Goal: Task Accomplishment & Management: Manage account settings

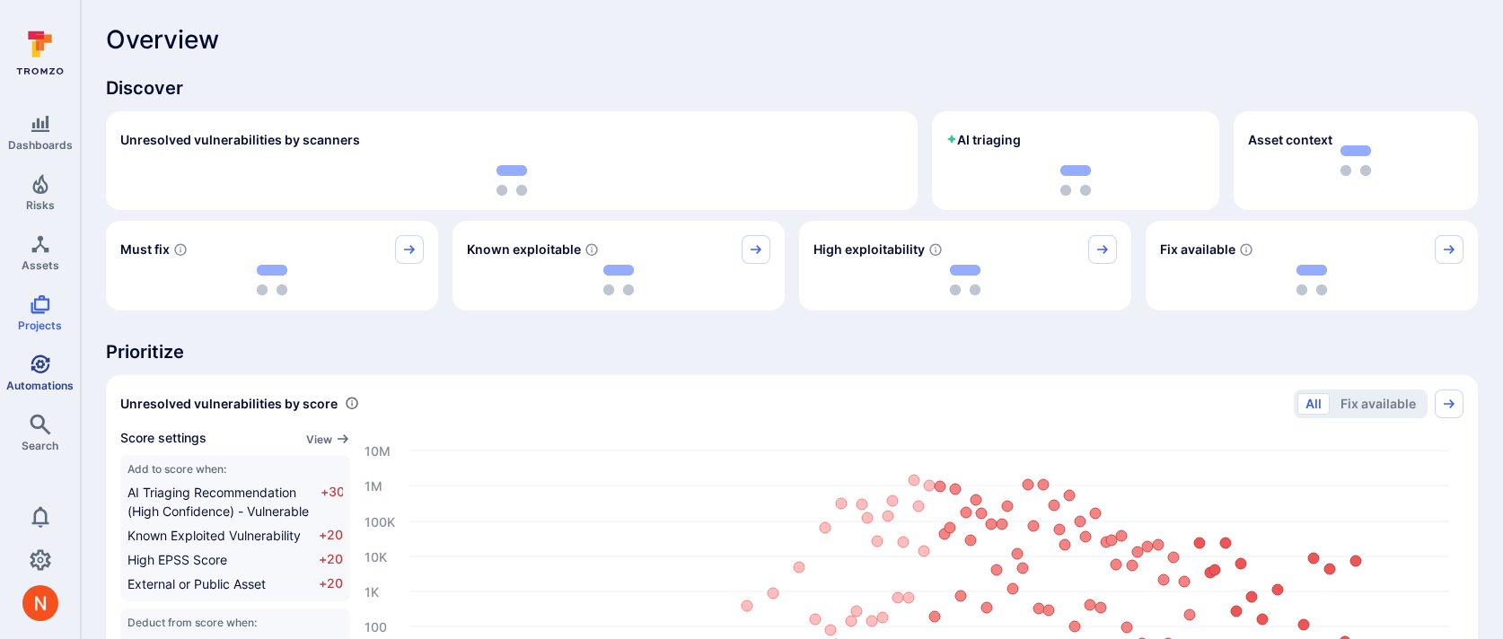
click at [30, 372] on icon "Automations" at bounding box center [41, 365] width 22 height 22
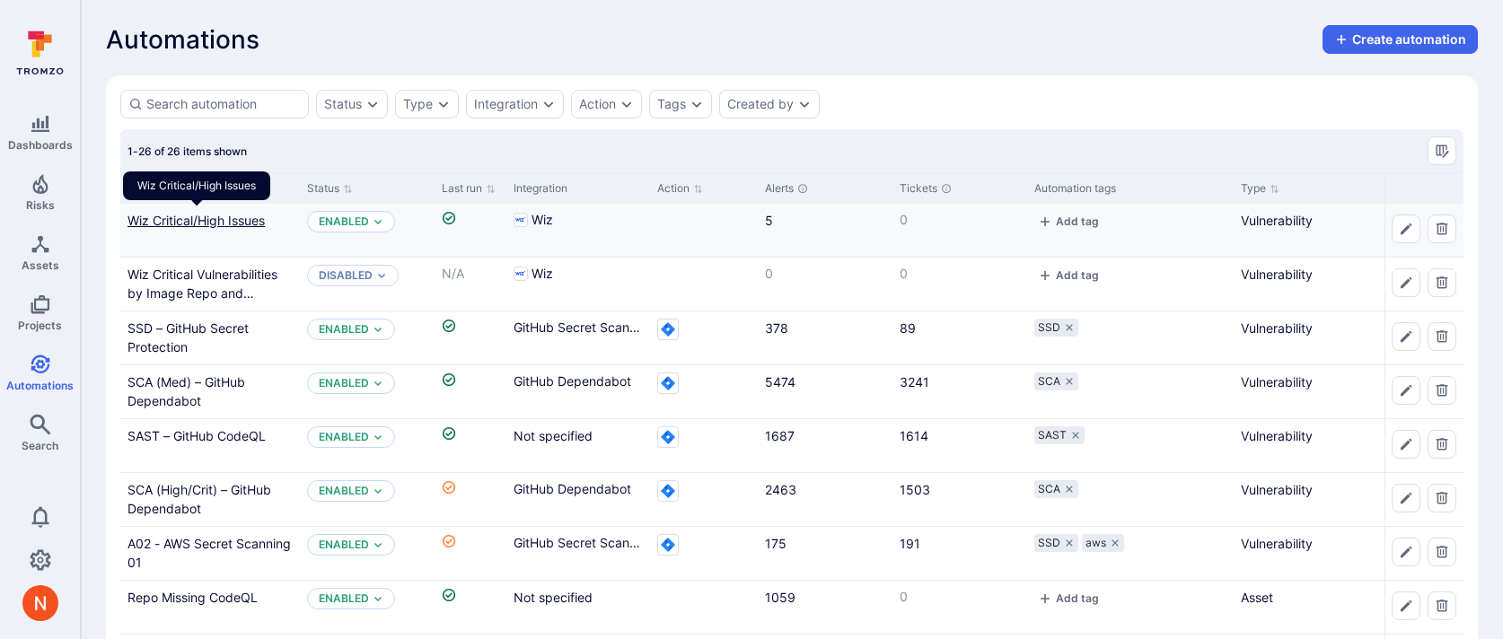
click at [185, 222] on link "Wiz Critical/High Issues" at bounding box center [195, 220] width 137 height 15
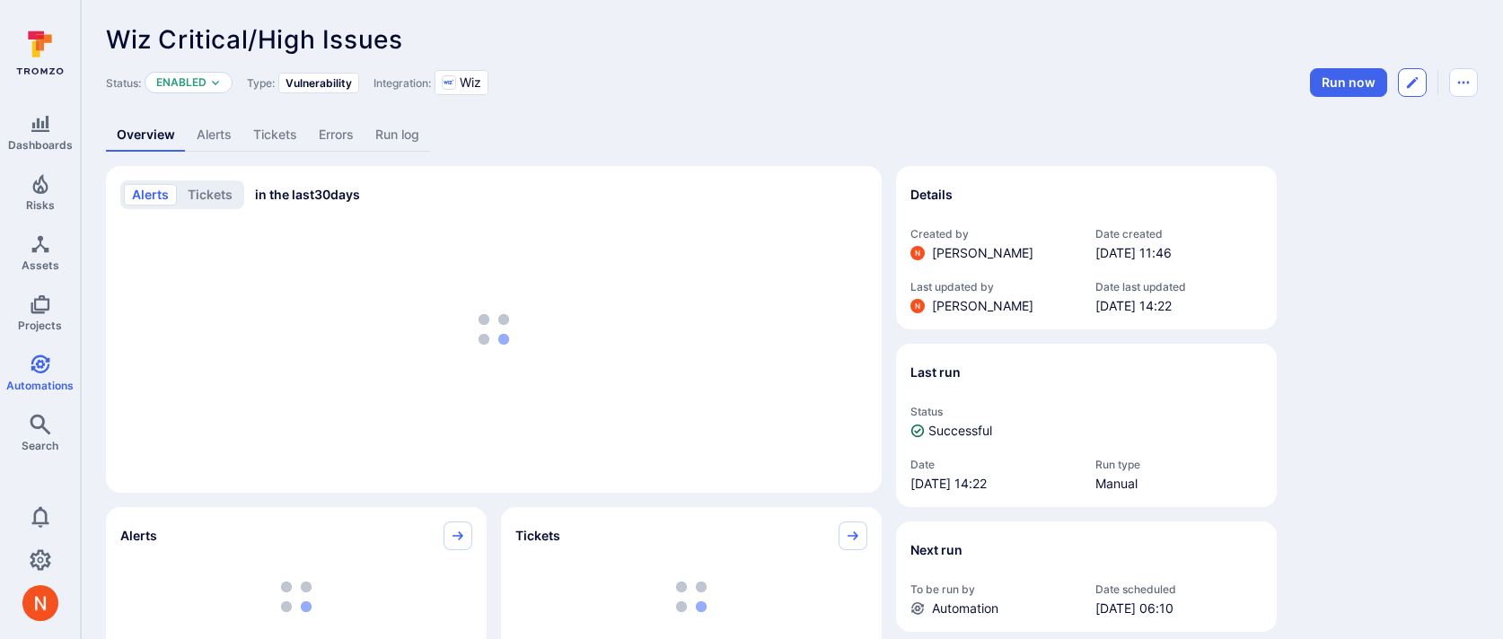
click at [1409, 84] on icon "Edit automation" at bounding box center [1412, 82] width 11 height 11
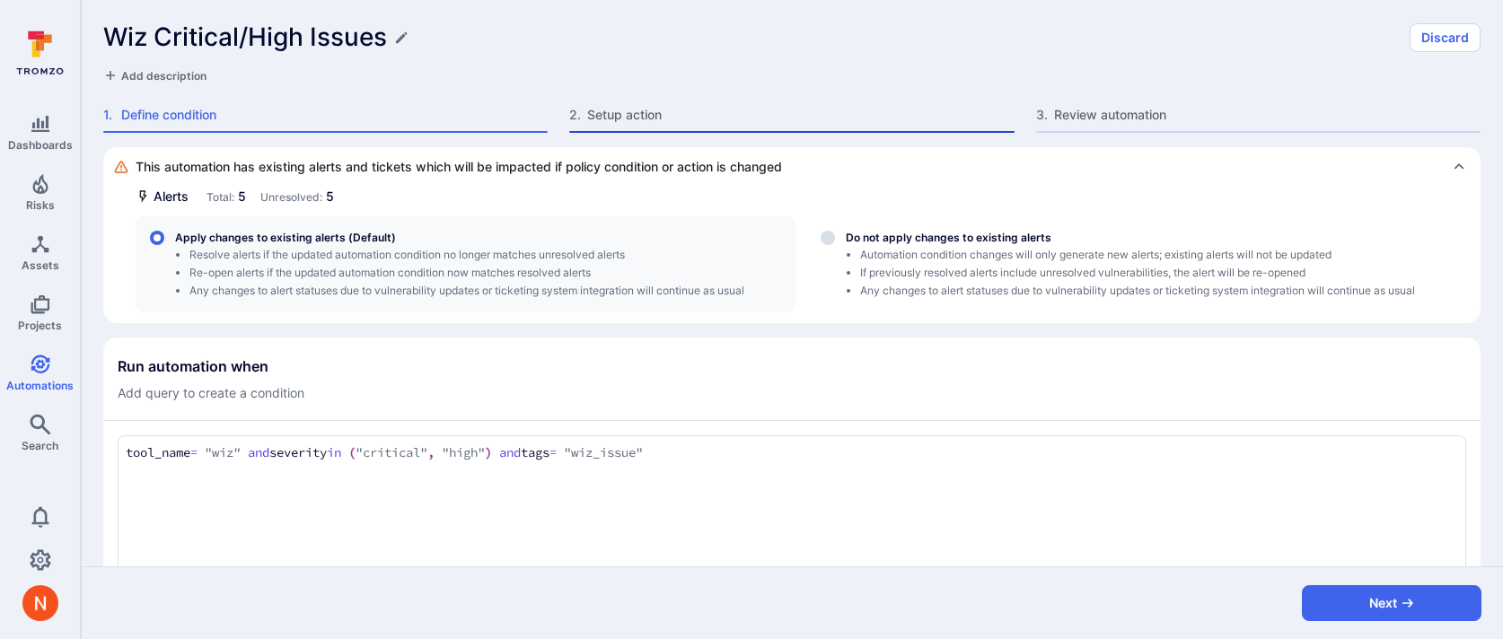
click at [615, 119] on span "Setup action" at bounding box center [800, 115] width 426 height 18
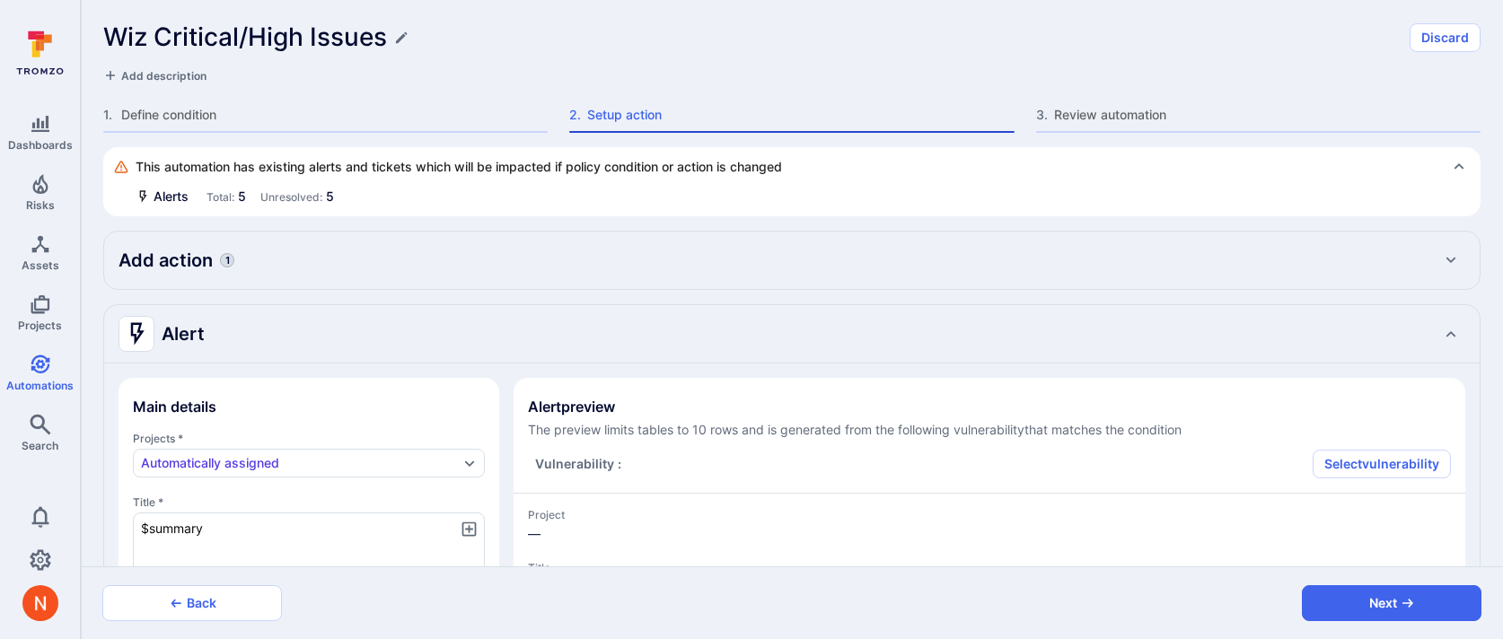
type textarea "x"
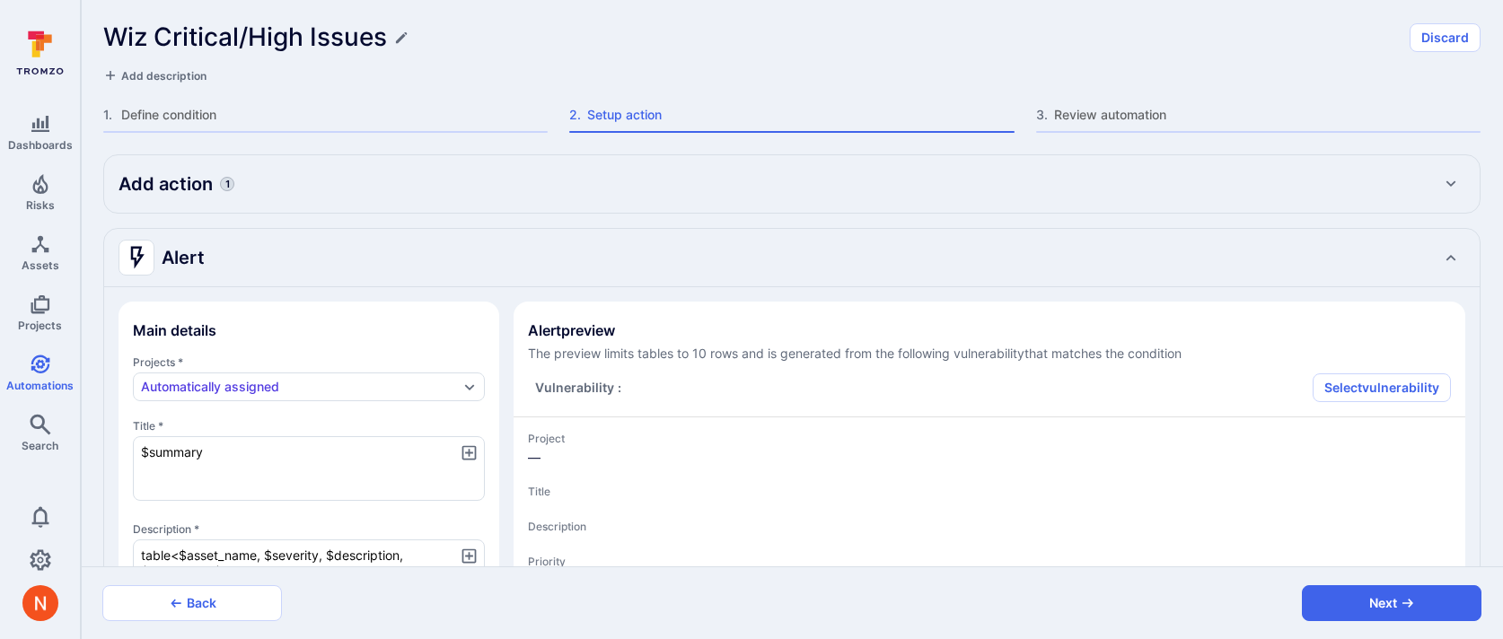
type textarea "x"
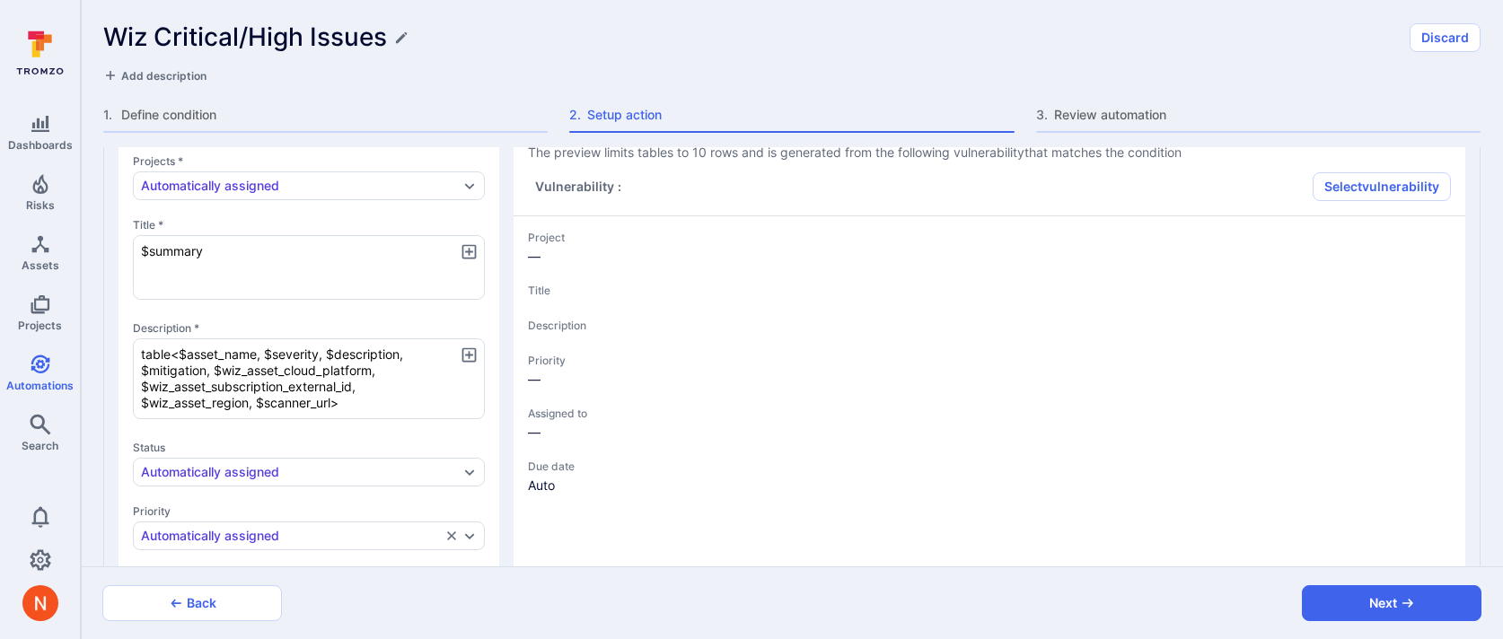
scroll to position [283, 0]
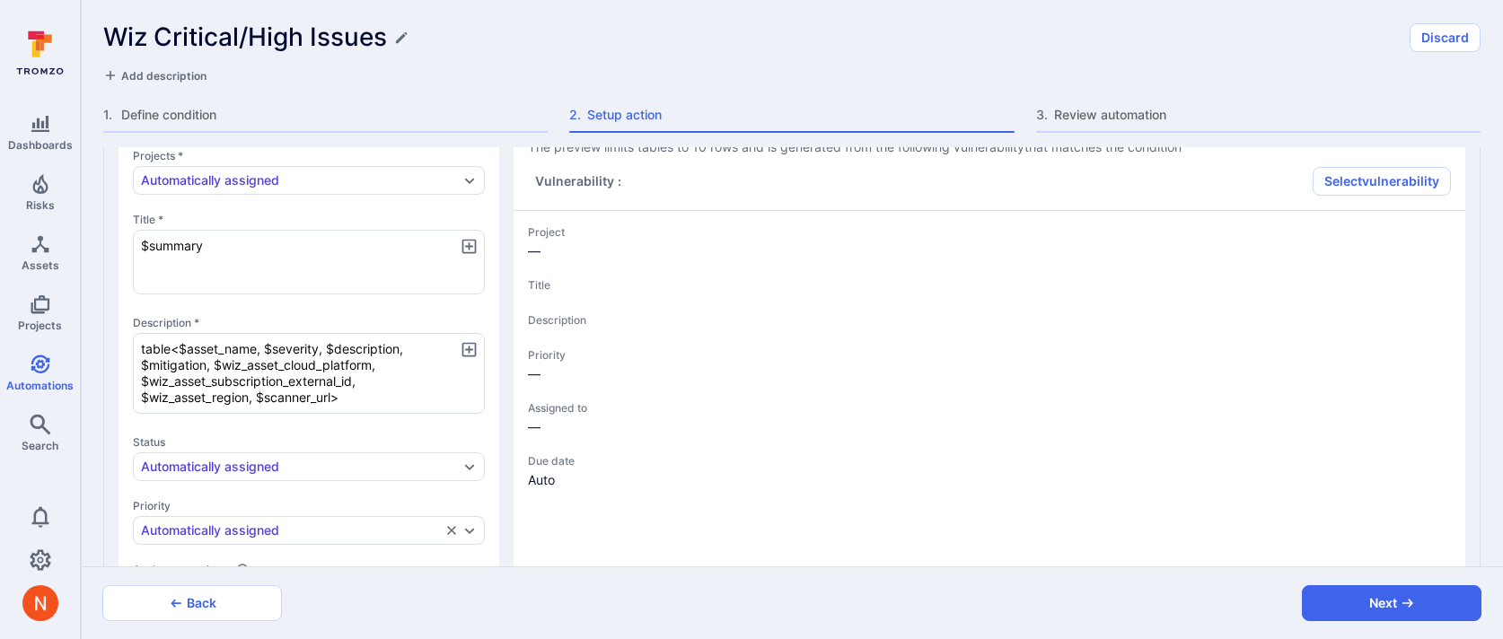
type textarea "x"
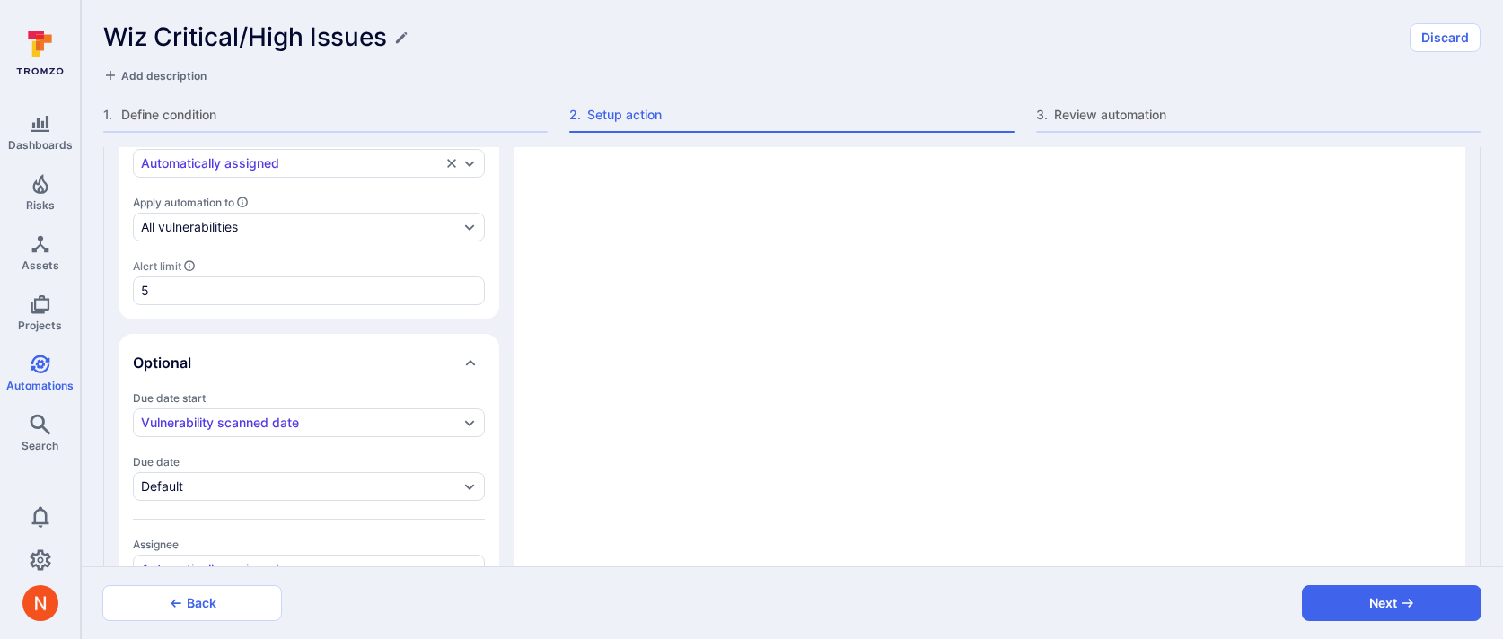
type textarea "x"
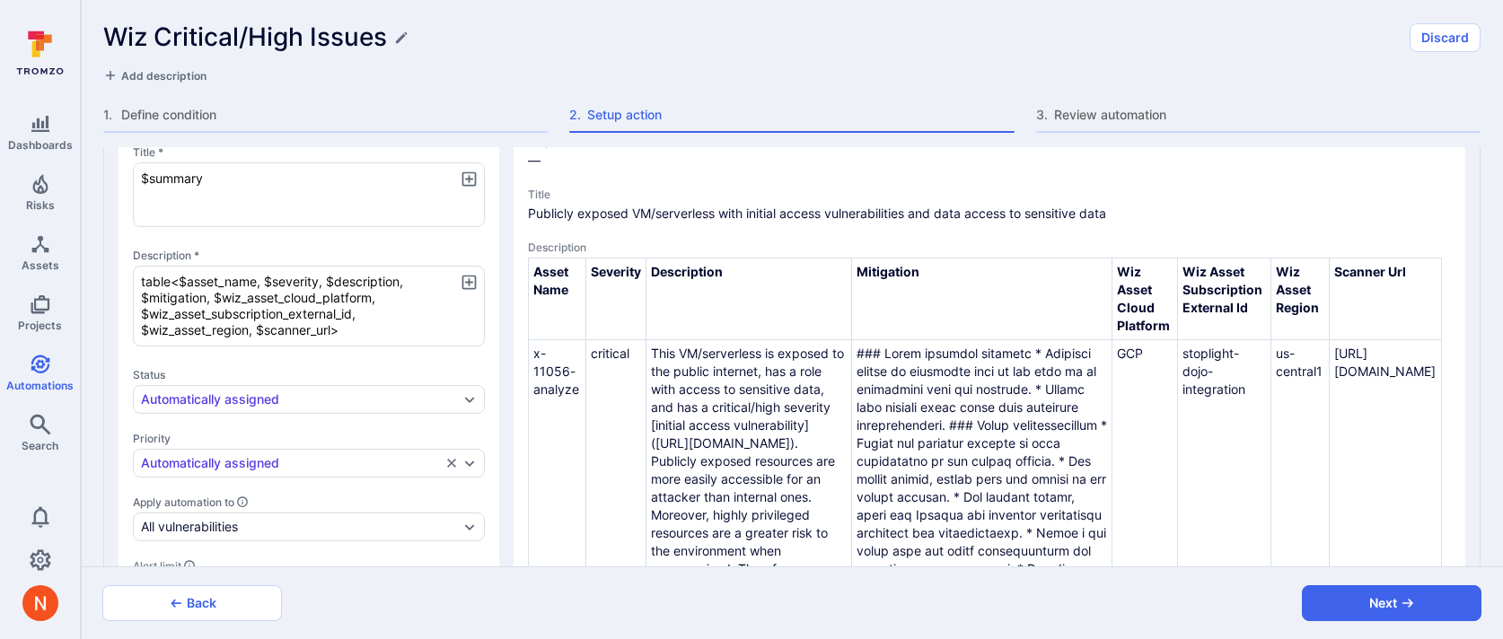
scroll to position [301, 0]
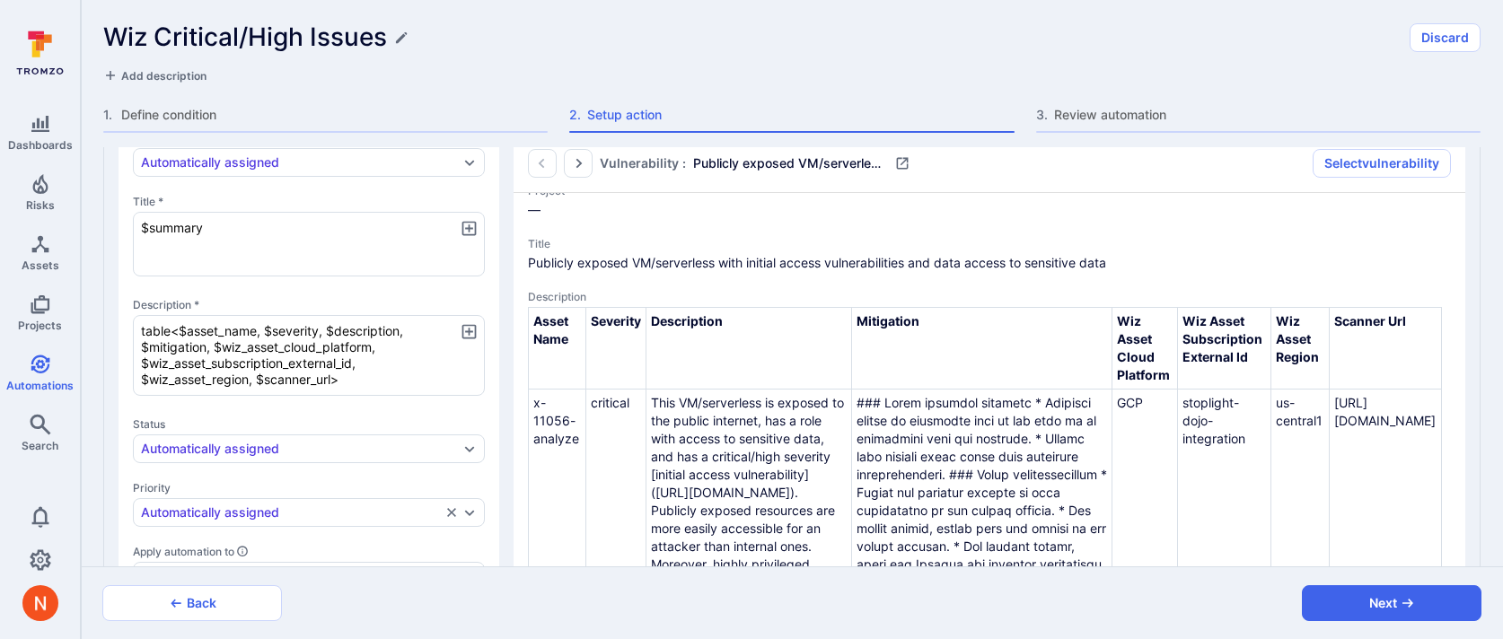
drag, startPoint x: 180, startPoint y: 324, endPoint x: 118, endPoint y: 321, distance: 62.9
click at [117, 321] on div "Main details Projects * Automatically assigned Title * $summary x Description *…" at bounding box center [791, 583] width 1375 height 1041
type textarea "x"
type textarea "<$asset_name, $severity, $description, $mitigation, $wiz_asset_cloud_platform, …"
type textarea "x"
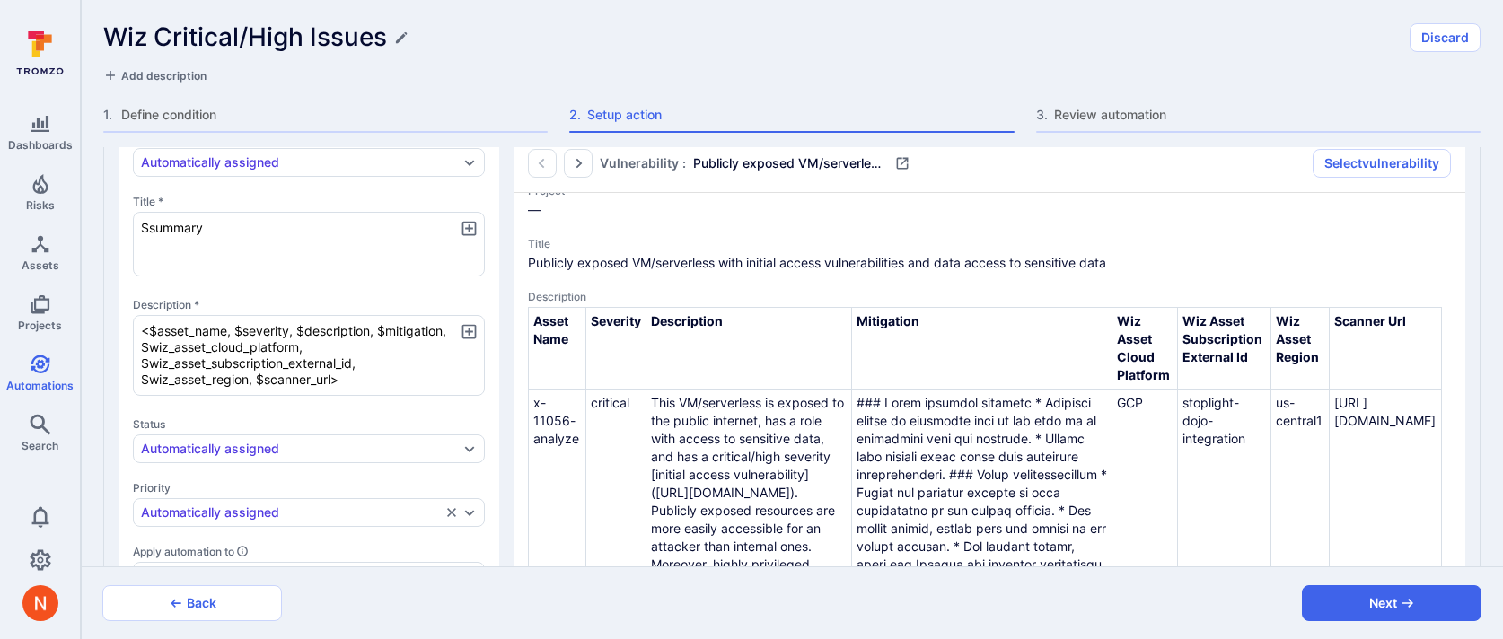
type textarea "x"
type textarea "<b$asset_name, $severity, $description, $mitigation, $wiz_asset_cloud_platform,…"
type textarea "x"
type textarea "<b>$asset_name, $severity, $description, $mitigation, $wiz_asset_cloud_platform…"
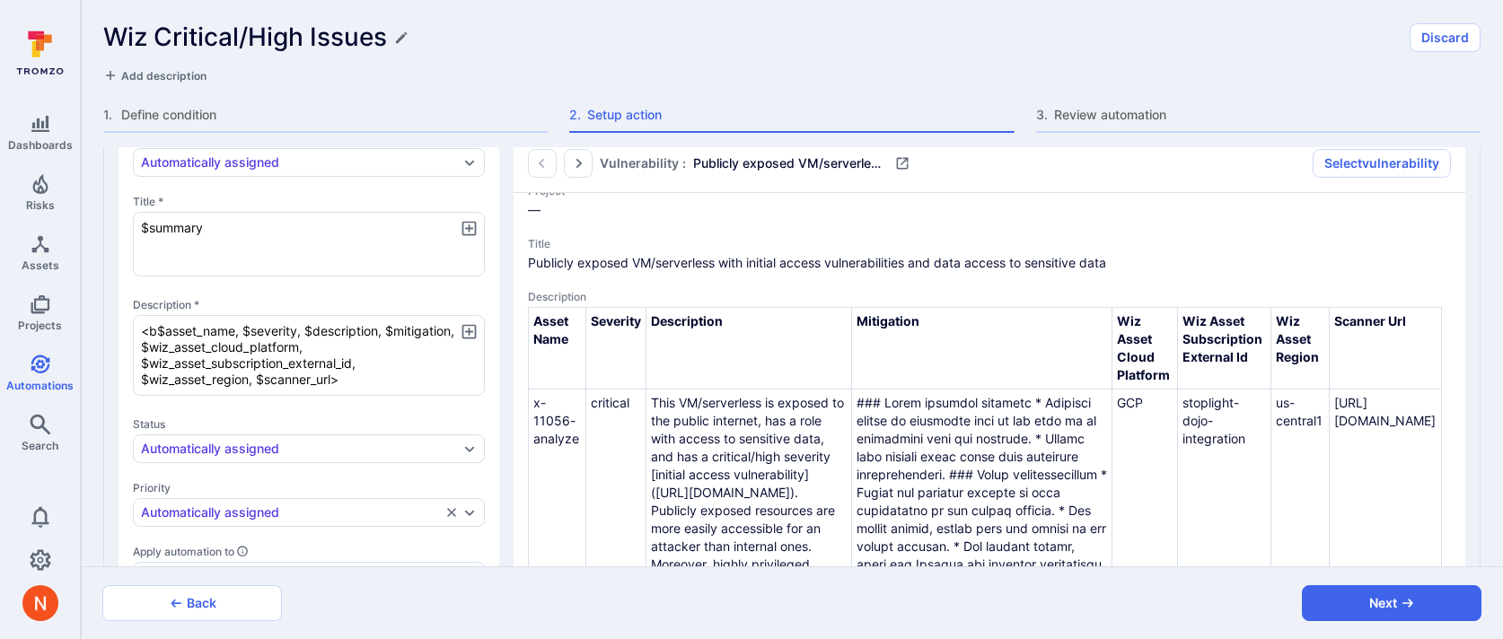
type textarea "x"
type textarea "<b>A$asset_name, $severity, $description, $mitigation, $wiz_asset_cloud_platfor…"
type textarea "x"
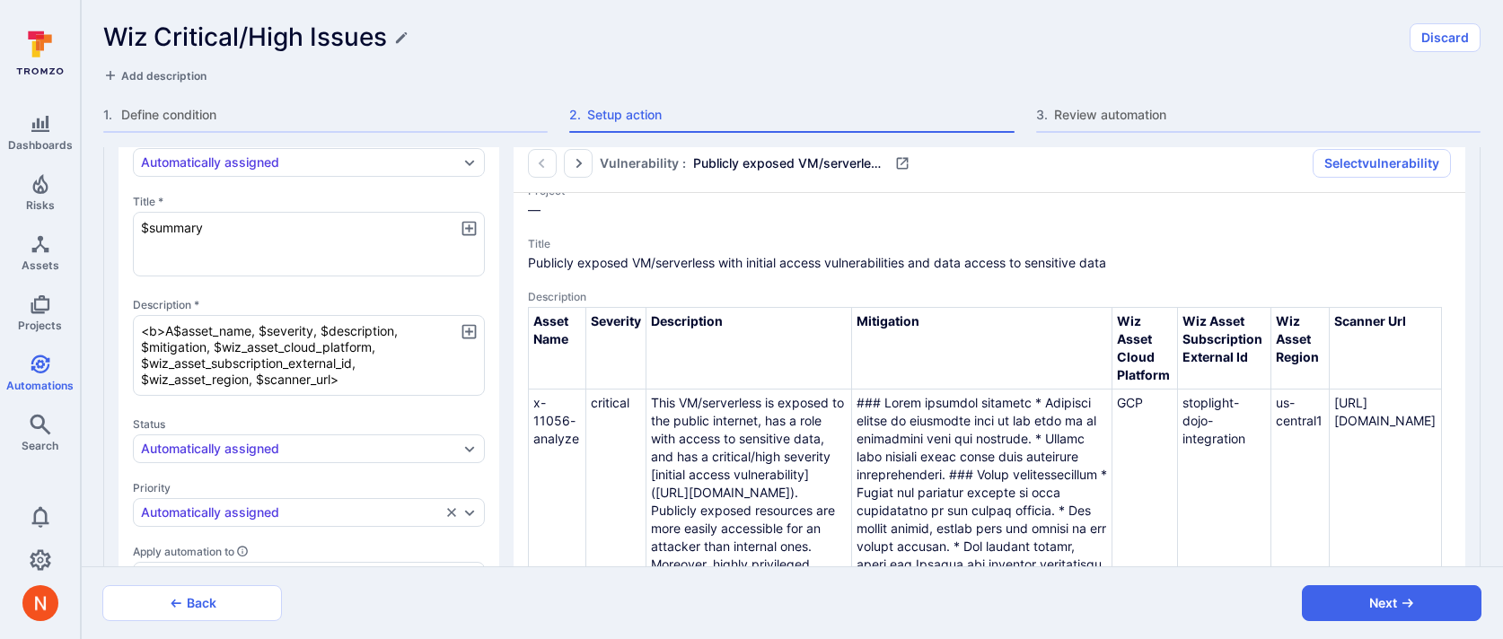
type textarea "<b>As$asset_name, $severity, $description, $mitigation, $wiz_asset_cloud_platfo…"
type textarea "x"
type textarea "<b>Ass$asset_name, $severity, $description, $mitigation, $wiz_asset_cloud_platf…"
type textarea "x"
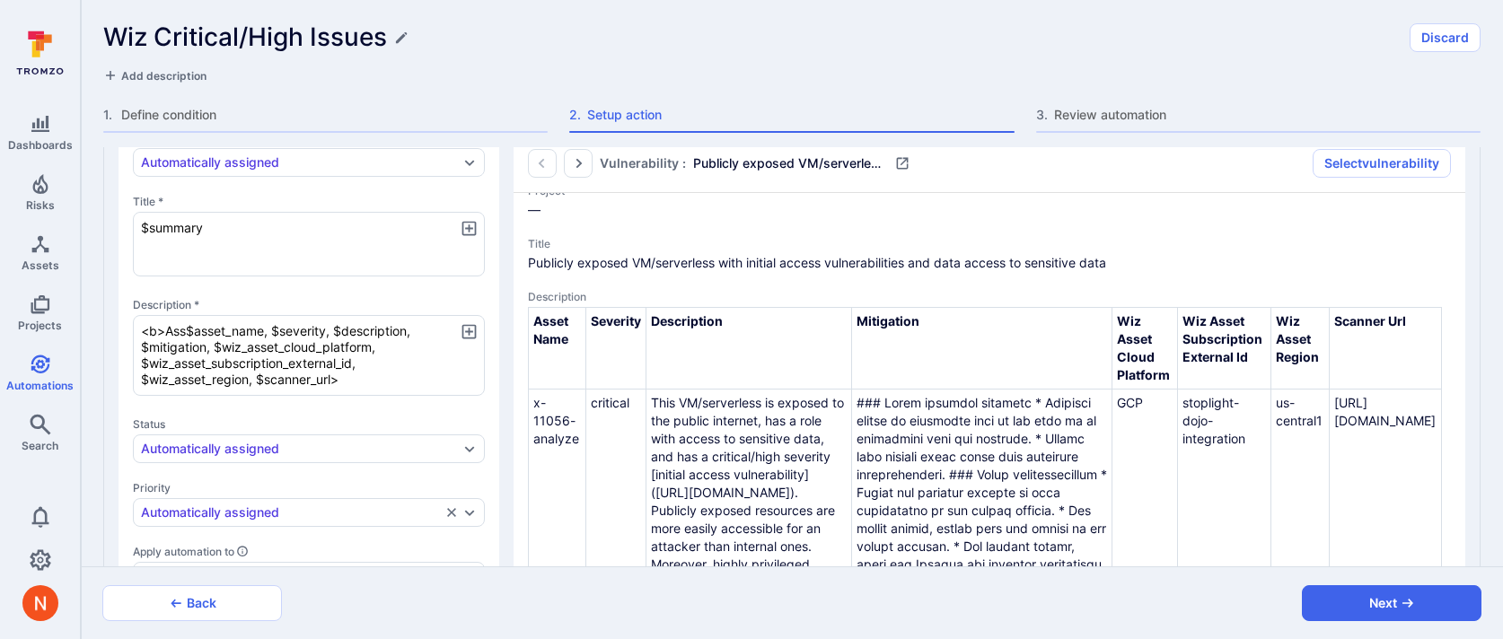
type textarea "<b>Asse$asset_name, $severity, $description, $mitigation, $wiz_asset_cloud_plat…"
type textarea "x"
type textarea "<b>Asset$asset_name, $severity, $description, $mitigation, $wiz_asset_cloud_pla…"
type textarea "x"
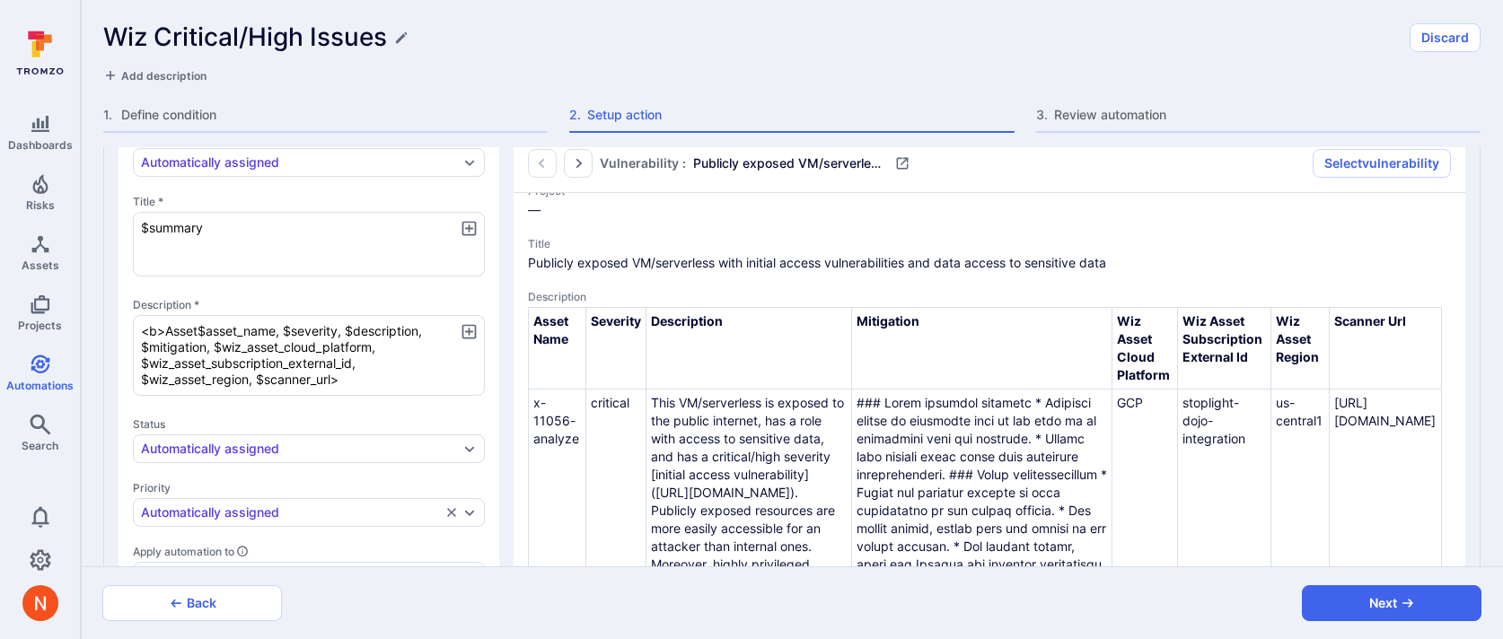
type textarea "x"
type textarea "<b>Asset:$asset_name, $severity, $description, $mitigation, $wiz_asset_cloud_pl…"
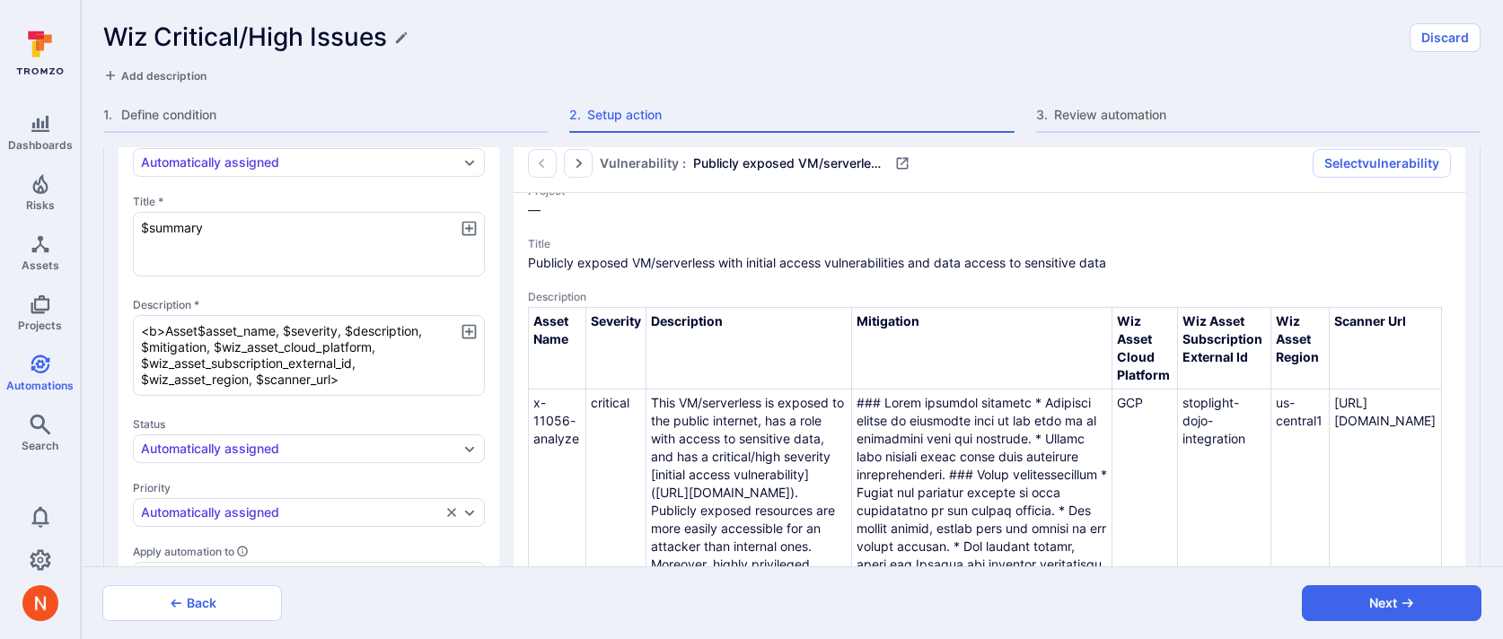
type textarea "x"
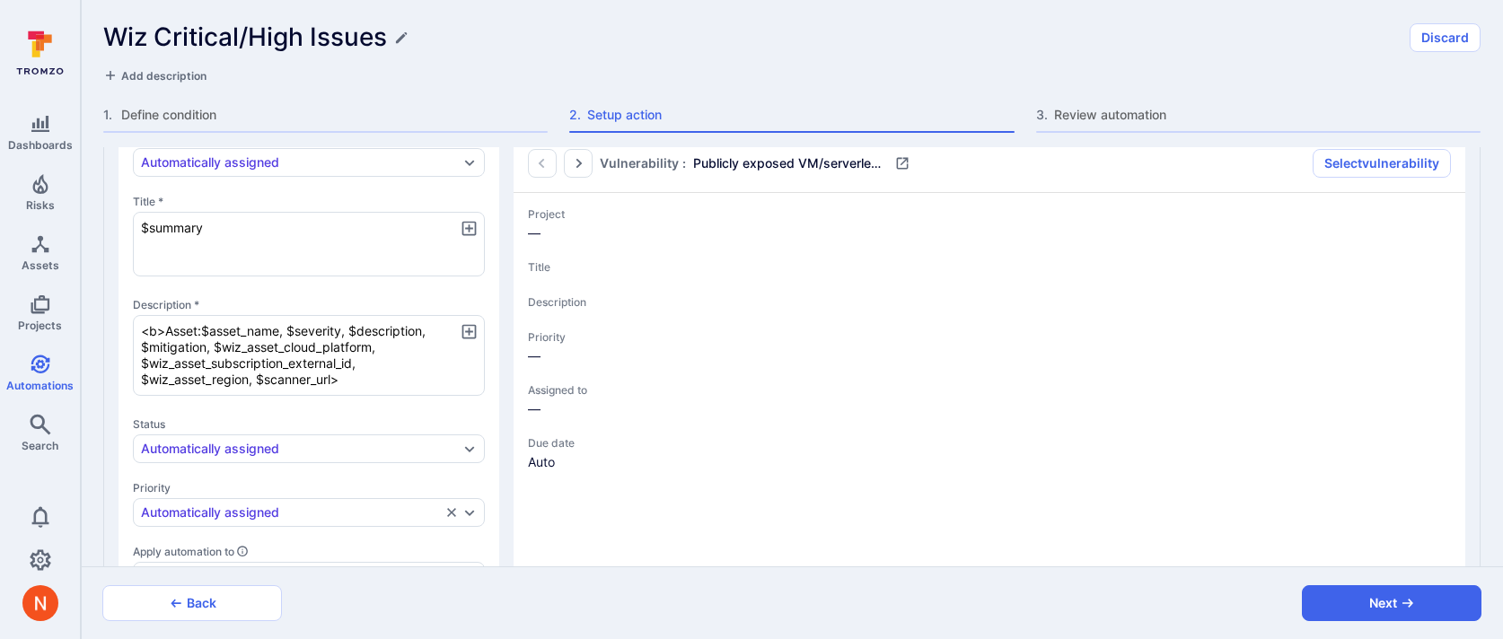
type textarea "x"
type textarea "<b>Asset: $asset_name, $severity, $description, $mitigation, $wiz_asset_cloud_p…"
type textarea "x"
type textarea "<b>Asset: <$asset_name, $severity, $description, $mitigation, $wiz_asset_cloud_…"
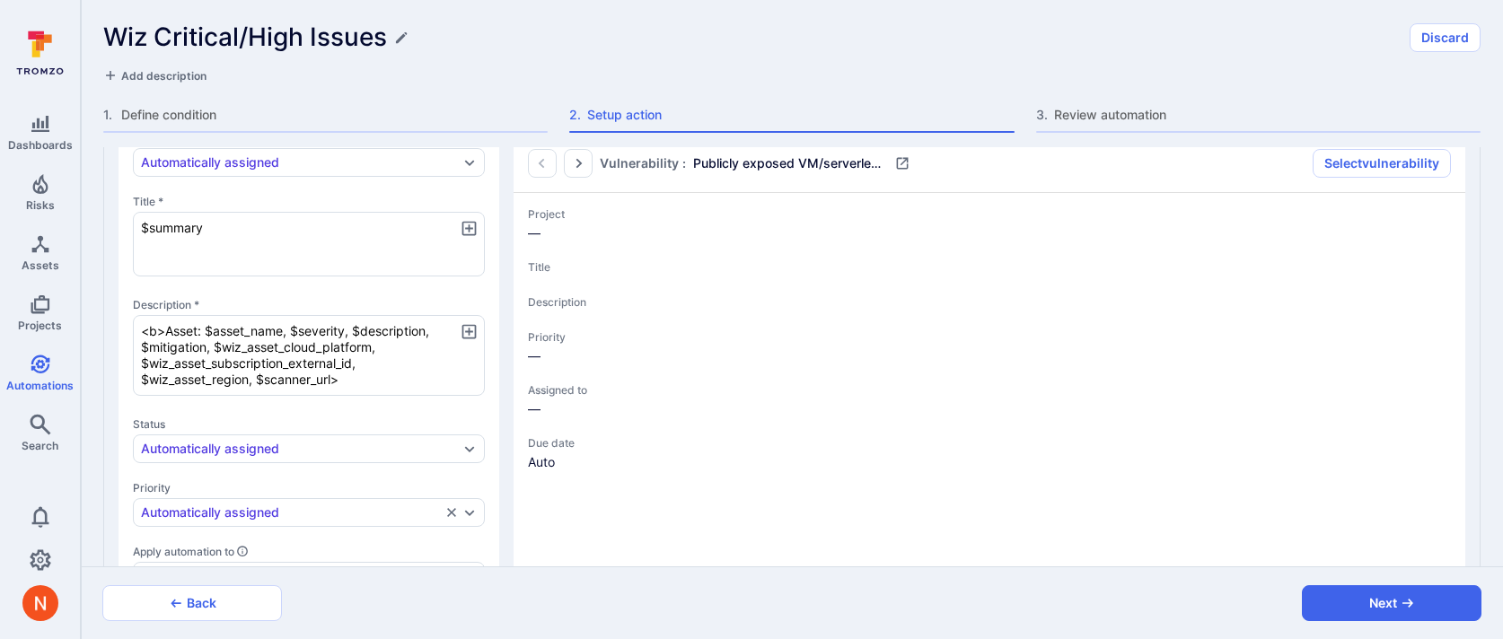
type textarea "x"
type textarea "<b>Asset: $asset_name, $severity, $description, $mitigation, $wiz_asset_cloud_p…"
type textarea "x"
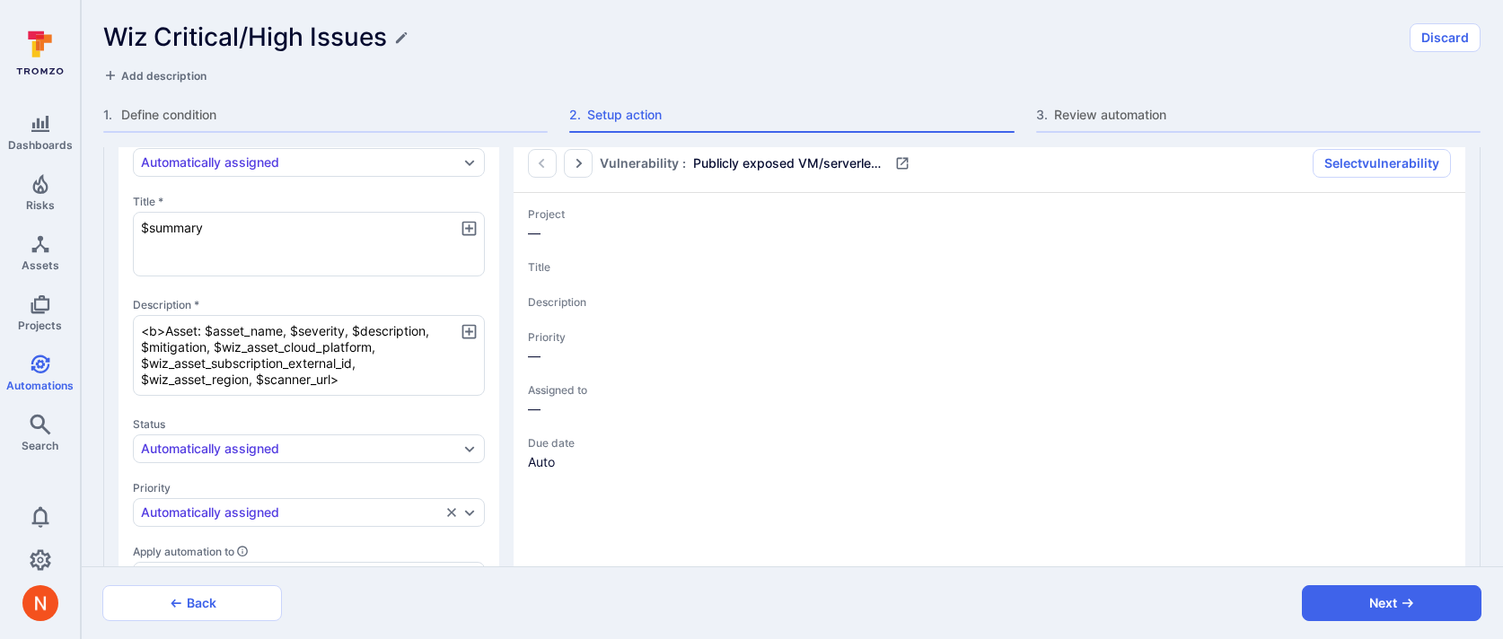
type textarea "<b>Asset:$asset_name, $severity, $description, $mitigation, $wiz_asset_cloud_pl…"
type textarea "x"
type textarea "<b>Asset:<$asset_name, $severity, $description, $mitigation, $wiz_asset_cloud_p…"
type textarea "x"
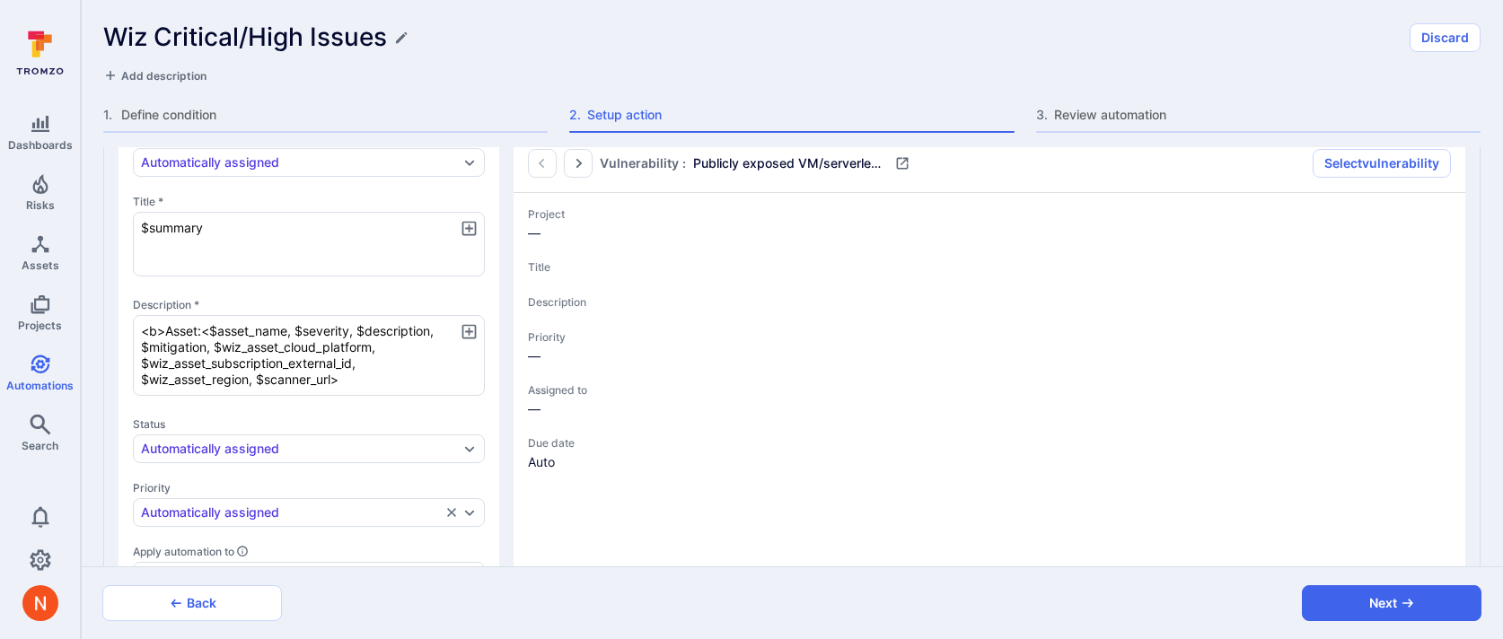
type textarea "x"
type textarea "<b>Asset:</$asset_name, $severity, $description, $mitigation, $wiz_asset_cloud_…"
type textarea "x"
type textarea "<b>Asset:</b$asset_name, $severity, $description, $mitigation, $wiz_asset_cloud…"
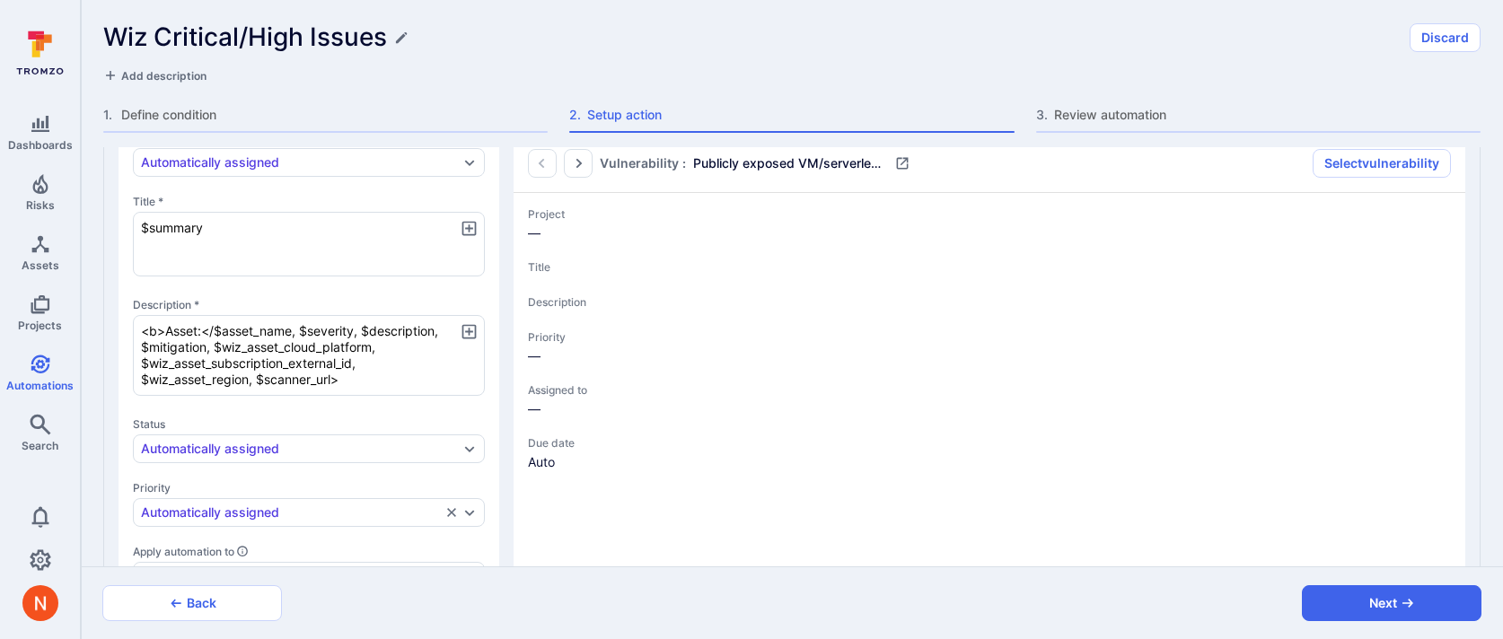
type textarea "x"
type textarea "<b>Asset:</b>$asset_name, $severity, $description, $mitigation, $wiz_asset_clou…"
type textarea "x"
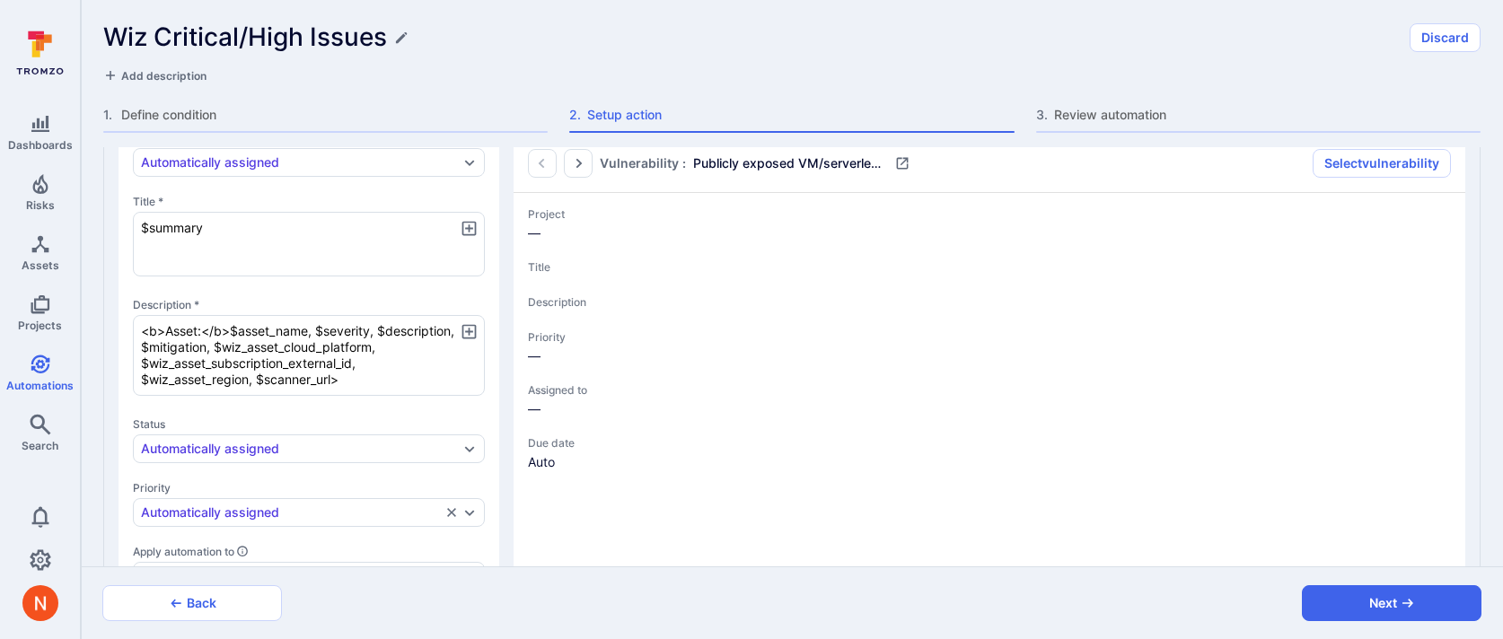
type textarea "<b>Asset:</b> $asset_name, $severity, $description, $mitigation, $wiz_asset_clo…"
type textarea "x"
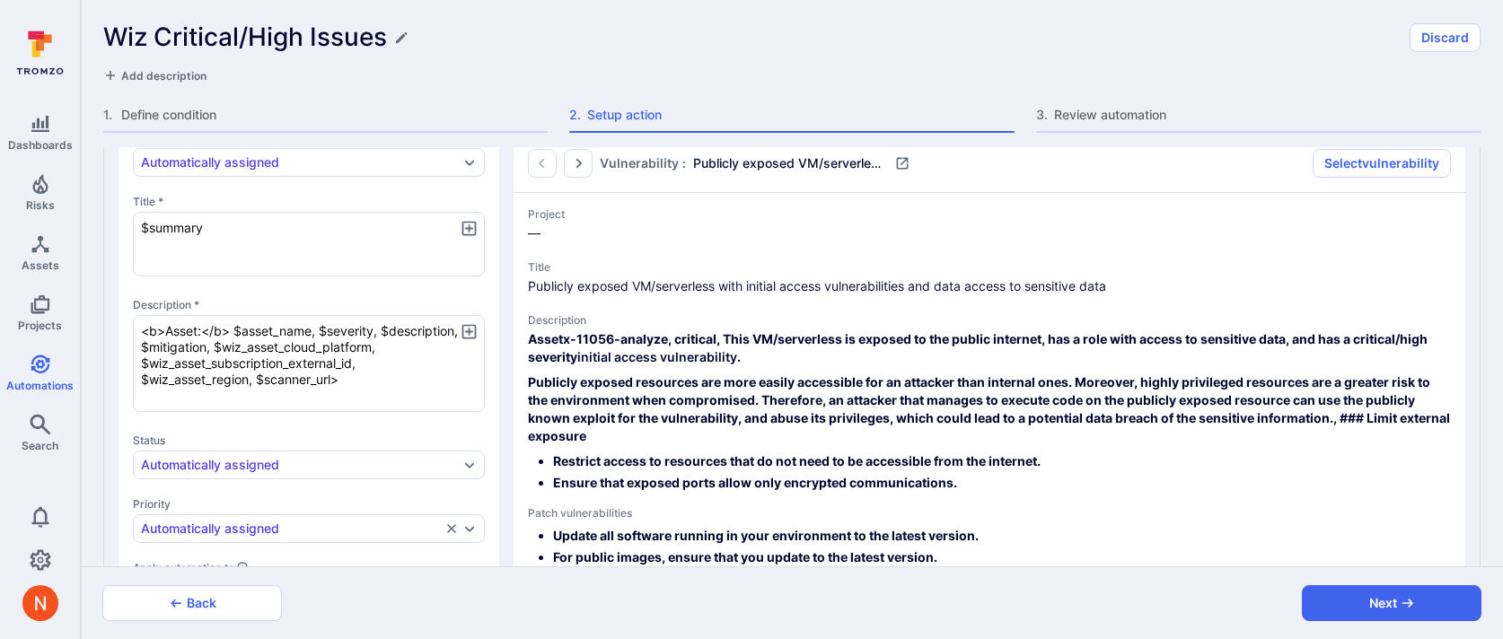
type textarea "x"
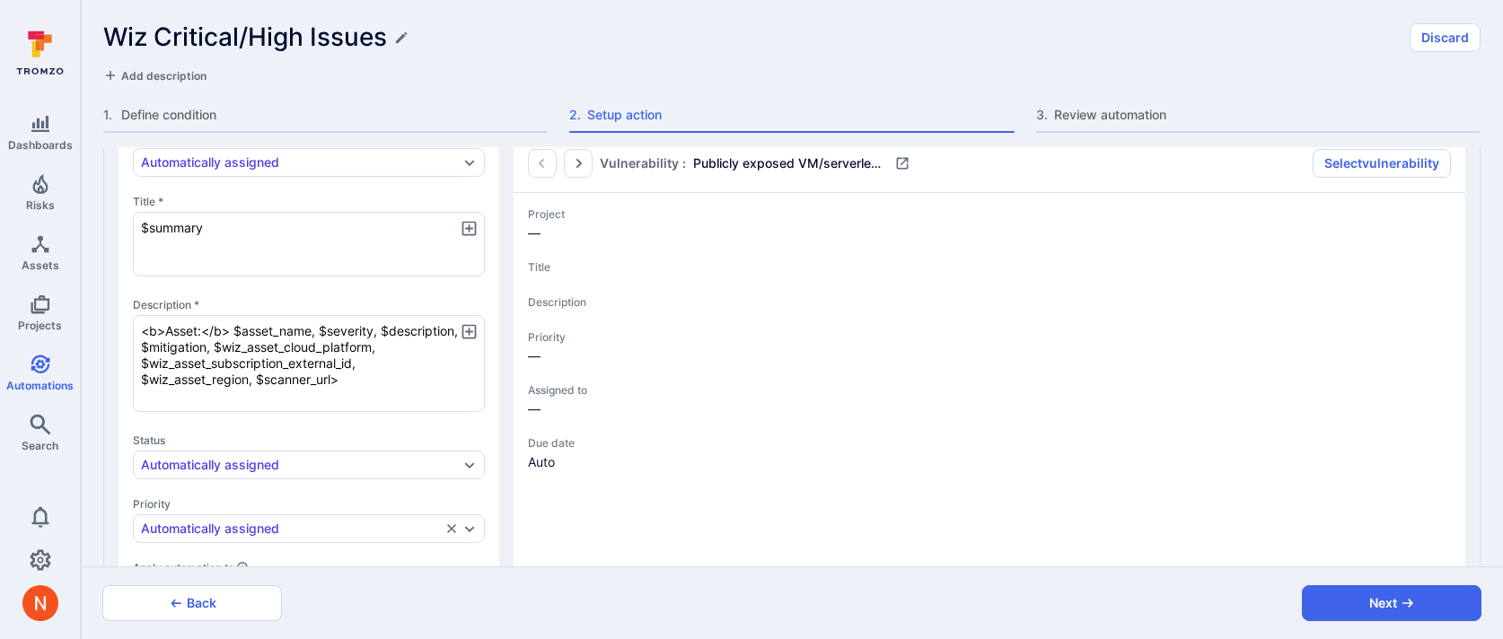
type textarea "x"
type textarea "<b>Asset:</b> $asset_name,$severity, $description, $mitigation, $wiz_asset_clou…"
type textarea "x"
type textarea "<b>Asset:</b> $asset_name, $severity, $description, $mitigation, $wiz_asset_clo…"
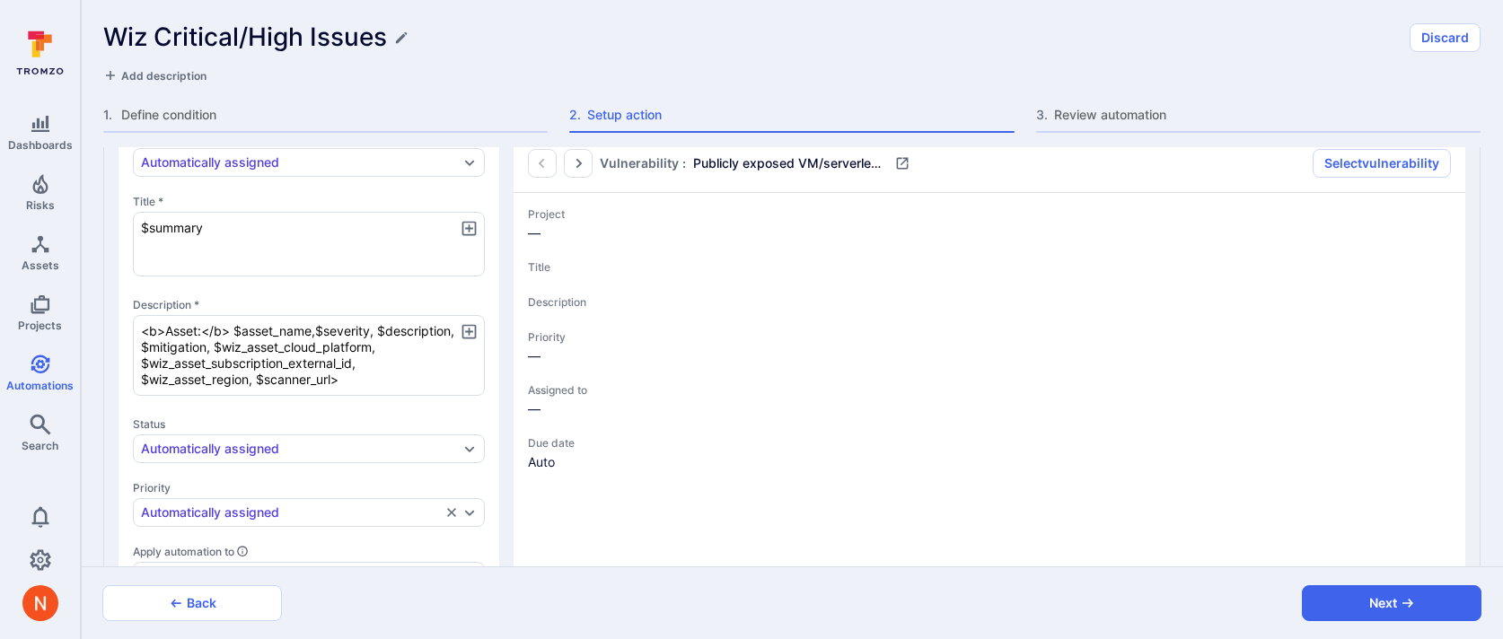
type textarea "x"
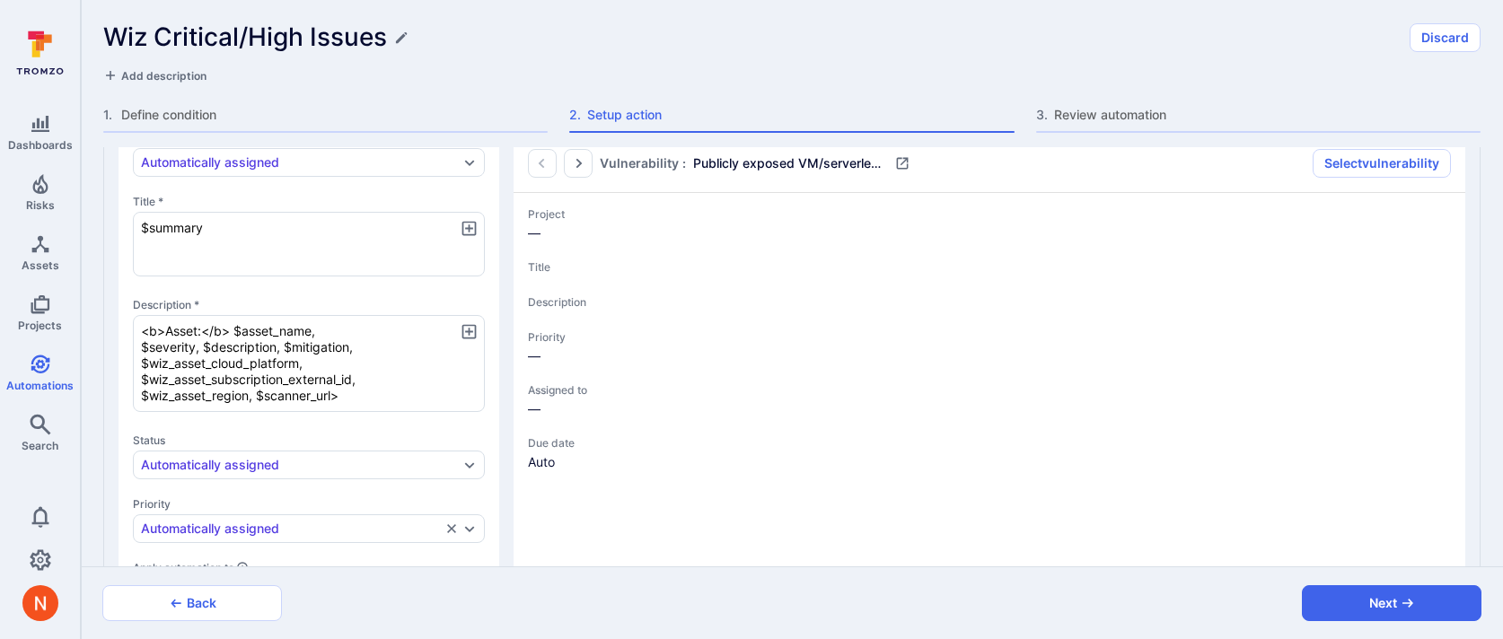
type textarea "x"
type textarea "<b>Asset:</b> $asset_name, S$severity, $description, $mitigation, $wiz_asset_cl…"
type textarea "x"
type textarea "<b>Asset:</b> $asset_name, Se$severity, $description, $mitigation, $wiz_asset_c…"
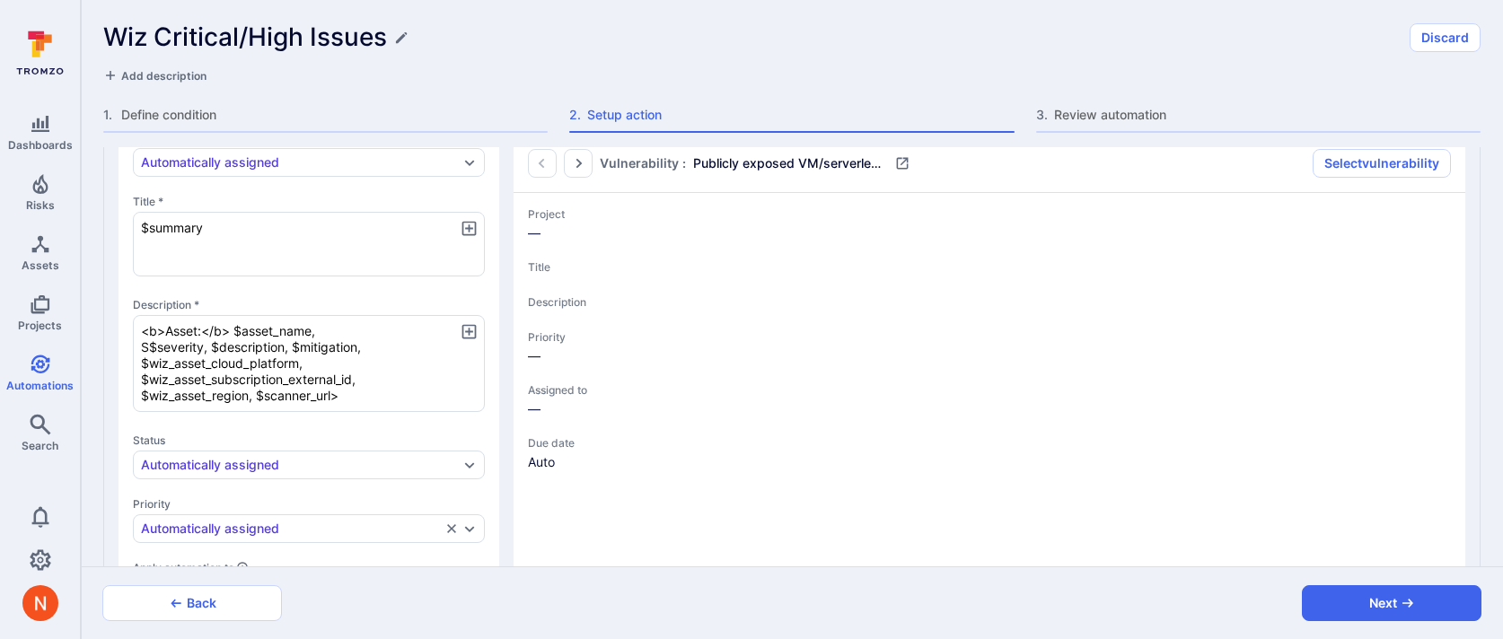
type textarea "x"
type textarea "<b>Asset:</b> $asset_name, Sev$severity, $description, $mitigation, $wiz_asset_…"
type textarea "x"
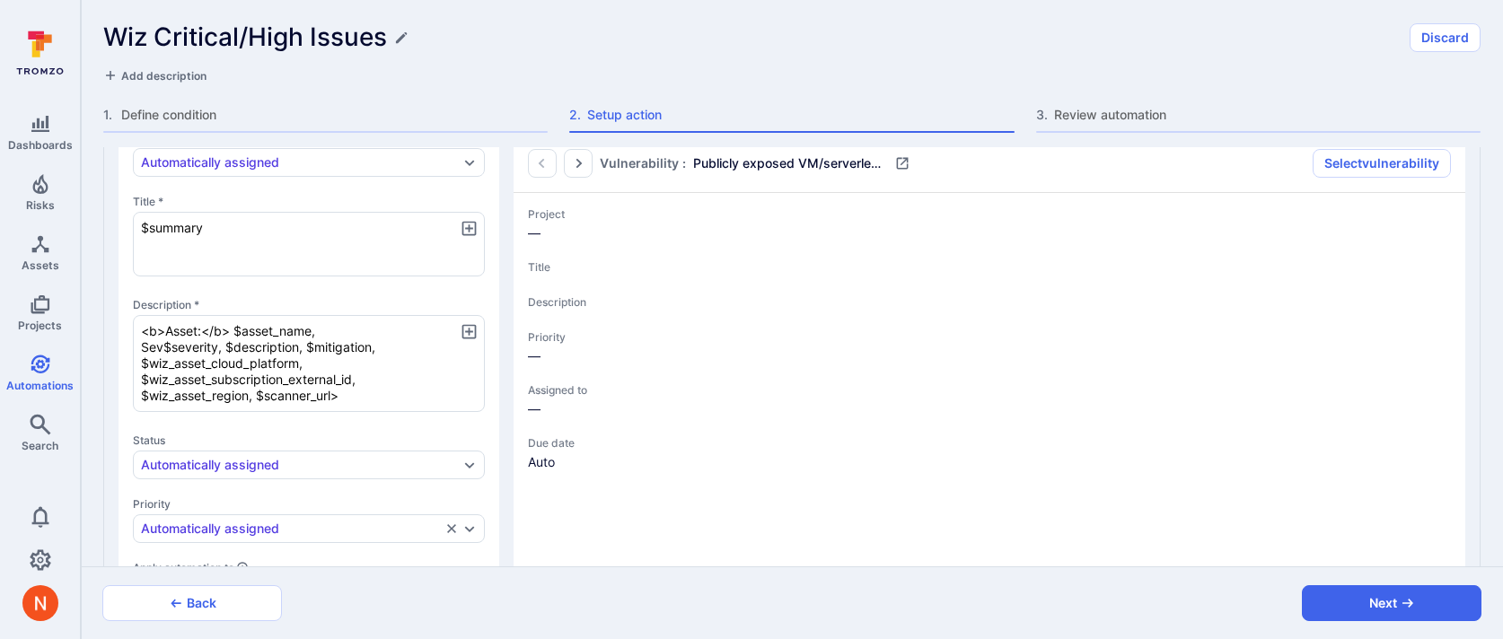
type textarea "<b>Asset:</b> $asset_name, Seve$severity, $description, $mitigation, $wiz_asset…"
type textarea "x"
type textarea "<b>Asset:</b> $asset_name, Sever$severity, $description, $mitigation, $wiz_asse…"
type textarea "x"
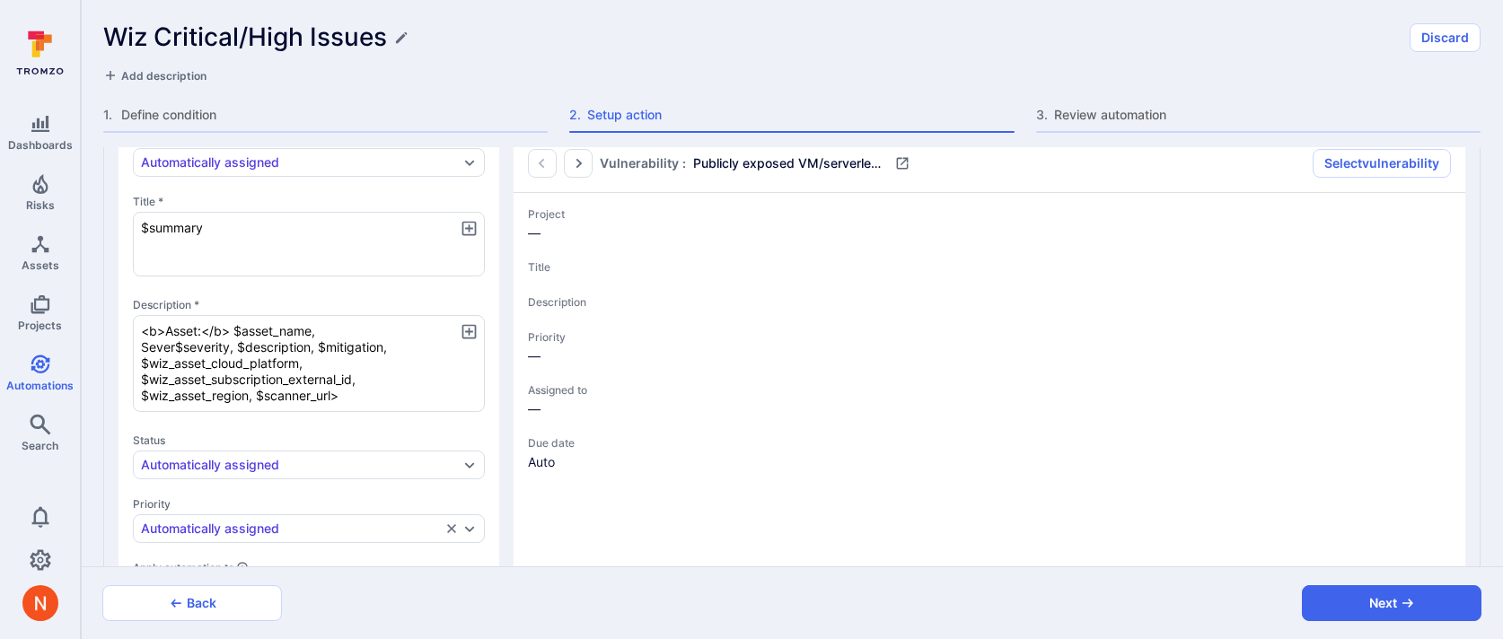
type textarea "x"
type textarea "<b>Asset:</b> $asset_name, Severi$severity, $description, $mitigation, $wiz_ass…"
type textarea "x"
type textarea "<b>Asset:</b> $asset_name, Severit$severity, $description, $mitigation, $wiz_as…"
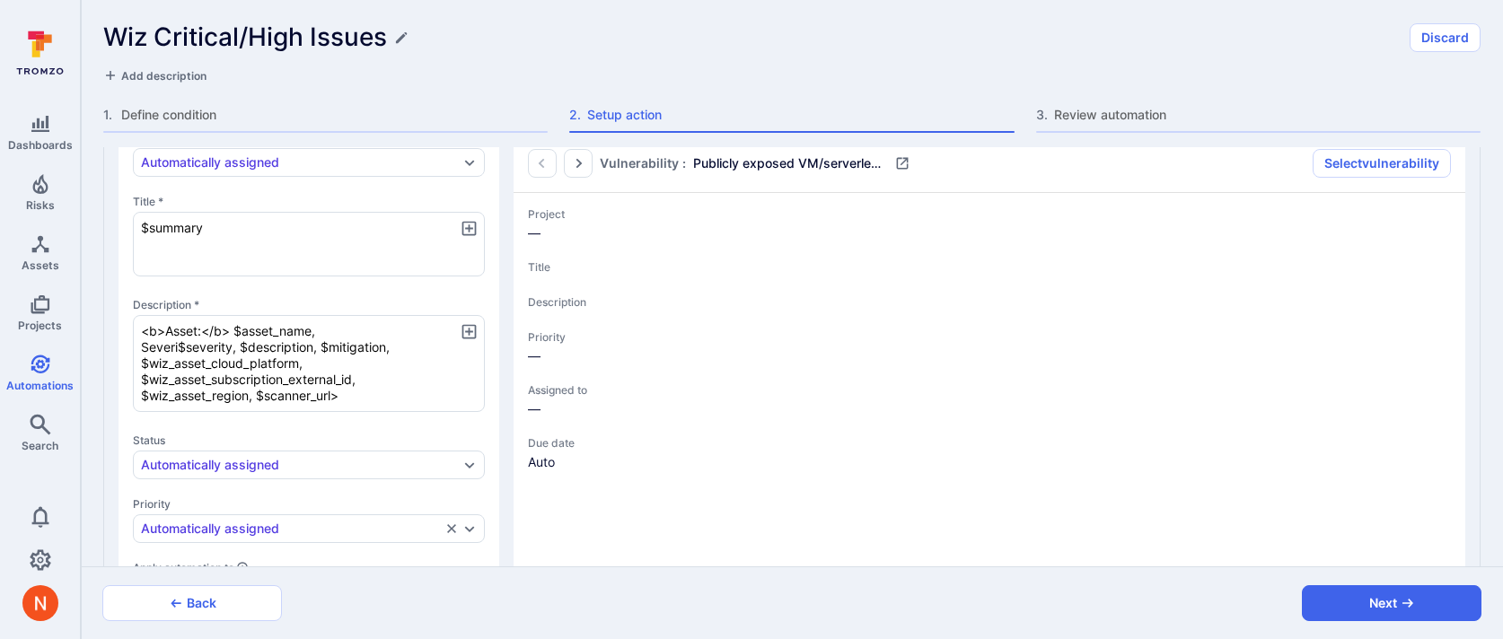
type textarea "x"
type textarea "<b>Asset:</b> $asset_name, Severity$severity, $description, $mitigation, $wiz_a…"
type textarea "x"
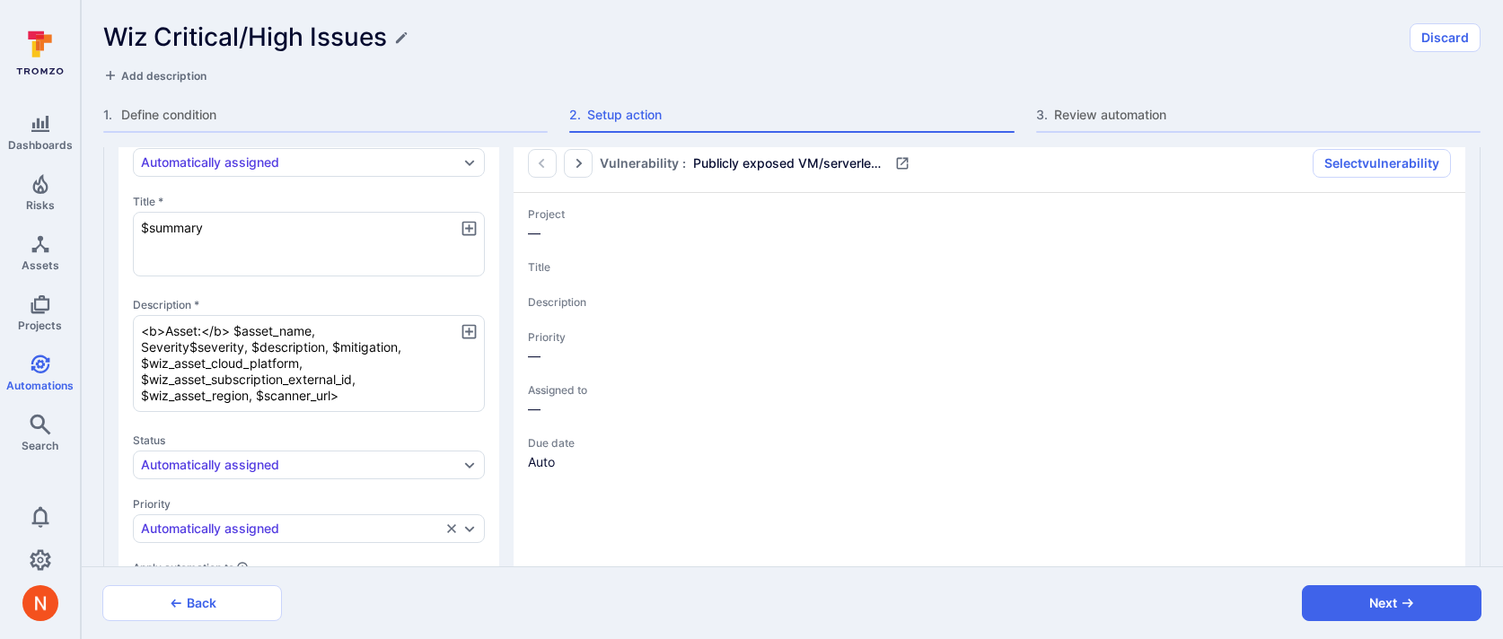
type textarea "<b>Asset:</b> $asset_name, Severity:$severity, $description, $mitigation, $wiz_…"
type textarea "x"
type textarea "<b>Asset:</b> $asset_name, Severity: $severity, $description, $mitigation, $wiz…"
type textarea "x"
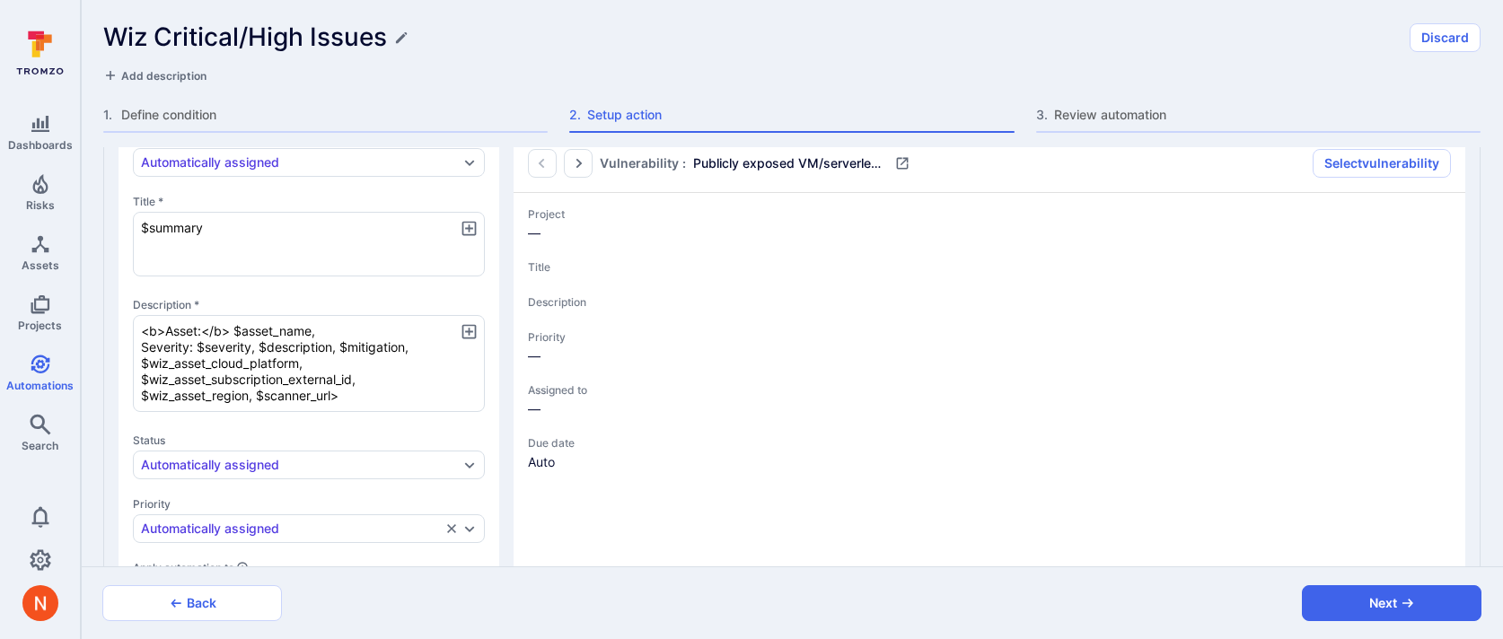
type textarea "x"
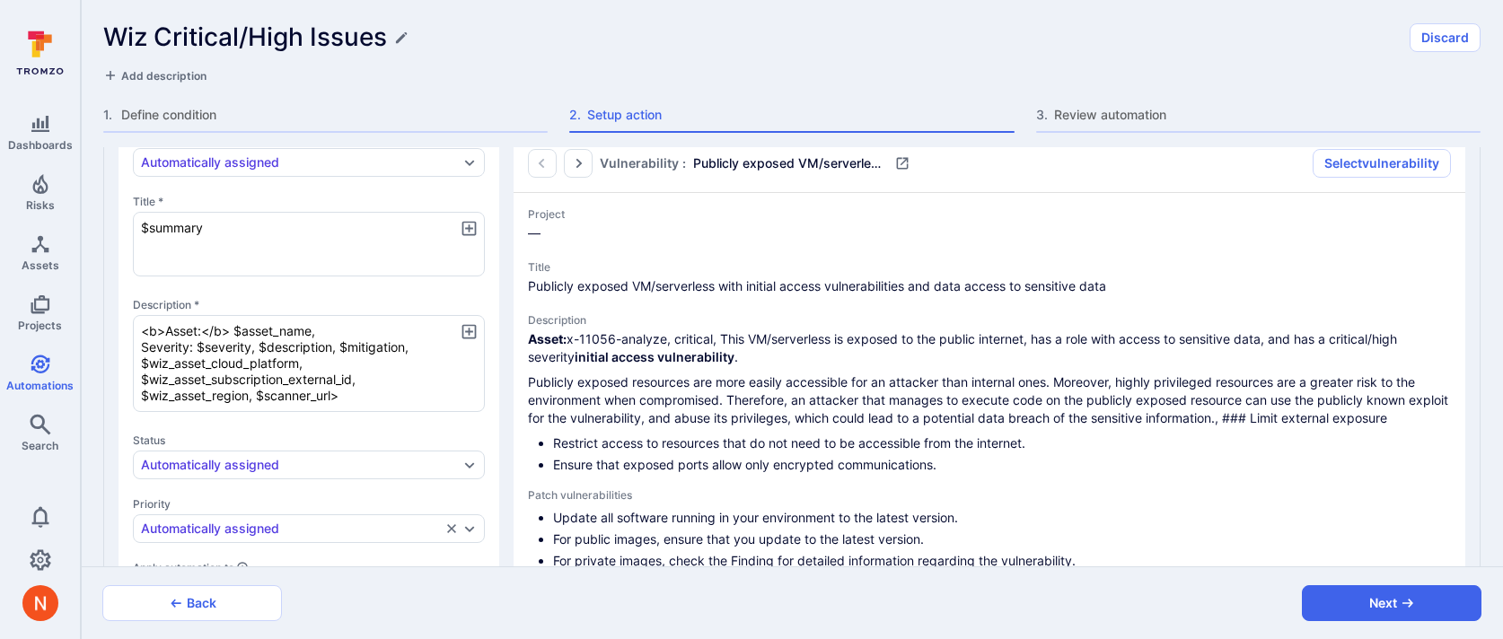
type textarea "x"
type textarea "<b>Asset:</b> $asset_name Severity: $severity, $description, $mitigation, $wiz_…"
type textarea "x"
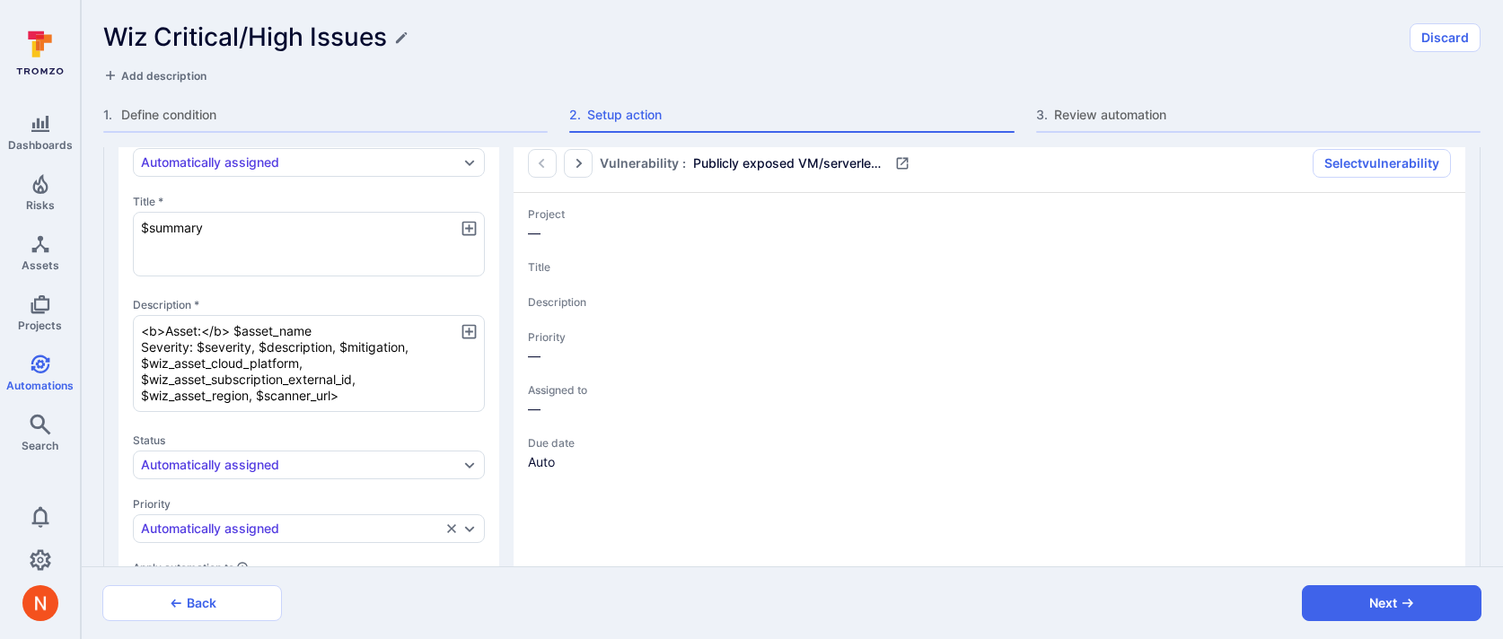
type textarea "x"
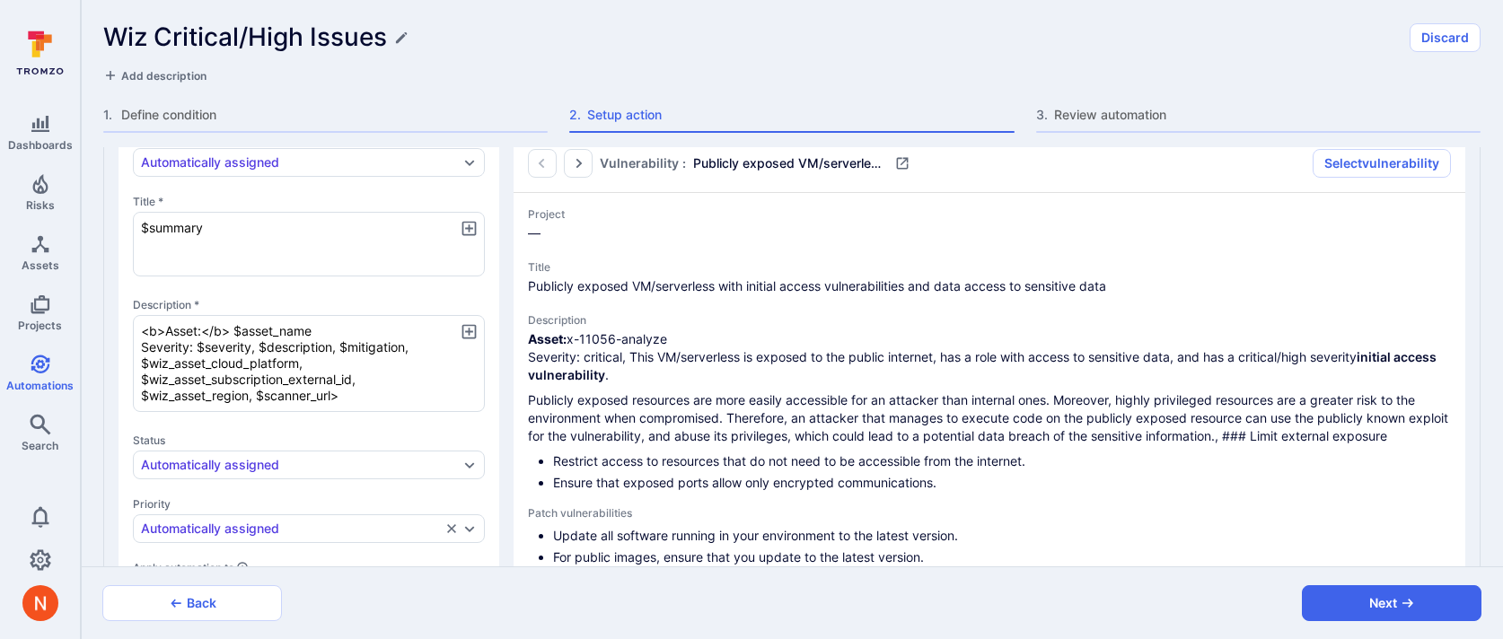
type textarea "x"
type textarea "<b>Asset:</b> $asset_name Severity: $severity,$description, $mitigation, $wiz_a…"
type textarea "x"
type textarea "<b>Asset:</b> $asset_name Severity: $severity, $description, $mitigation, $wiz_…"
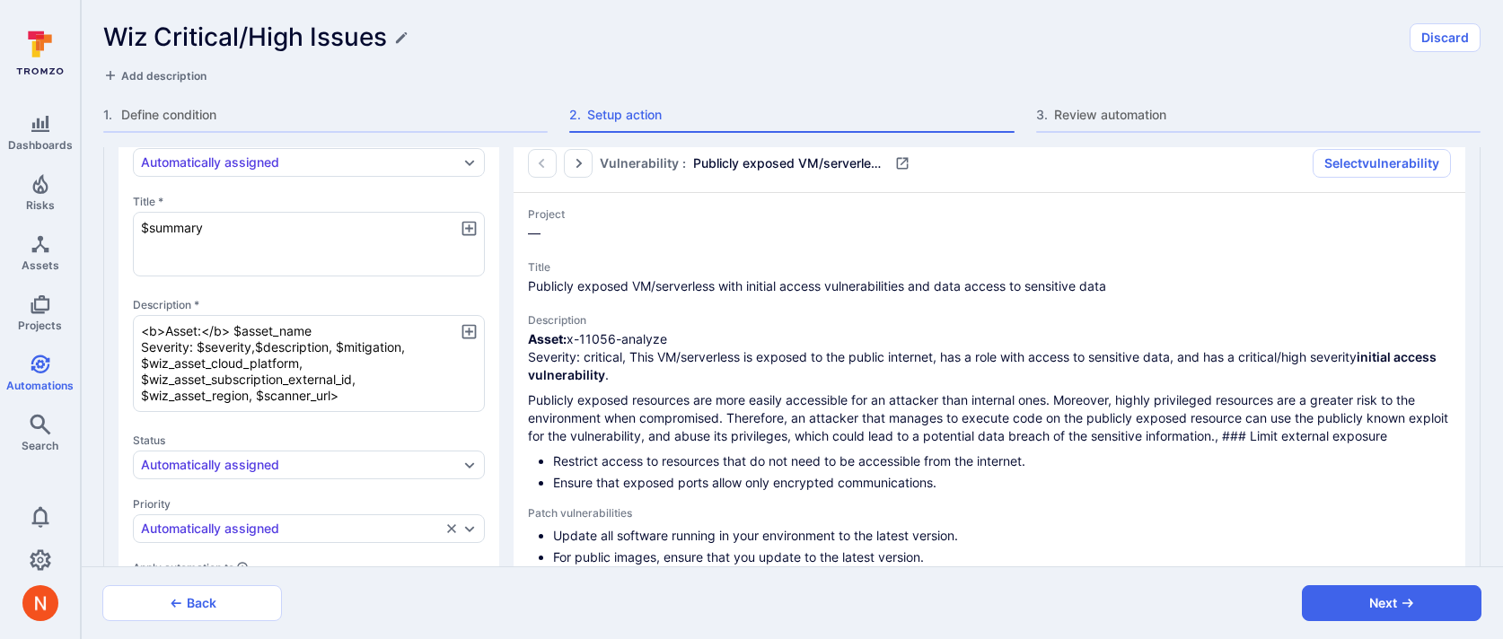
type textarea "x"
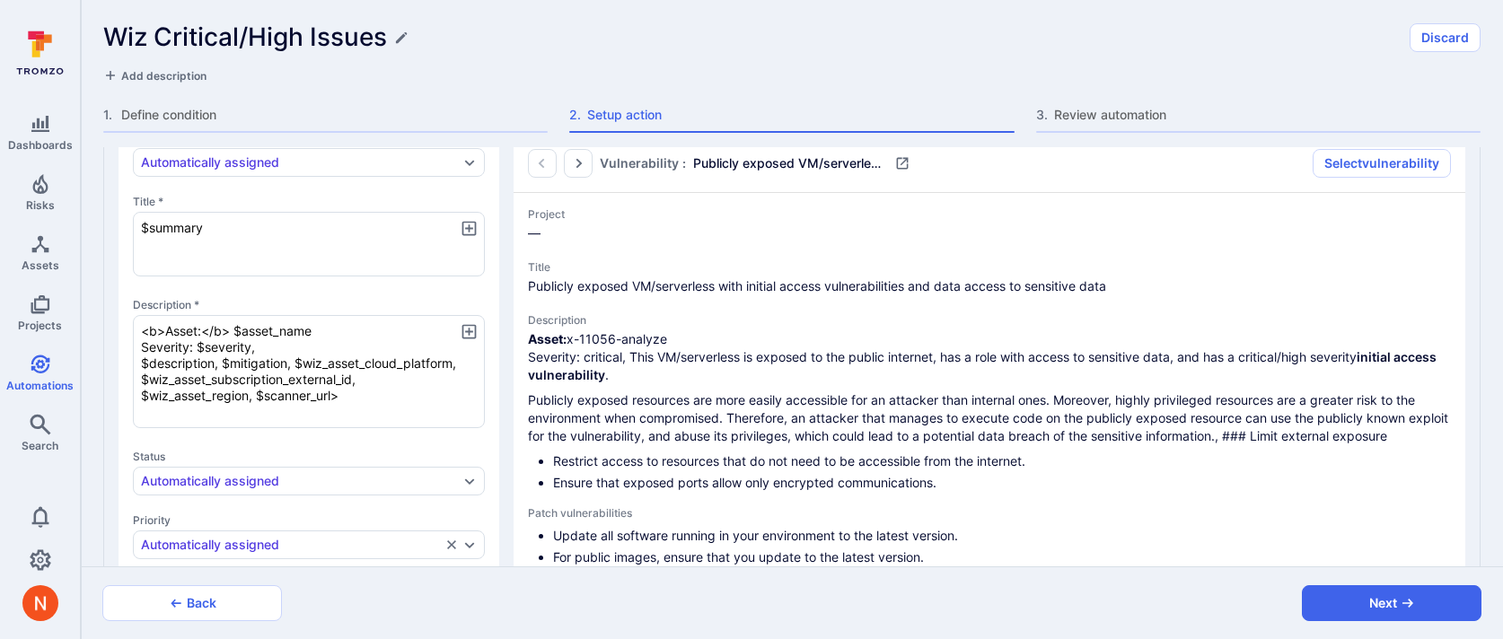
type textarea "x"
type textarea "<b>Asset:</b> $asset_name Severity: $severity, D$description, $mitigation, $wiz…"
type textarea "x"
type textarea "<b>Asset:</b> $asset_name Severity: $severity, De$description, $mitigation, $wi…"
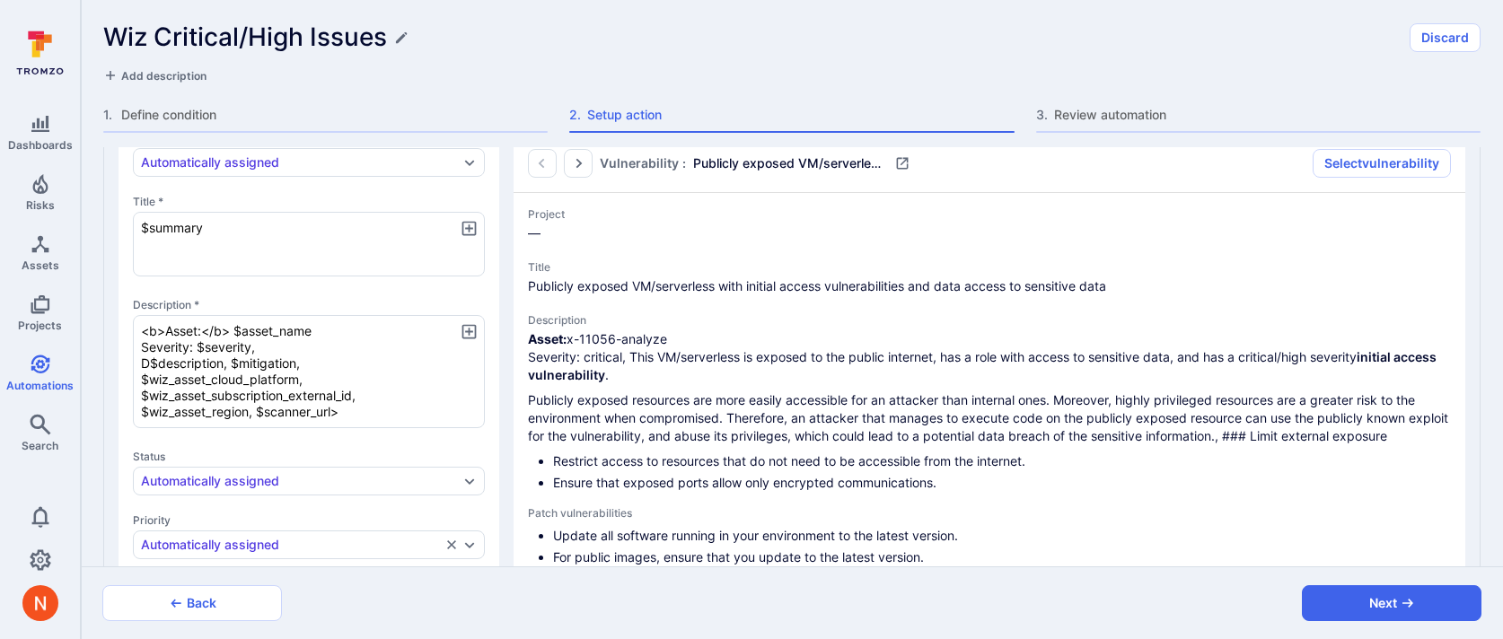
type textarea "x"
type textarea "<b>Asset:</b> $asset_name Severity: $severity, Des$description, $mitigation, $w…"
type textarea "x"
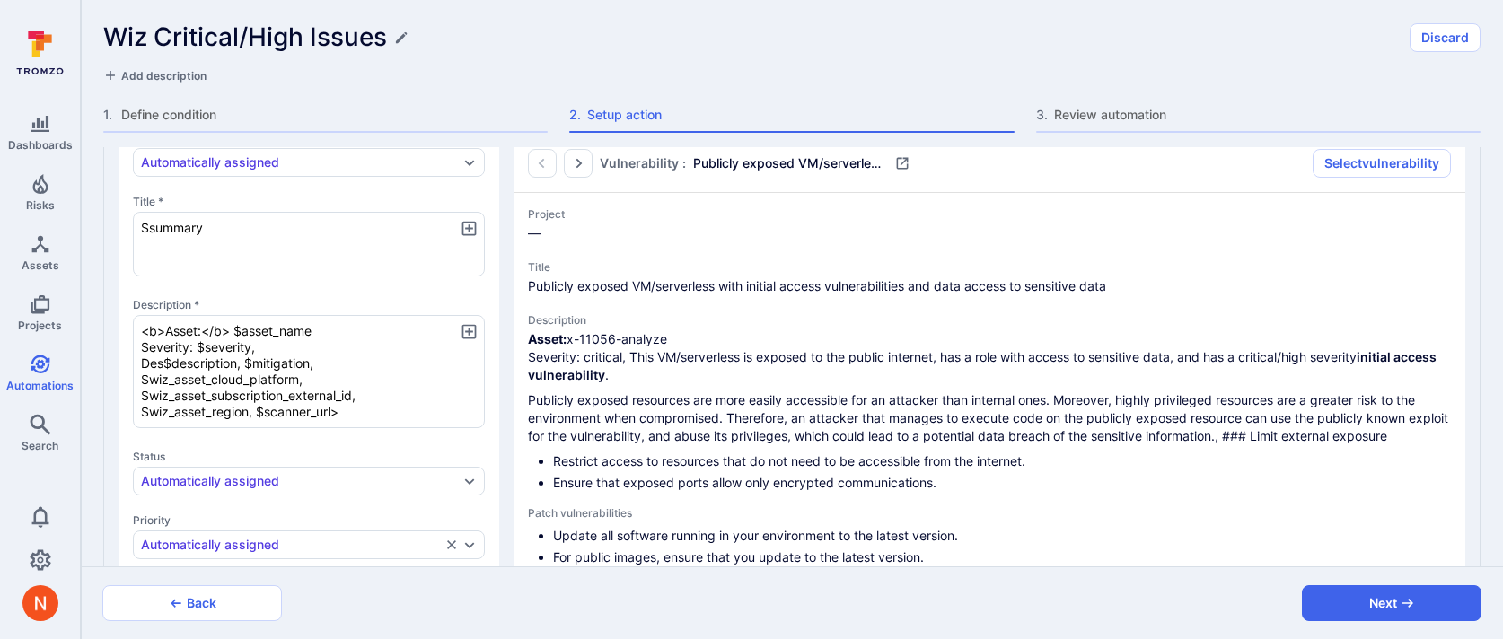
type textarea "<b>Asset:</b> $asset_name Severity: $severity, Desc$description, $mitigation, $…"
type textarea "x"
type textarea "<b>Asset:</b> $asset_name Severity: $severity, Descr$description, $mitigation, …"
type textarea "x"
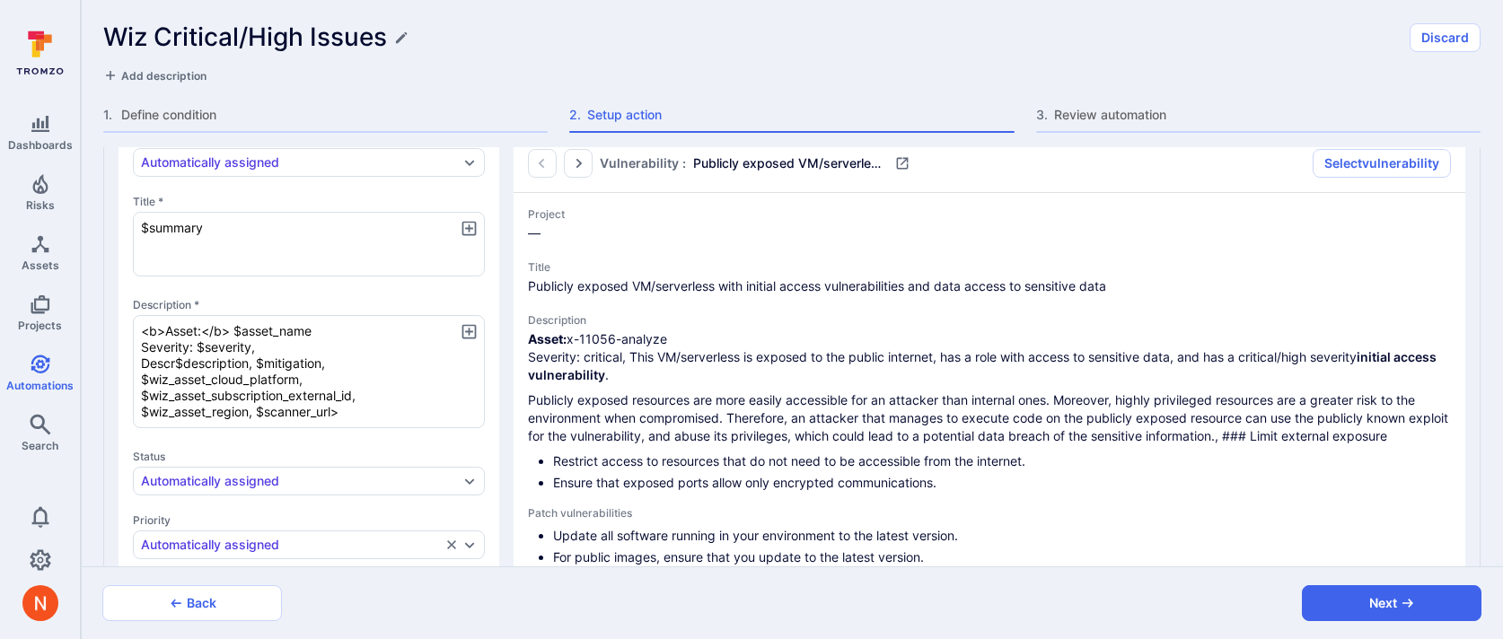
type textarea "x"
type textarea "<b>Asset:</b> $asset_name Severity: $severity, Descri$description, $mitigation,…"
type textarea "x"
type textarea "<b>Asset:</b> $asset_name Severity: $severity, Descrip$description, $mitigation…"
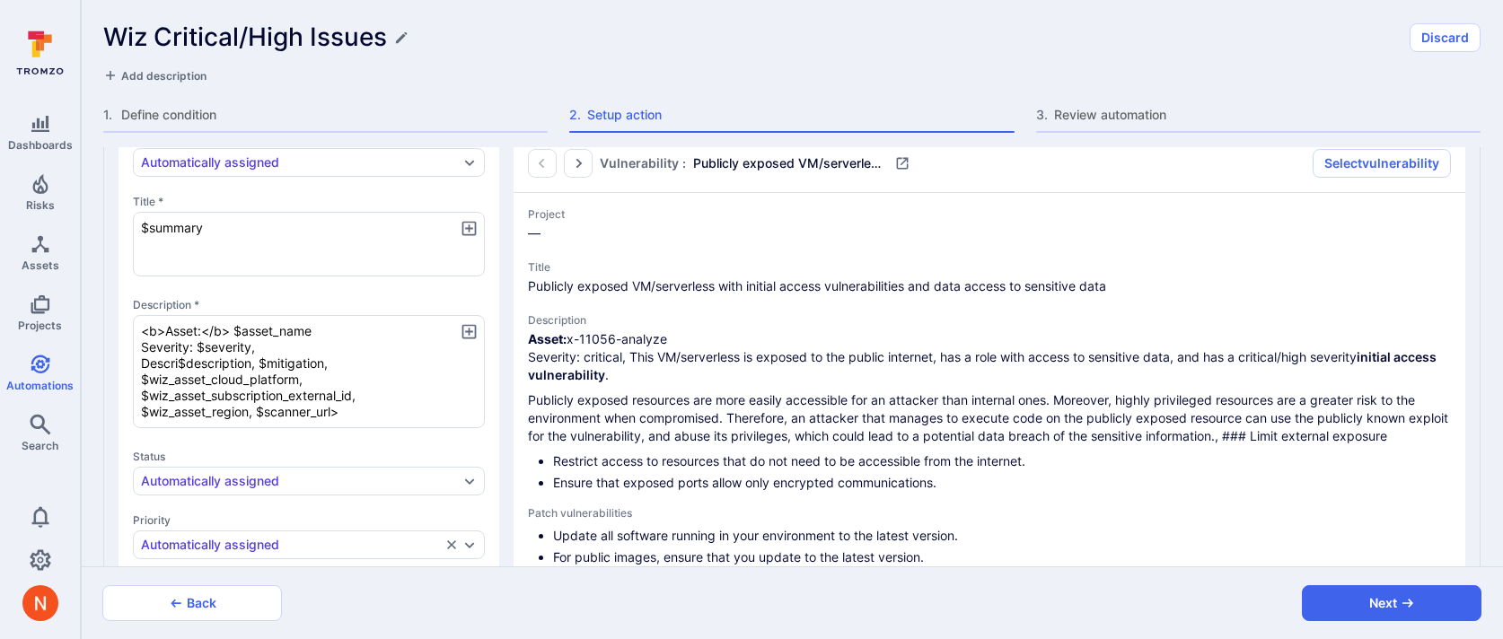
type textarea "x"
type textarea "<b>Asset:</b> $asset_name Severity: $severity, Descript$description, $mitigatio…"
type textarea "x"
type textarea "<b>Asset:</b> $asset_name Severity: $severity, Descripti$description, $mitigati…"
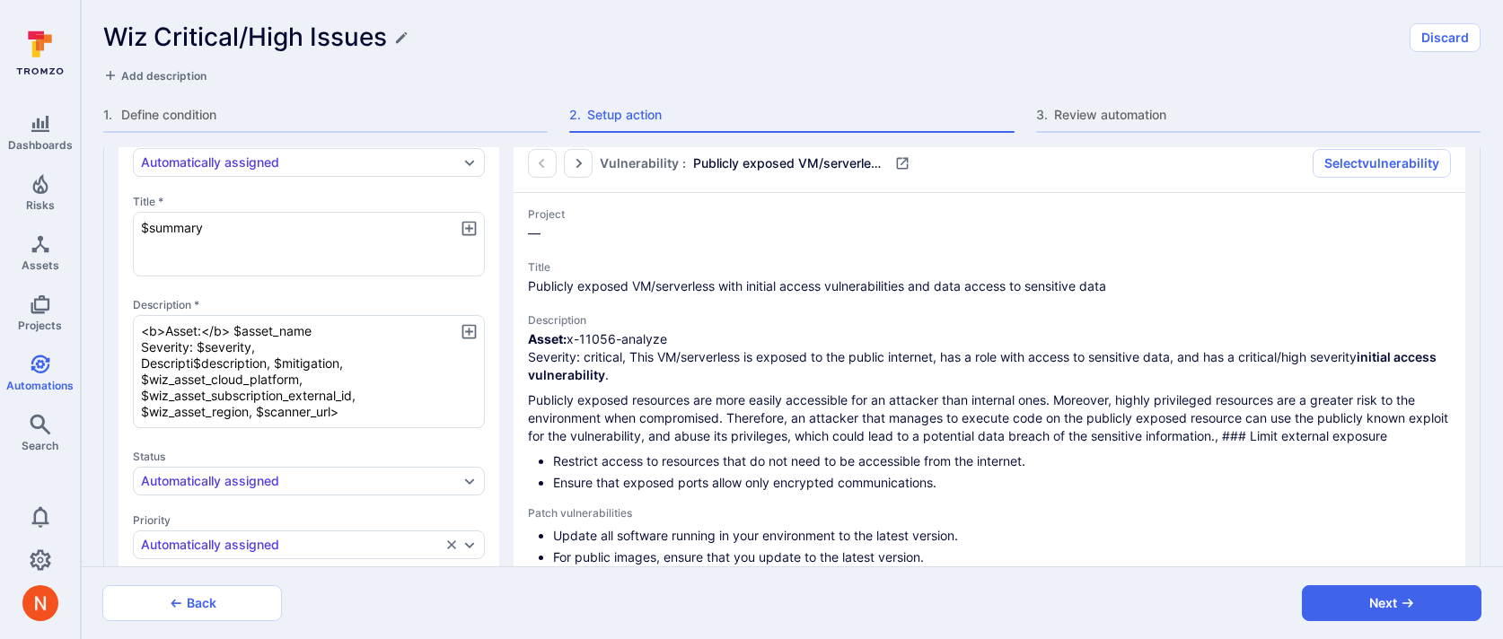
type textarea "x"
type textarea "<b>Asset:</b> $asset_name Severity: $severity, Descriptio$description, $mitigat…"
type textarea "x"
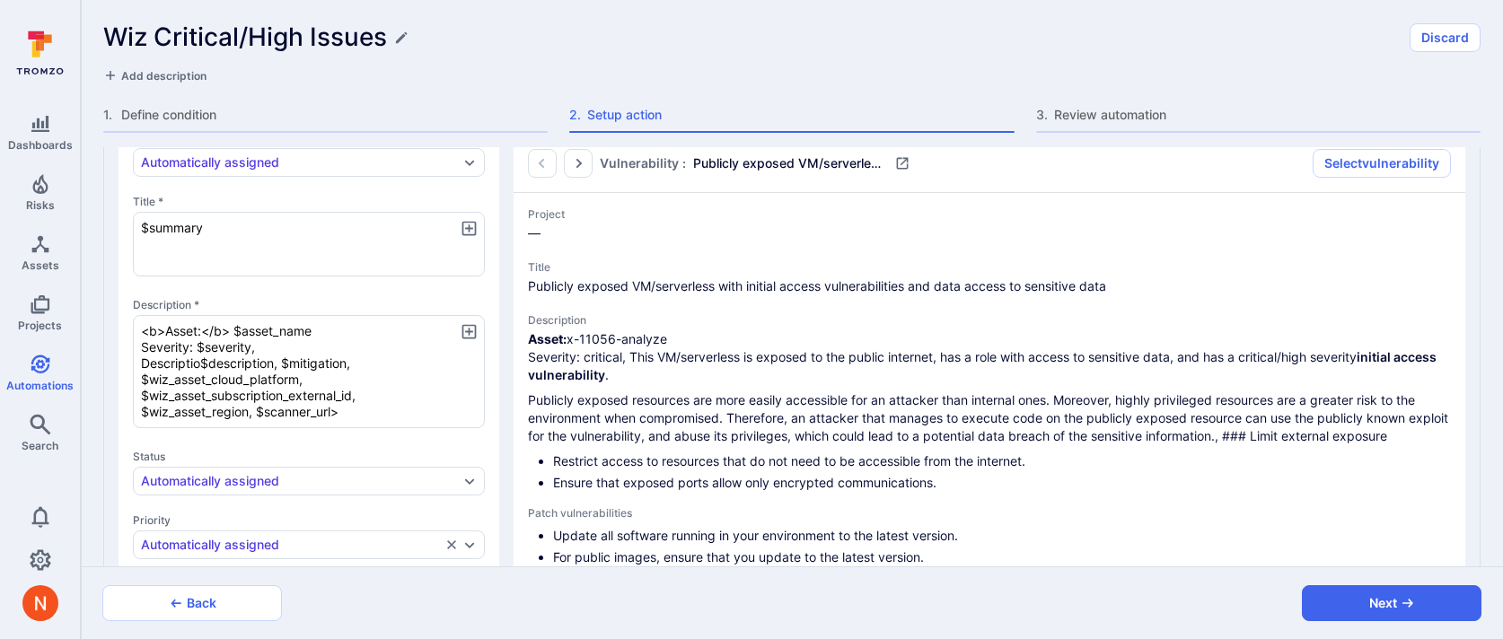
type textarea "x"
type textarea "<b>Asset:</b> $asset_name Severity: $severity, Description$description, $mitiga…"
type textarea "x"
type textarea "<b>Asset:</b> $asset_name Severity: $severity, Description:$description, $mitig…"
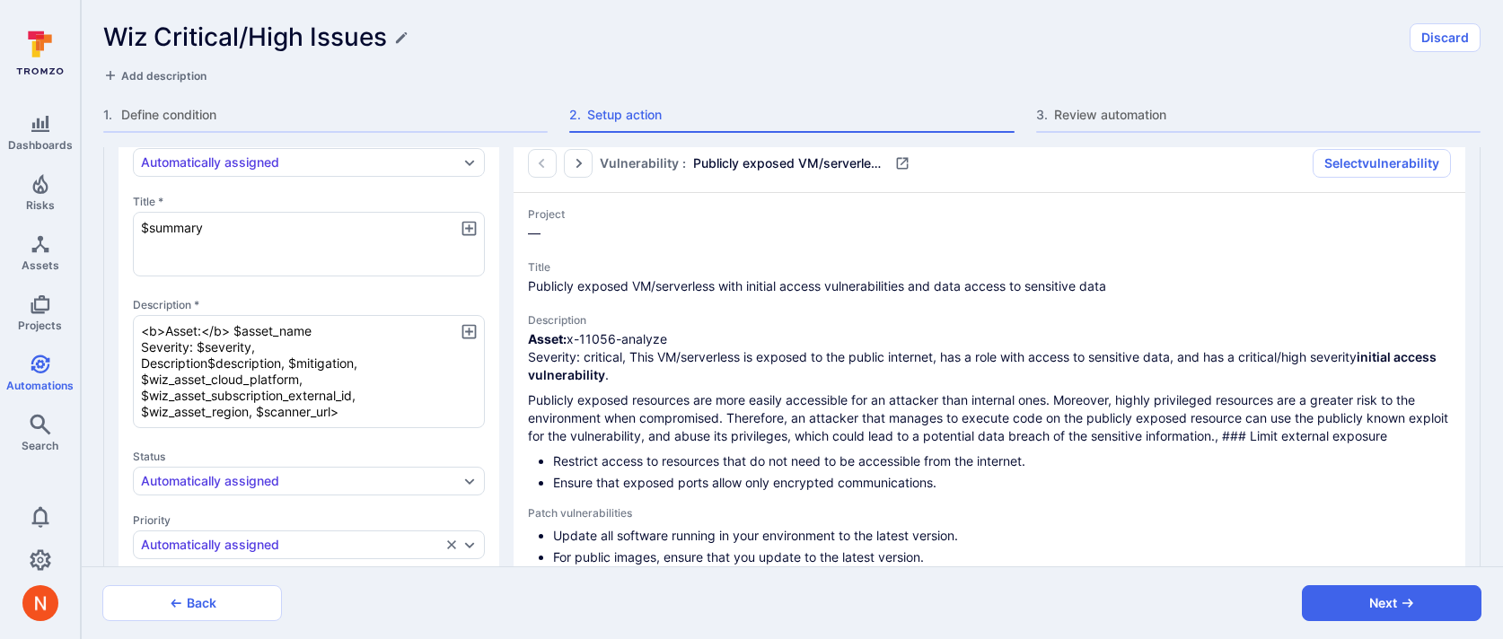
type textarea "x"
type textarea "<b>Asset:</b> $asset_name Severity: $severity, Description: $description, $miti…"
type textarea "x"
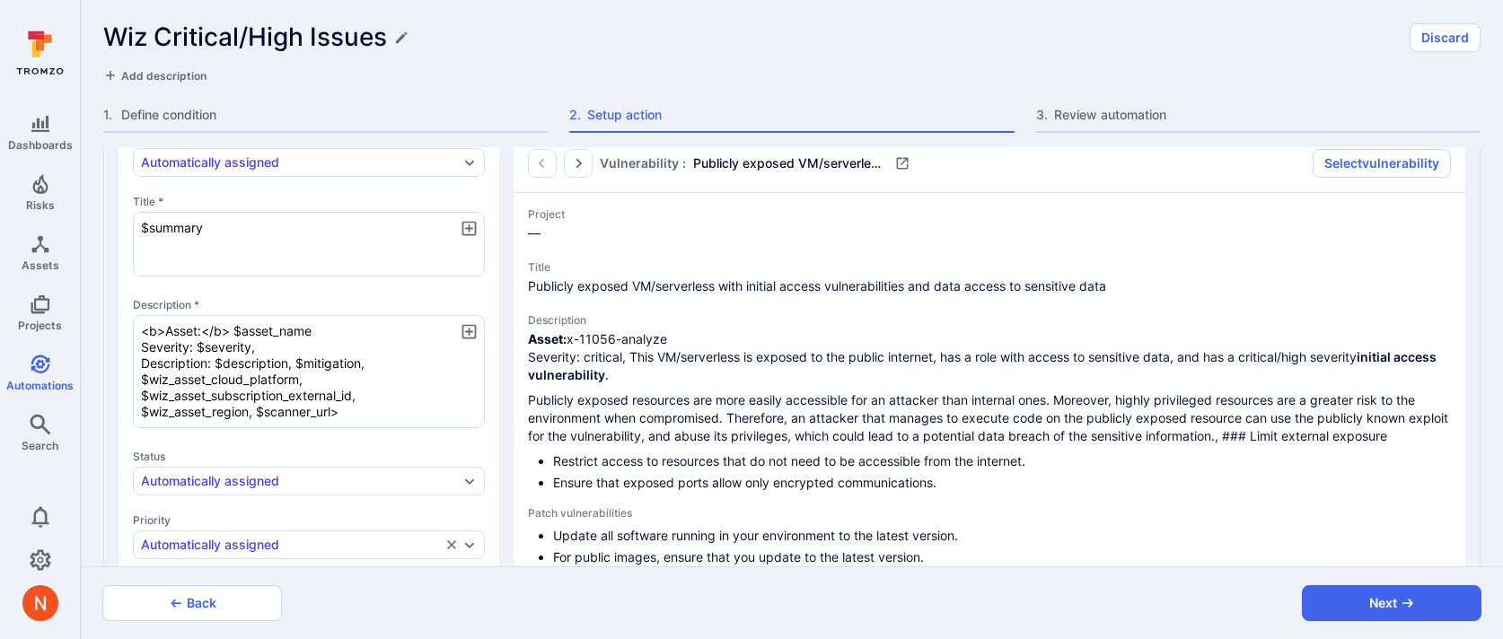
type textarea "x"
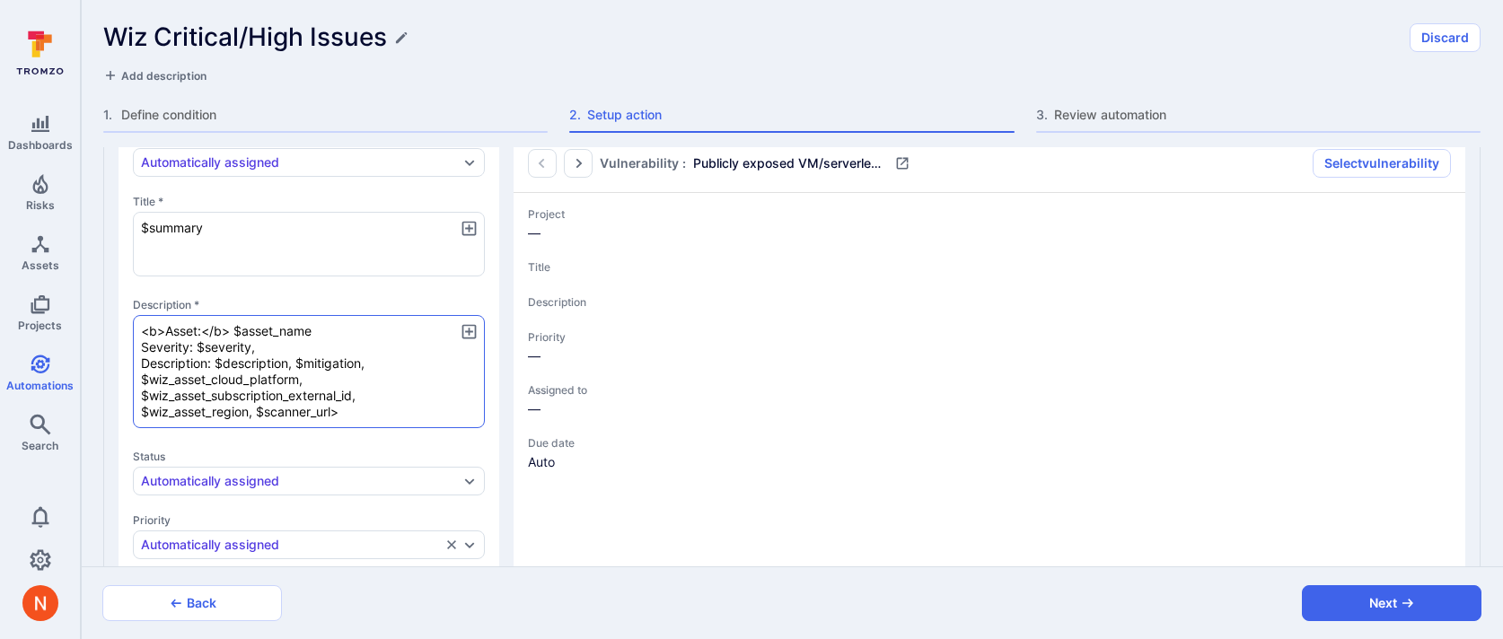
click at [136, 346] on textarea "<b>Asset:</b> $asset_name Severity: $severity, Description: $description, $miti…" at bounding box center [309, 371] width 352 height 113
type textarea "x"
type textarea "<b>Asset:</b> $asset_name <Severity: $severity, Description: $description, $mit…"
type textarea "x"
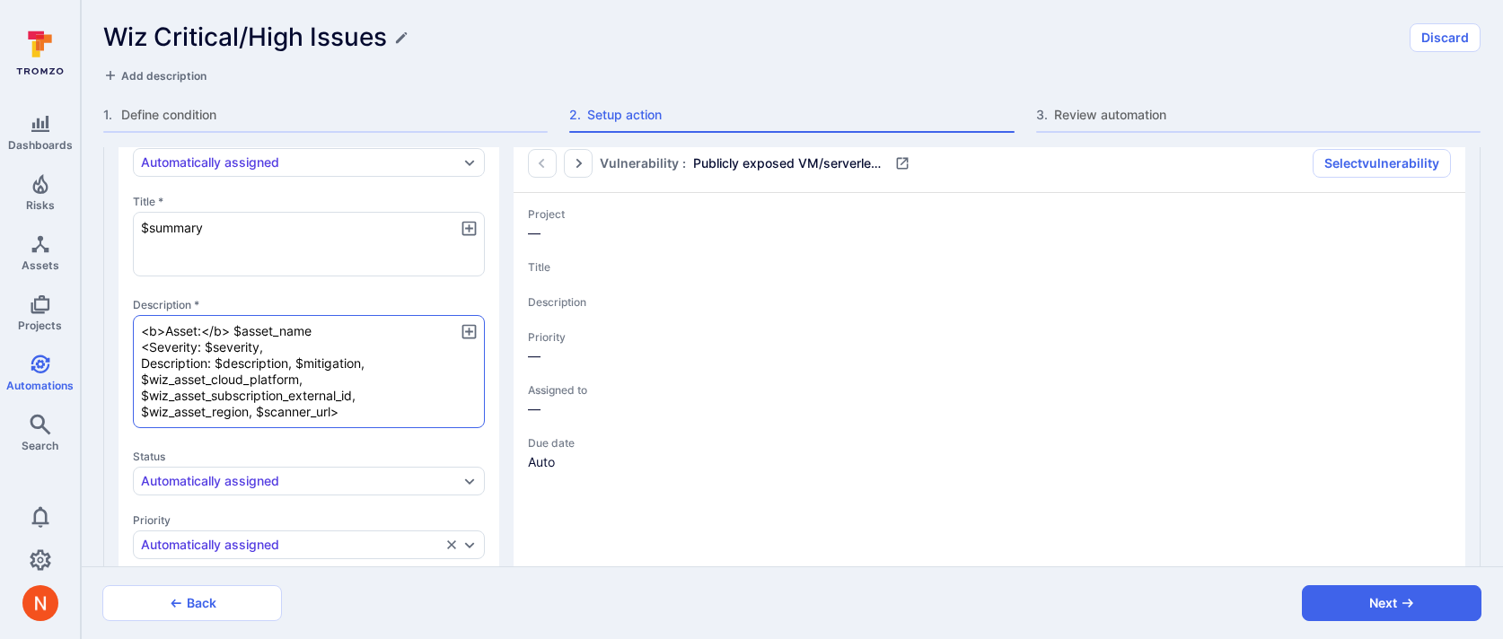
type textarea "<b>Asset:</b> $asset_name <bSeverity: $severity, Description: $description, $mi…"
type textarea "x"
type textarea "<b>Asset:</b> $asset_name <b>Severity: $severity, Description: $description, $m…"
type textarea "x"
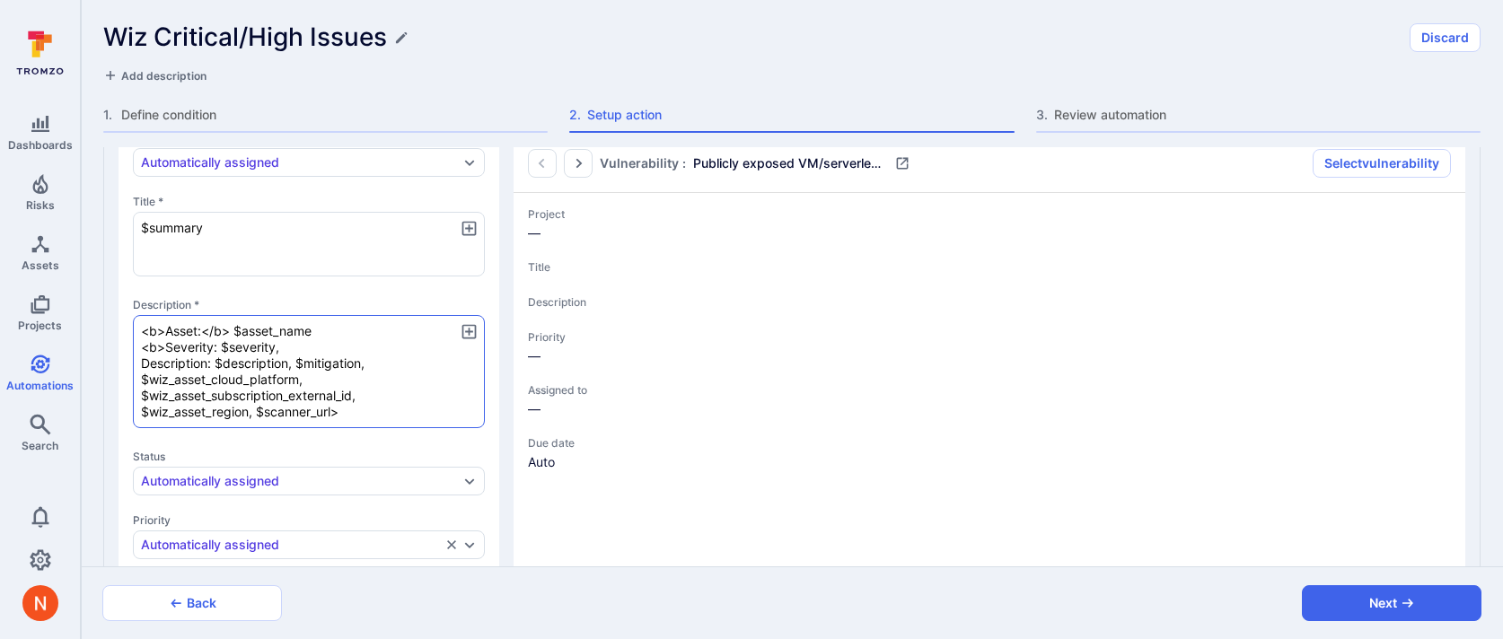
type textarea "x"
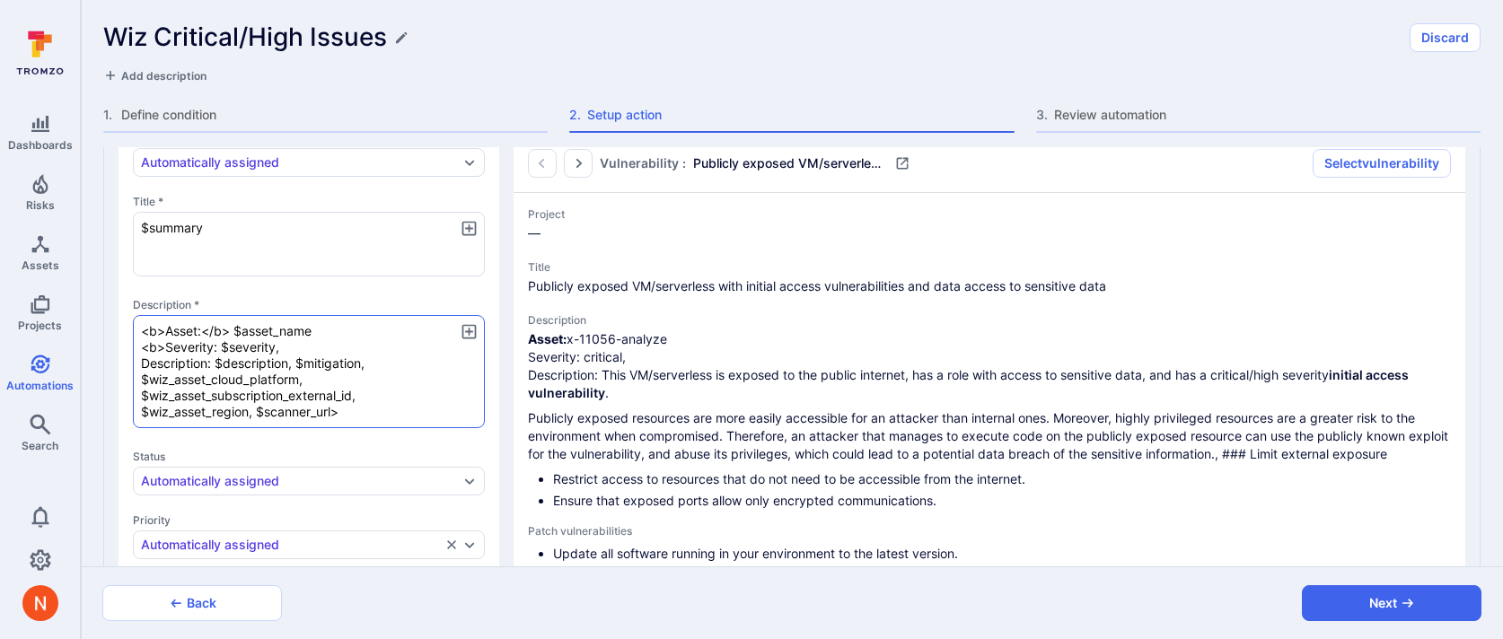
type textarea "x"
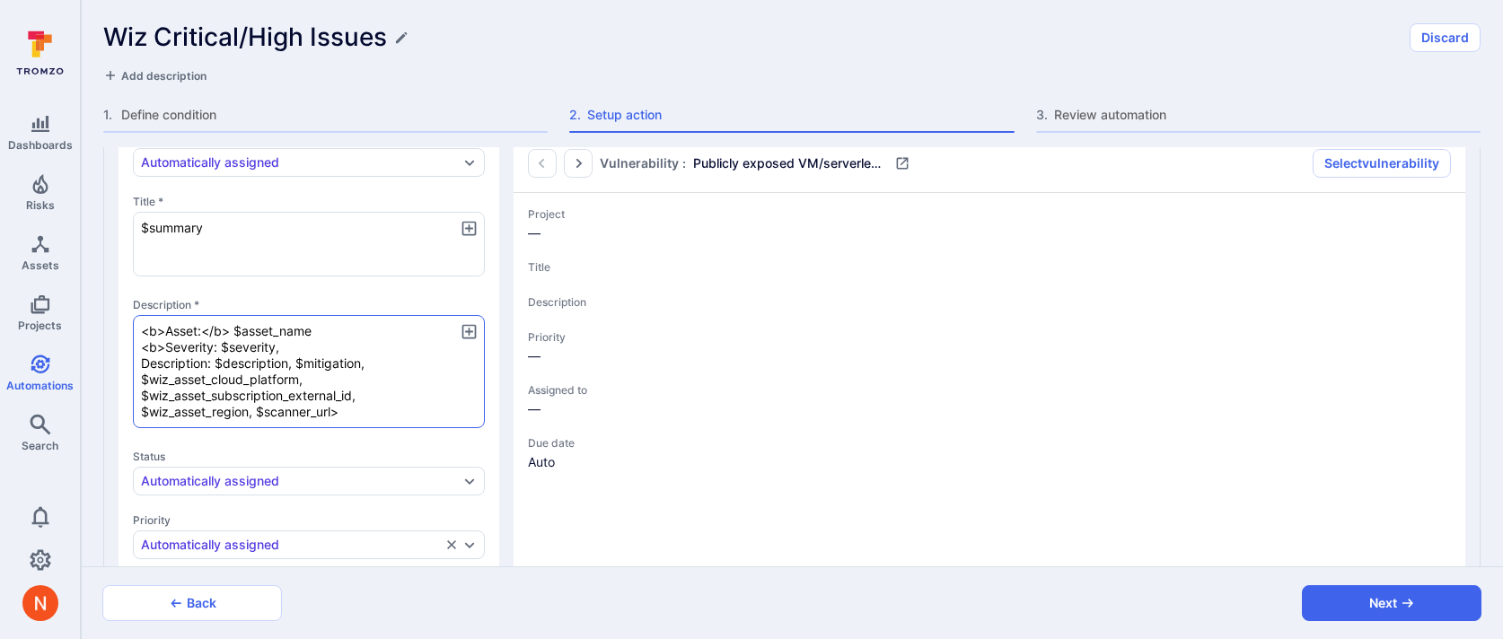
type textarea "x"
type textarea "<b>Asset:</b> $asset_name <b>Severity: $severity, <Description: $description, $…"
type textarea "x"
type textarea "<b>Asset:</b> $asset_name <b>Severity: $severity, <bDescription: $description, …"
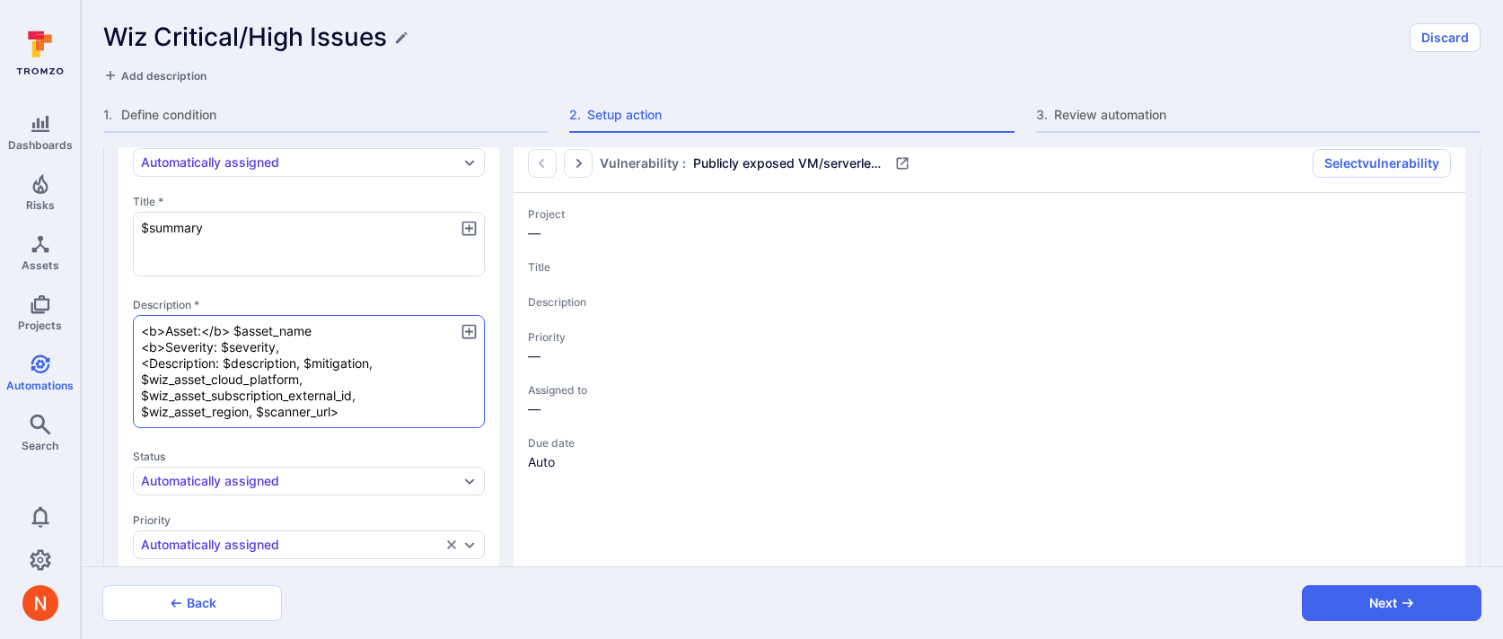
type textarea "x"
type textarea "<b>Asset:</b> $asset_name <b>Severity: $severity, <b/Description: $description,…"
type textarea "x"
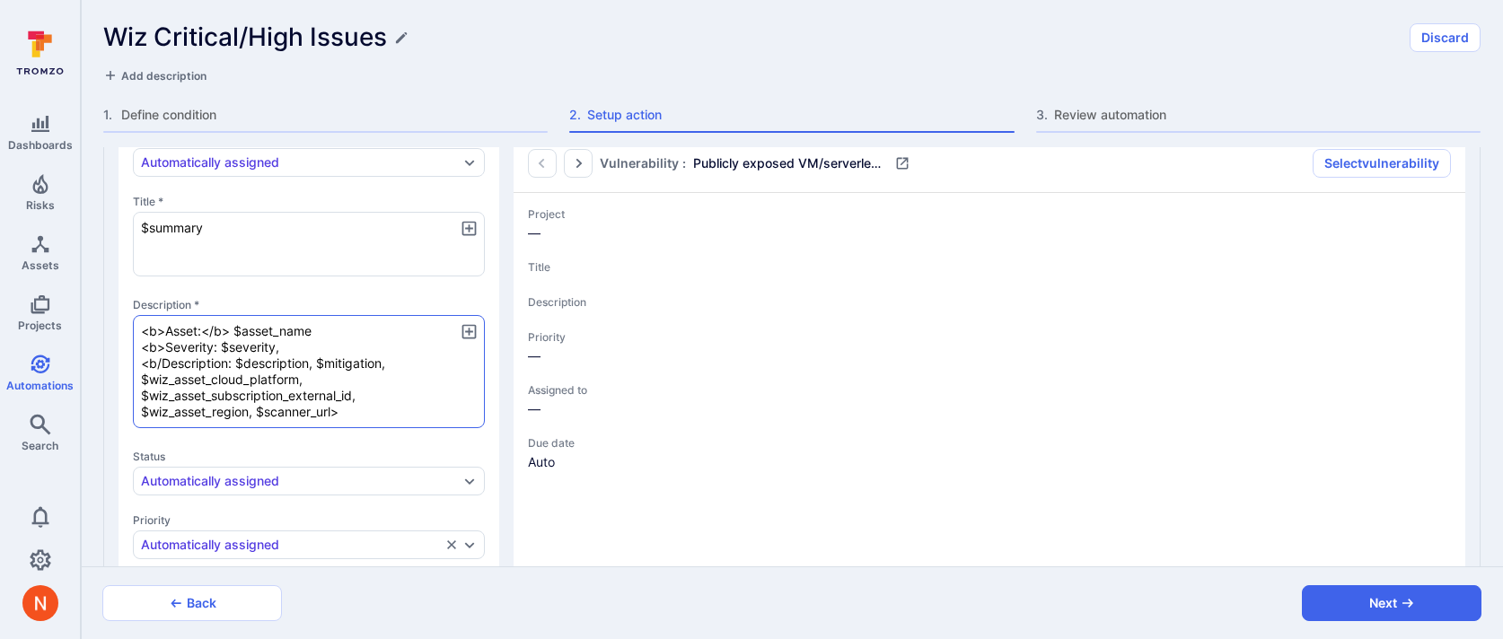
type textarea "<b>Asset:</b> $asset_name <b>Severity: $severity, <bDescription: $description, …"
type textarea "x"
type textarea "<b>Asset:</b> $asset_name <b>Severity: $severity, <b>Description: $description,…"
type textarea "x"
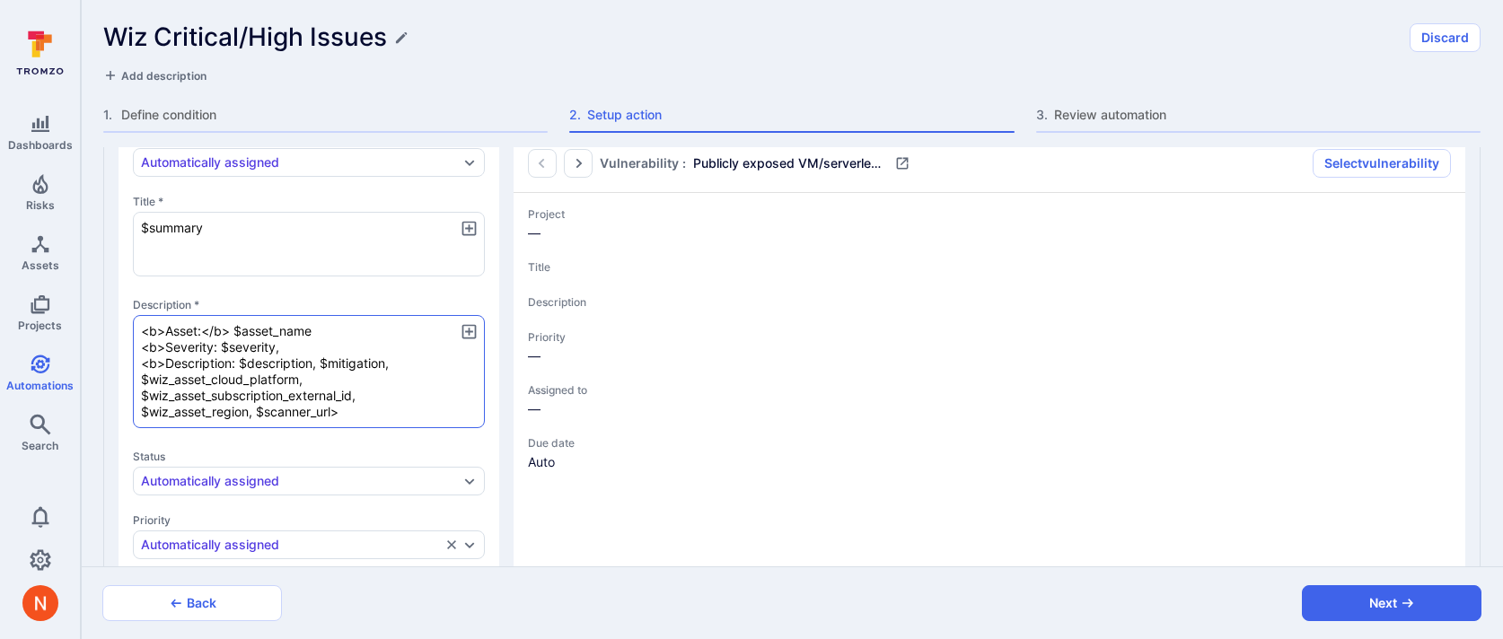
type textarea "x"
type textarea "<b>Asset:</b> $asset_name <b>Severity:< $severity, <b>Description: $description…"
type textarea "x"
type textarea "<b>Asset:</b> $asset_name <b>Severity:</ $severity, <b>Description: $descriptio…"
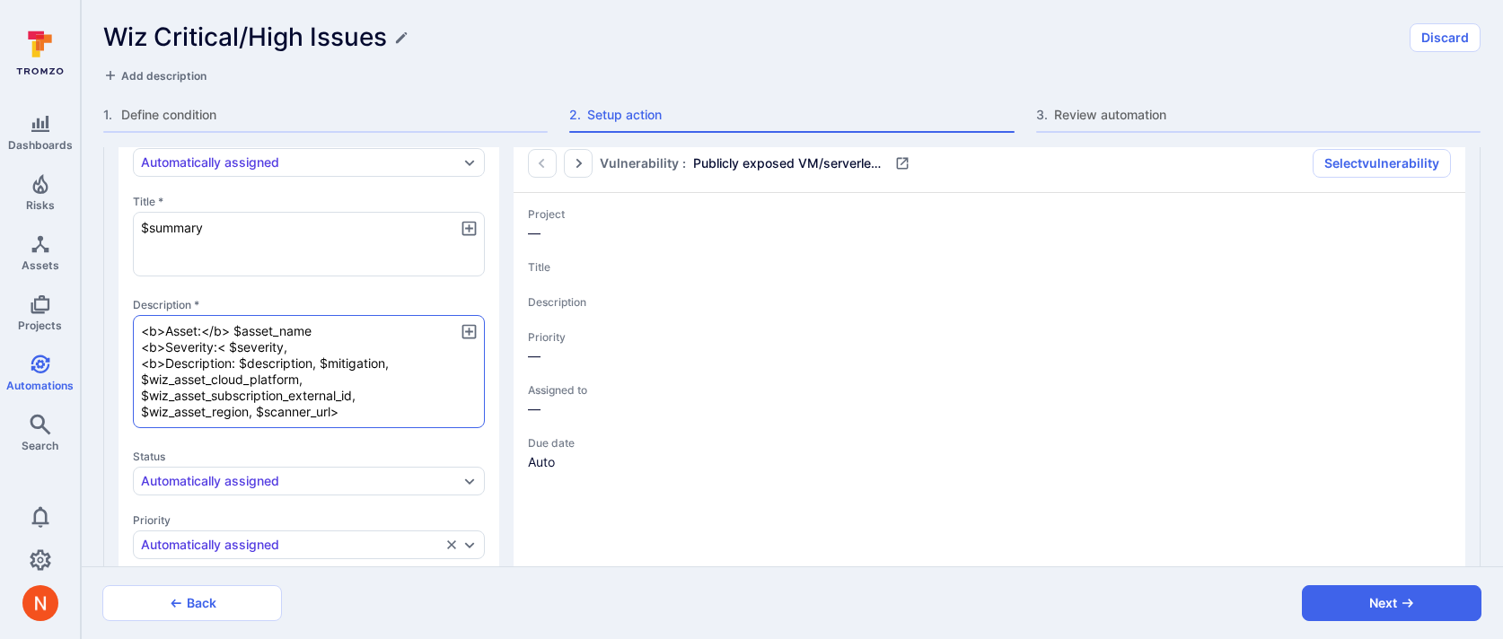
type textarea "x"
type textarea "<b>Asset:</b> $asset_name <b>Severity:</b $severity, <b>Description: $descripti…"
type textarea "x"
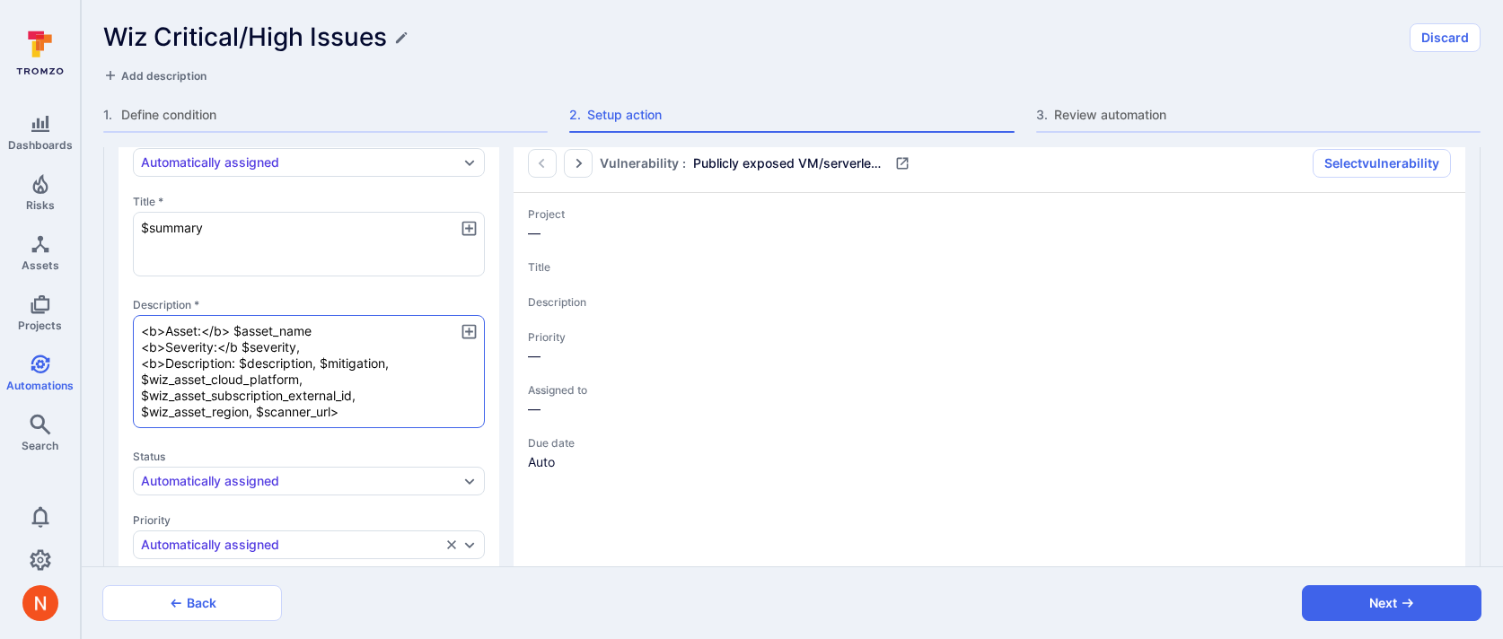
type textarea "<b>Asset:</b> $asset_name <b>Severity:</b> $severity, <b>Description: $descript…"
type textarea "x"
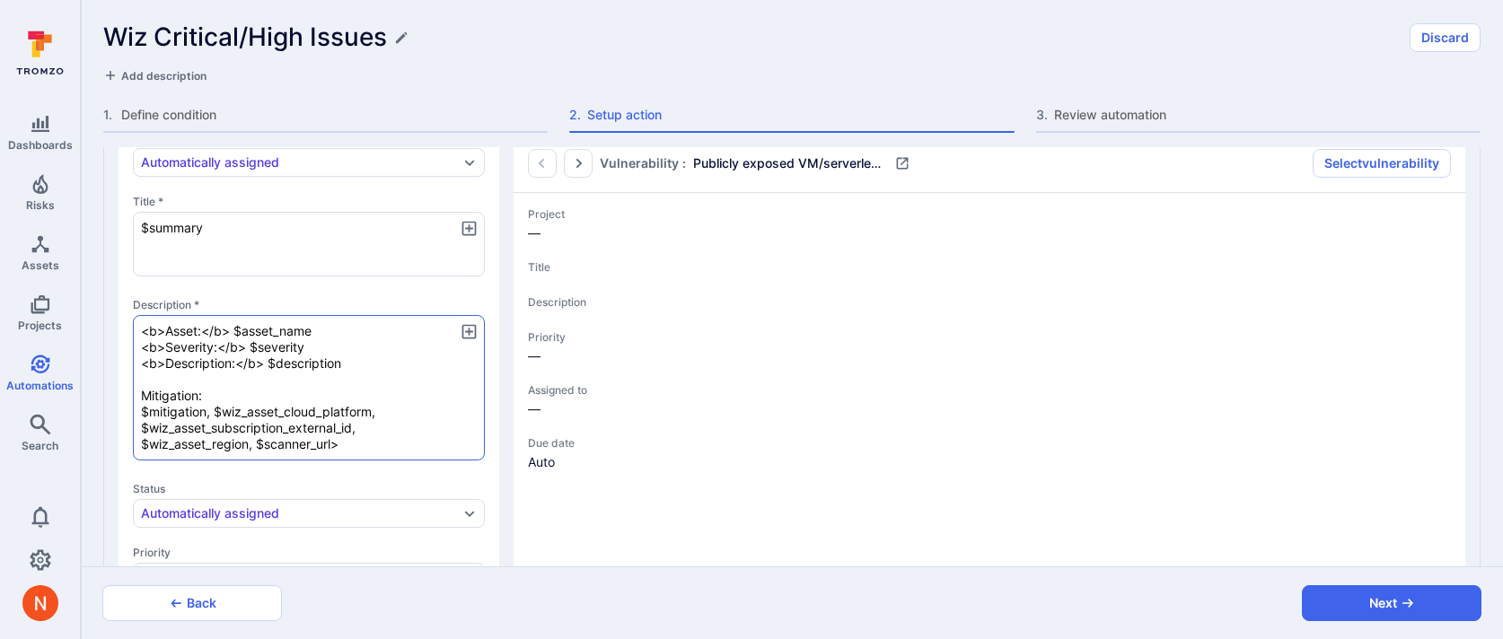
click at [270, 359] on textarea "<b>Asset:</b> $asset_name <b>Severity:</b> $severity <b>Description:</b> $descr…" at bounding box center [309, 387] width 352 height 145
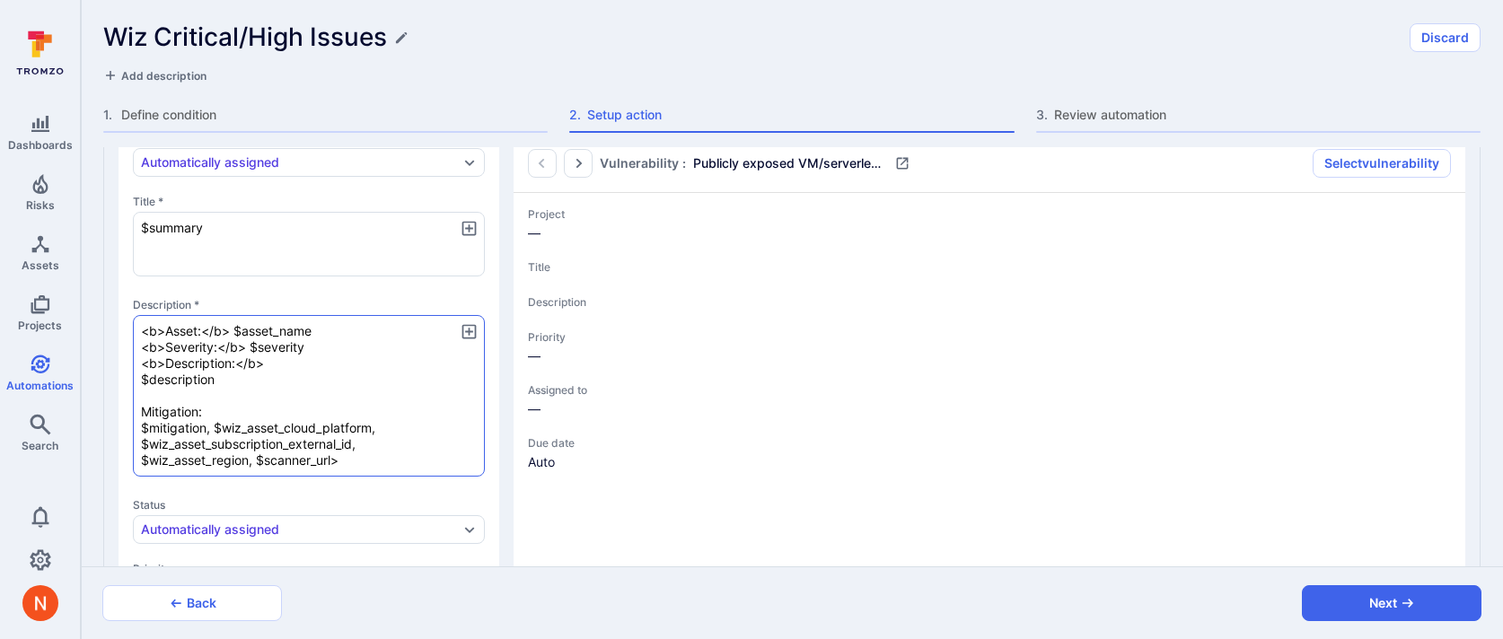
click at [141, 412] on textarea "<b>Asset:</b> $asset_name <b>Severity:</b> $severity <b>Description:</b> $descr…" at bounding box center [309, 396] width 352 height 162
click at [215, 426] on textarea "<b>Asset:</b> $asset_name <b>Severity:</b> $severity <b>Description:</b> $descr…" at bounding box center [309, 396] width 352 height 162
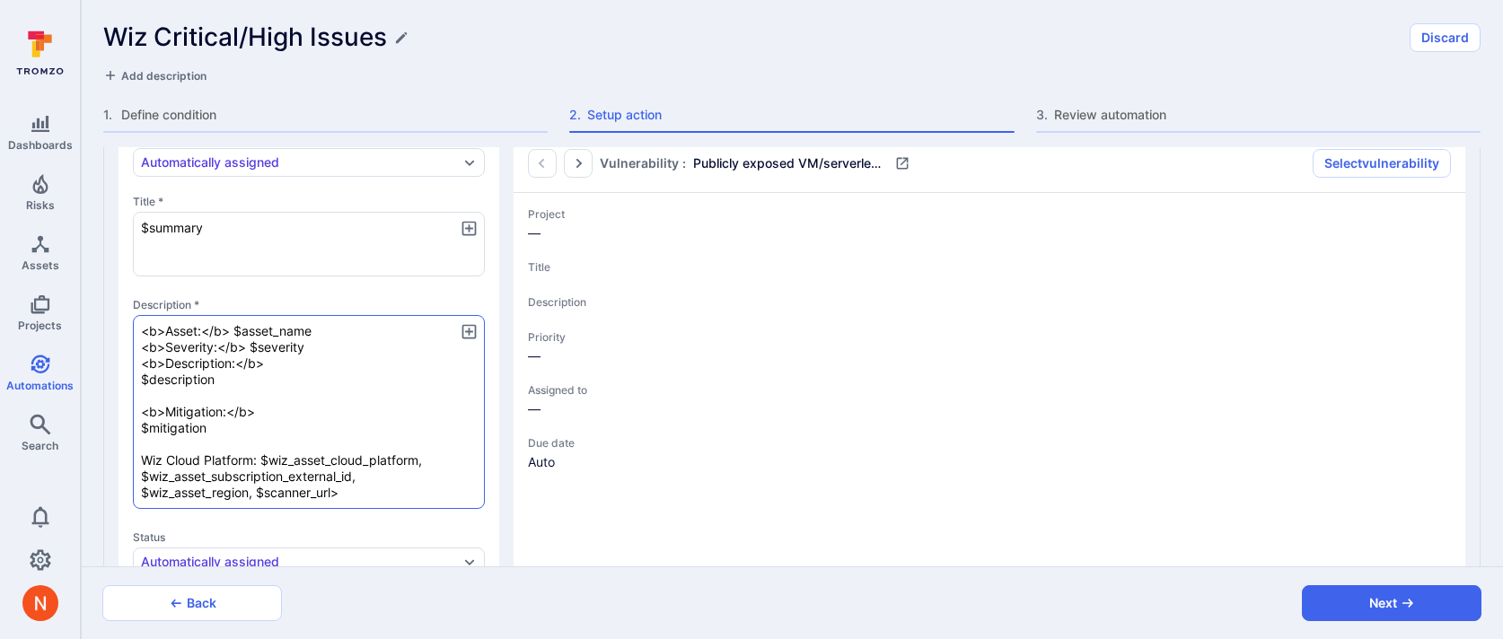
click at [427, 461] on textarea "<b>Asset:</b> $asset_name <b>Severity:</b> $severity <b>Description:</b> $descr…" at bounding box center [309, 412] width 352 height 194
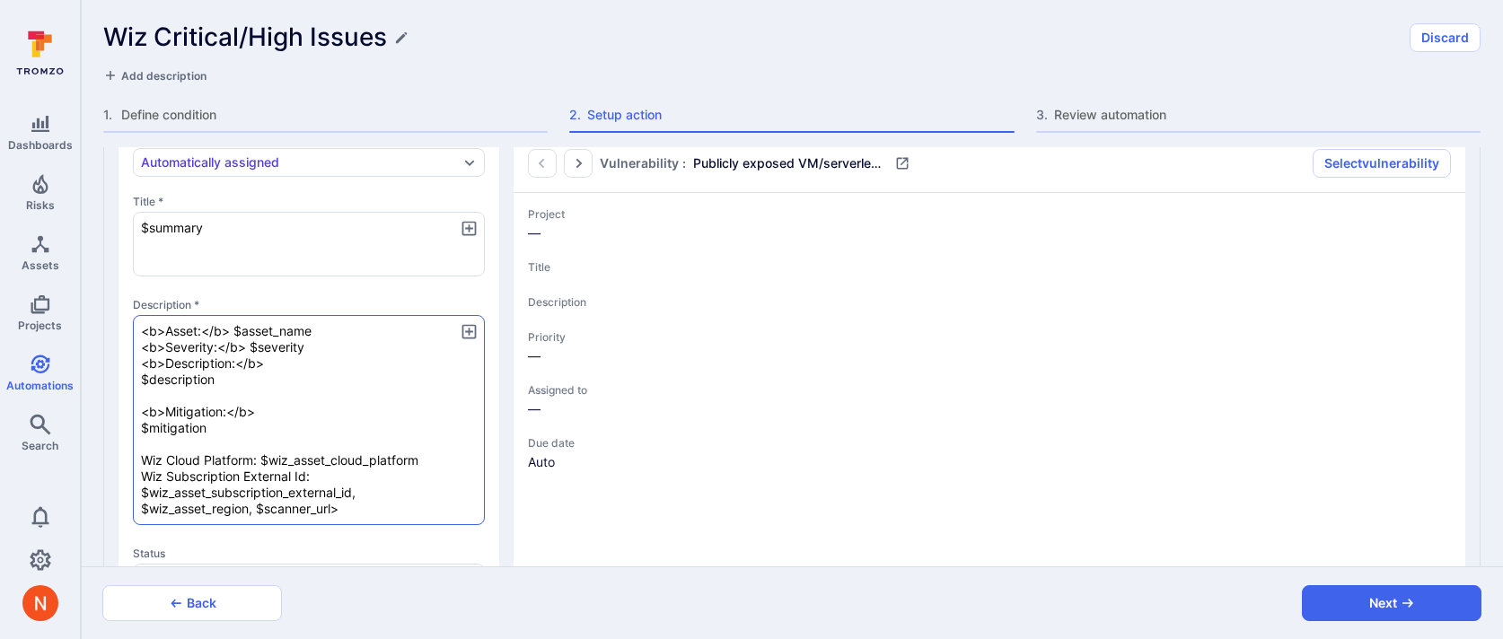
click at [417, 484] on textarea "<b>Asset:</b> $asset_name <b>Severity:</b> $severity <b>Description:</b> $descr…" at bounding box center [309, 420] width 352 height 210
click at [170, 470] on textarea "<b>Asset:</b> $asset_name <b>Severity:</b> $severity <b>Description:</b> $descr…" at bounding box center [309, 420] width 352 height 210
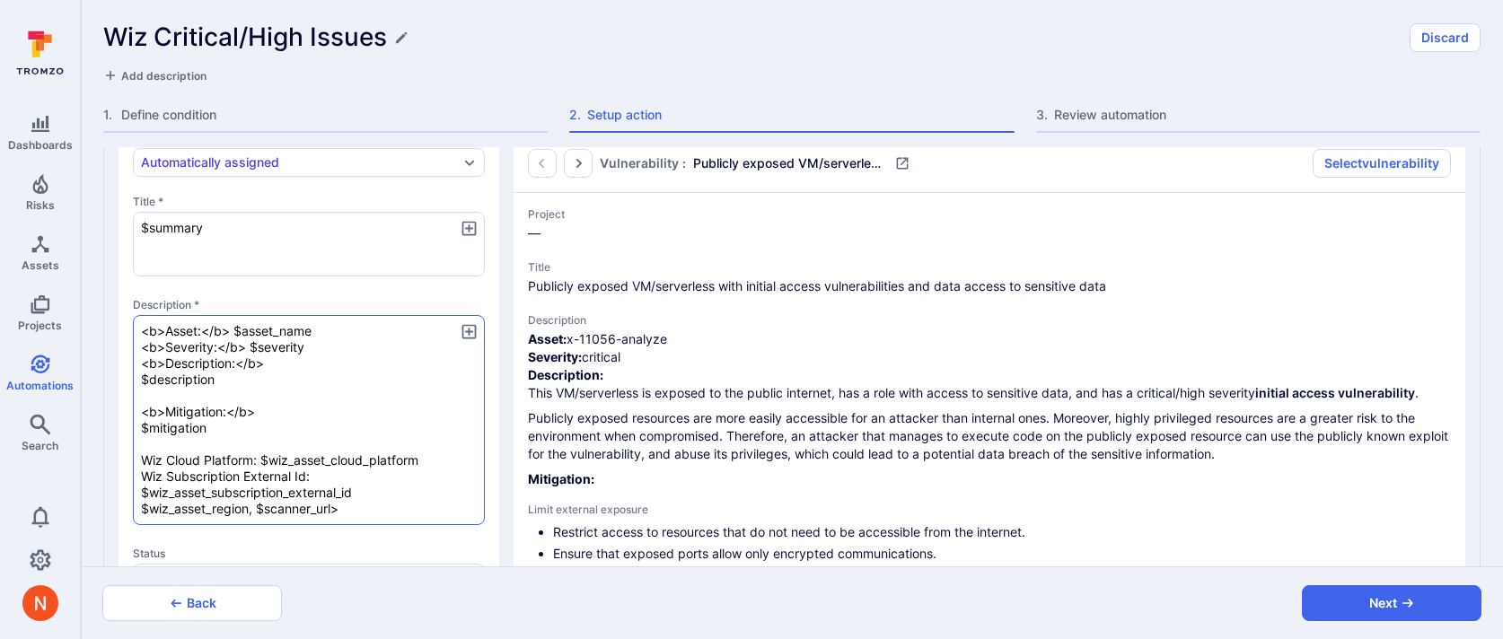
click at [171, 454] on textarea "<b>Asset:</b> $asset_name <b>Severity:</b> $severity <b>Description:</b> $descr…" at bounding box center [309, 420] width 352 height 210
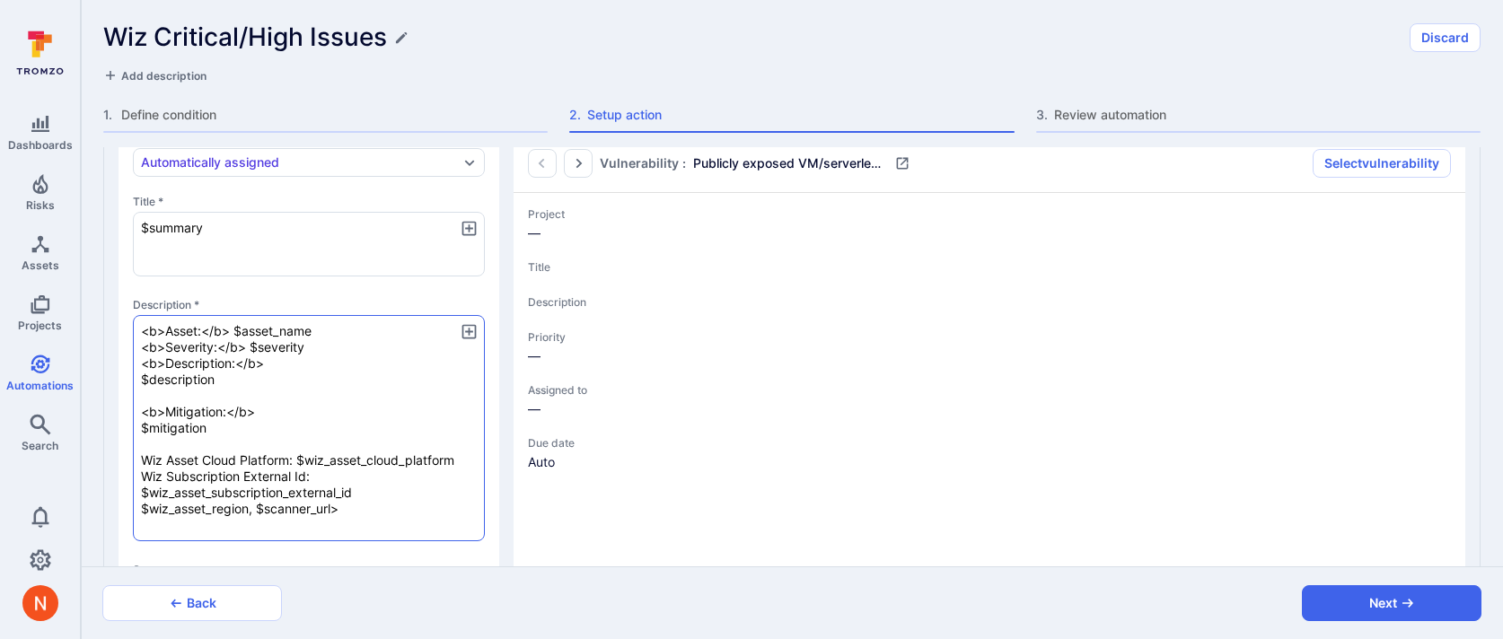
click at [166, 491] on textarea "<b>Asset:</b> $asset_name <b>Severity:</b> $severity <b>Description:</b> $descr…" at bounding box center [309, 428] width 352 height 226
click at [395, 504] on textarea "<b>Asset:</b> $asset_name <b>Severity:</b> $severity <b>Description:</b> $descr…" at bounding box center [309, 428] width 352 height 226
click at [306, 538] on textarea "<b>Asset:</b> $asset_name <b>Severity:</b> $severity <b>Description:</b> $descr…" at bounding box center [309, 436] width 352 height 242
click at [285, 525] on textarea "<b>Asset:</b> $asset_name <b>Severity:</b> $severity <b>Description:</b> $descr…" at bounding box center [309, 436] width 352 height 242
click at [367, 518] on textarea "<b>Asset:</b> $asset_name <b>Severity:</b> $severity <b>Description:</b> $descr…" at bounding box center [309, 428] width 352 height 226
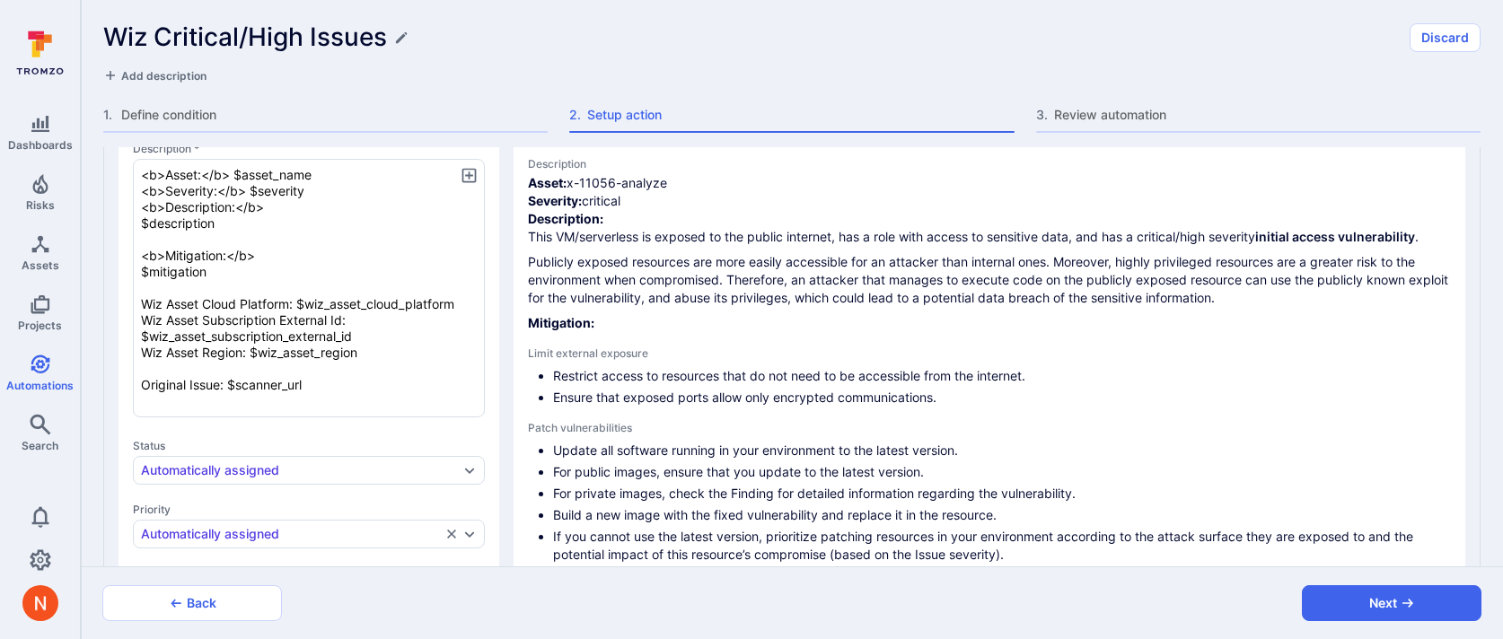
scroll to position [435, 0]
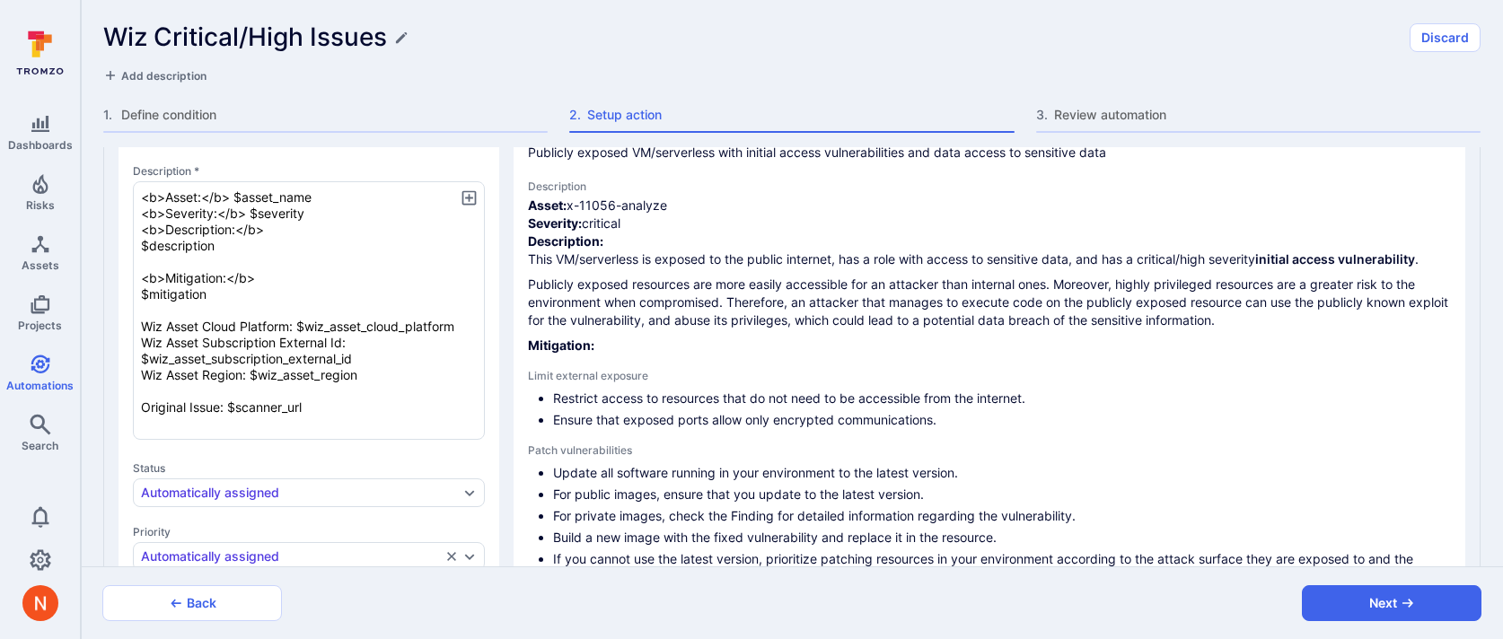
drag, startPoint x: 323, startPoint y: 426, endPoint x: 99, endPoint y: 326, distance: 245.9
click at [99, 326] on div "This automation has existing alerts and tickets which will be impacted if polic…" at bounding box center [792, 356] width 1422 height 419
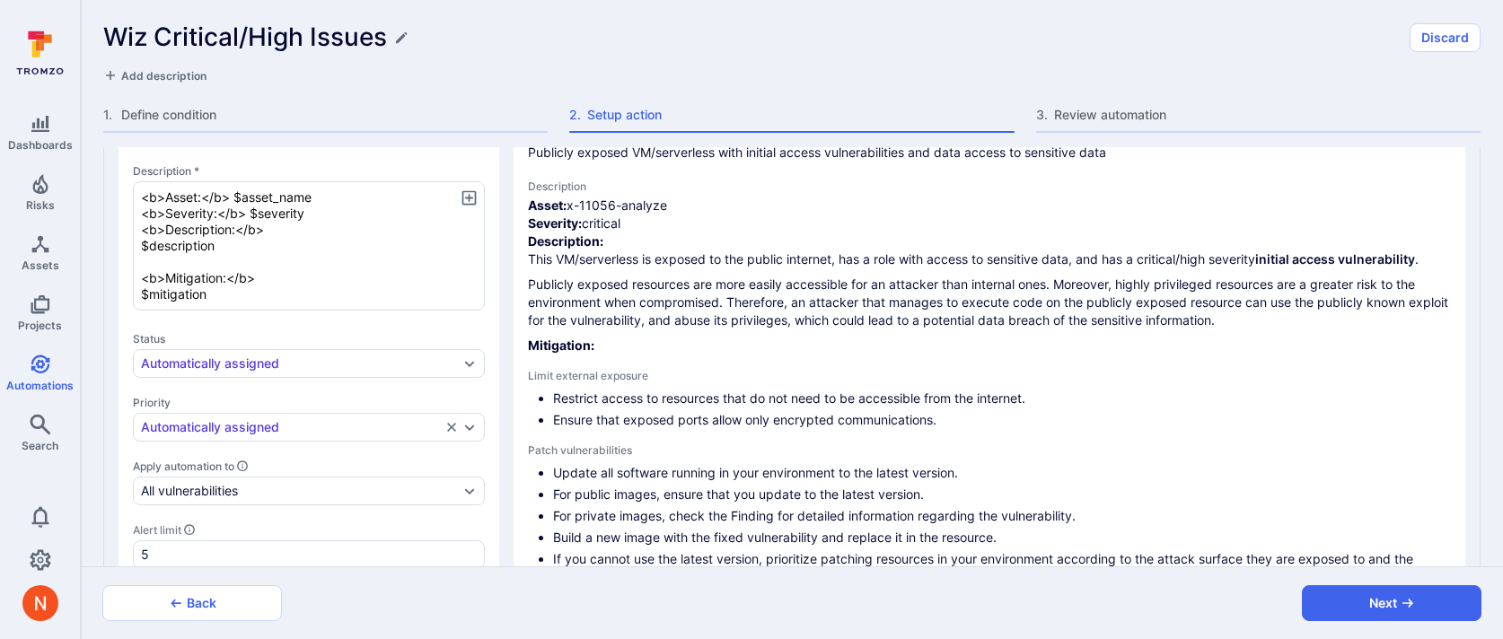
scroll to position [430, 0]
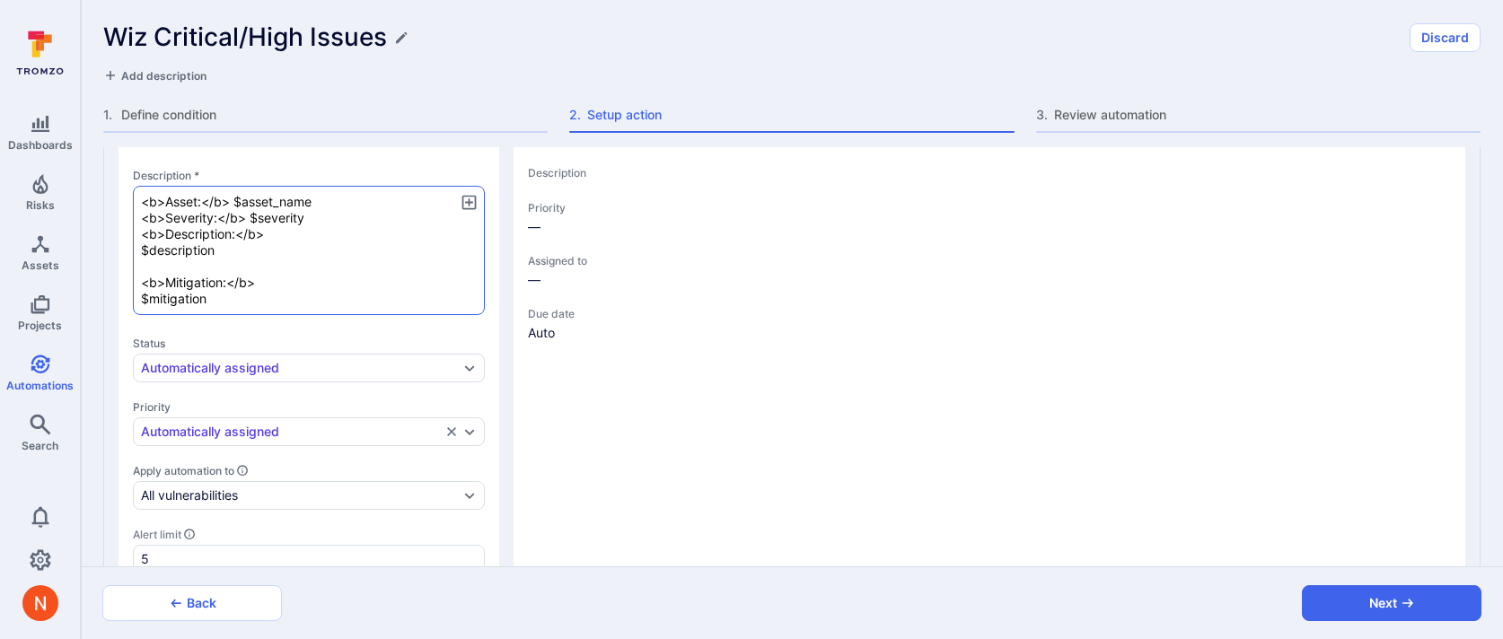
click at [265, 242] on textarea "<b>Asset:</b> $asset_name <b>Severity:</b> $severity <b>Description:</b> $descr…" at bounding box center [309, 250] width 352 height 129
click at [320, 215] on textarea "<b>Asset:</b> $asset_name <b>Severity:</b> $severity <b>Description:</b> $descr…" at bounding box center [309, 250] width 352 height 129
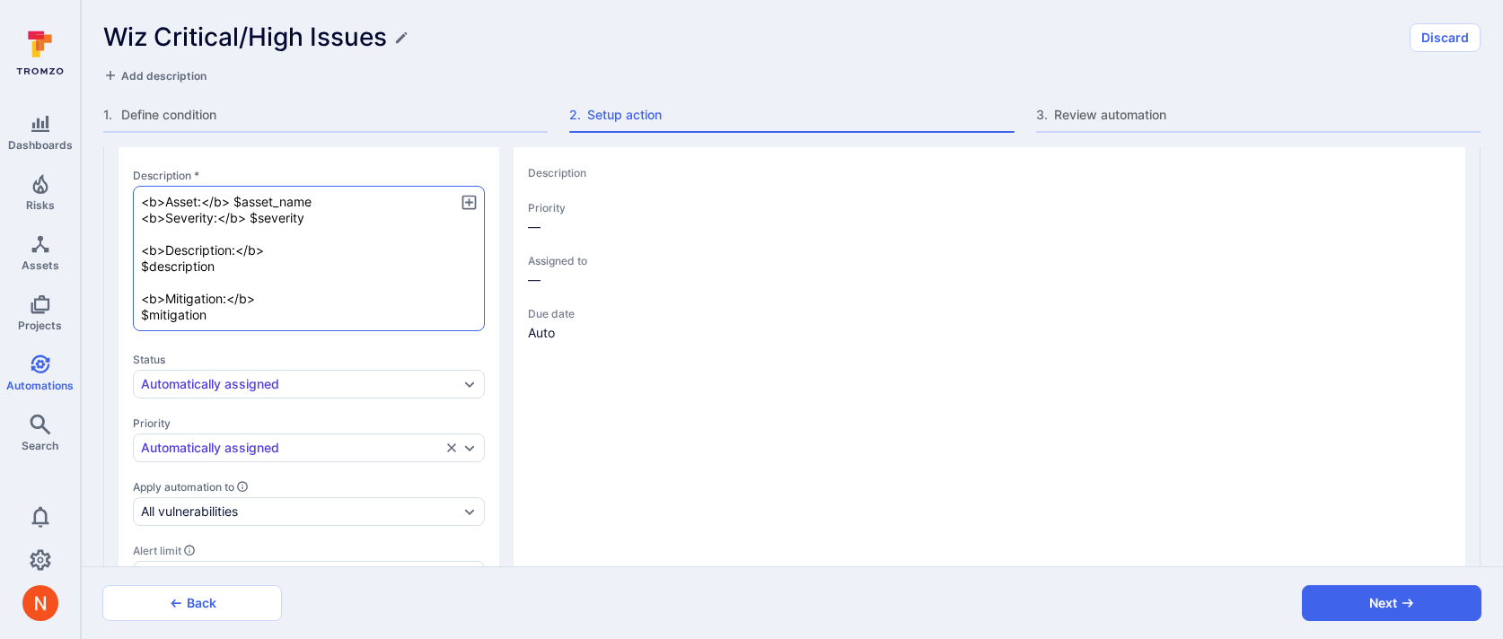
paste textarea "Wiz Asset Cloud Platform: $wiz_asset_cloud_platform Wiz Asset Subscription Exte…"
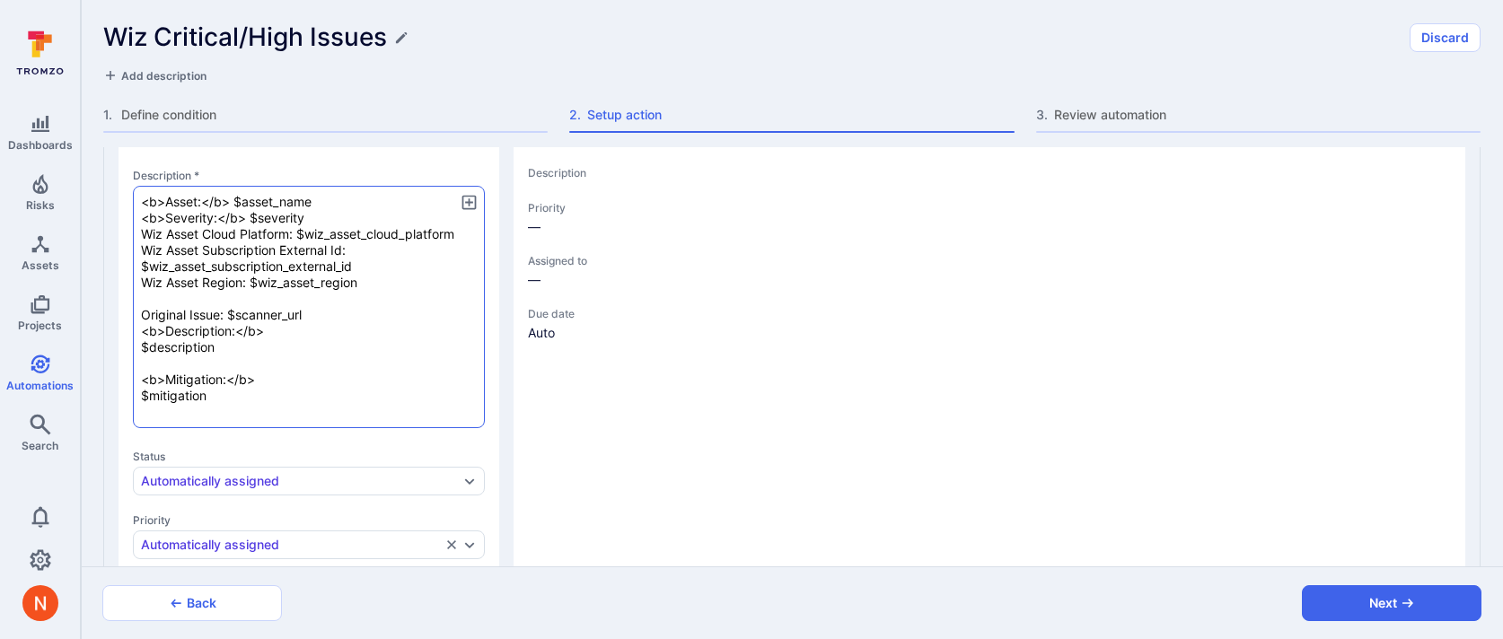
click at [136, 233] on textarea "<b>Asset:</b> $asset_name <b>Severity:</b> $severity Wiz Asset Cloud Platform: …" at bounding box center [309, 307] width 352 height 242
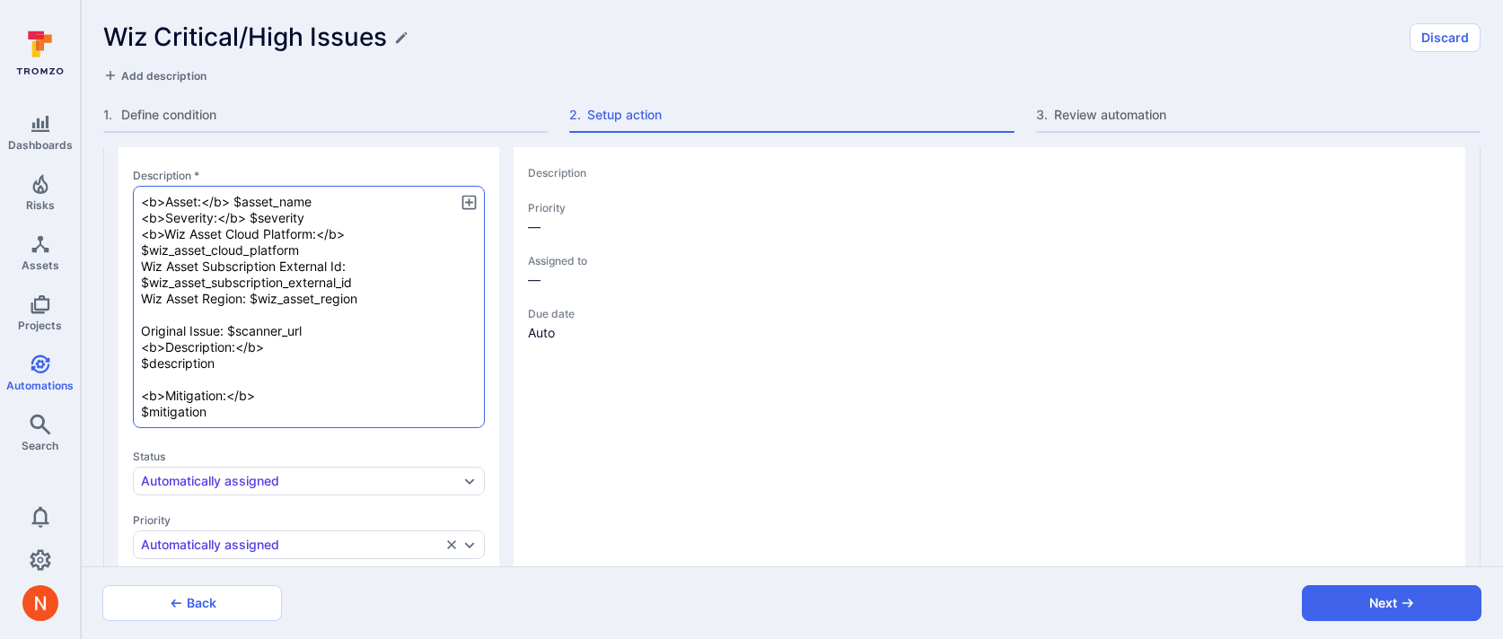
click at [144, 262] on textarea "<b>Asset:</b> $asset_name <b>Severity:</b> $severity <b>Wiz Asset Cloud Platfor…" at bounding box center [309, 307] width 352 height 242
click at [374, 265] on textarea "<b>Asset:</b> $asset_name <b>Severity:</b> $severity <b>Wiz Asset Cloud Platfor…" at bounding box center [309, 307] width 352 height 242
click at [146, 296] on textarea "<b>Asset:</b> $asset_name <b>Severity:</b> $severity <b>Wiz Asset Cloud Platfor…" at bounding box center [309, 307] width 352 height 242
click at [270, 294] on textarea "<b>Asset:</b> $asset_name <b>Severity:</b> $severity <b>Wiz Asset Cloud Platfor…" at bounding box center [309, 307] width 352 height 242
click at [141, 327] on textarea "<b>Asset:</b> $asset_name <b>Severity:</b> $severity <b>Wiz Asset Cloud Platfor…" at bounding box center [309, 307] width 352 height 242
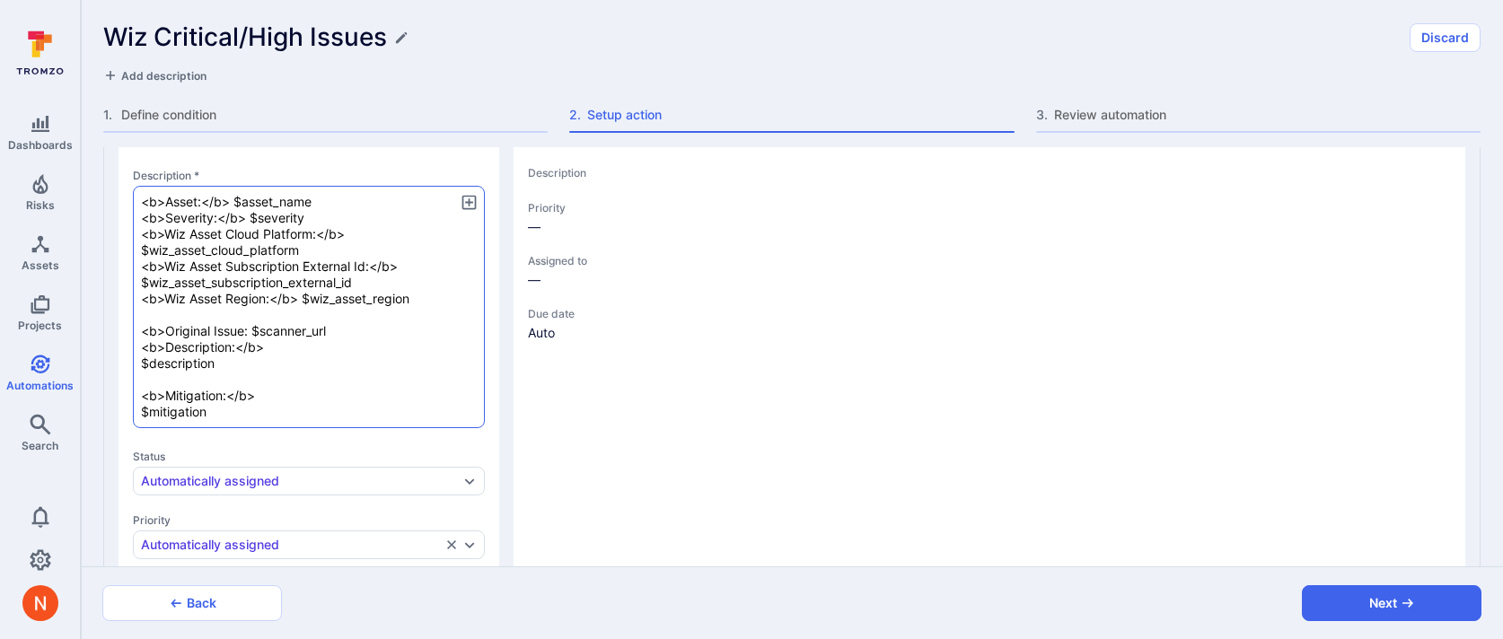
click at [249, 329] on textarea "<b>Asset:</b> $asset_name <b>Severity:</b> $severity <b>Wiz Asset Cloud Platfor…" at bounding box center [309, 307] width 352 height 242
click at [710, 435] on section "Alert preview The preview limits tables to 10 rows and is generated from the fo…" at bounding box center [990, 535] width 952 height 1174
click at [382, 323] on textarea "<b>Asset:</b> $asset_name <b>Severity:</b> $severity <b>Wiz Asset Cloud Platfor…" at bounding box center [309, 307] width 352 height 242
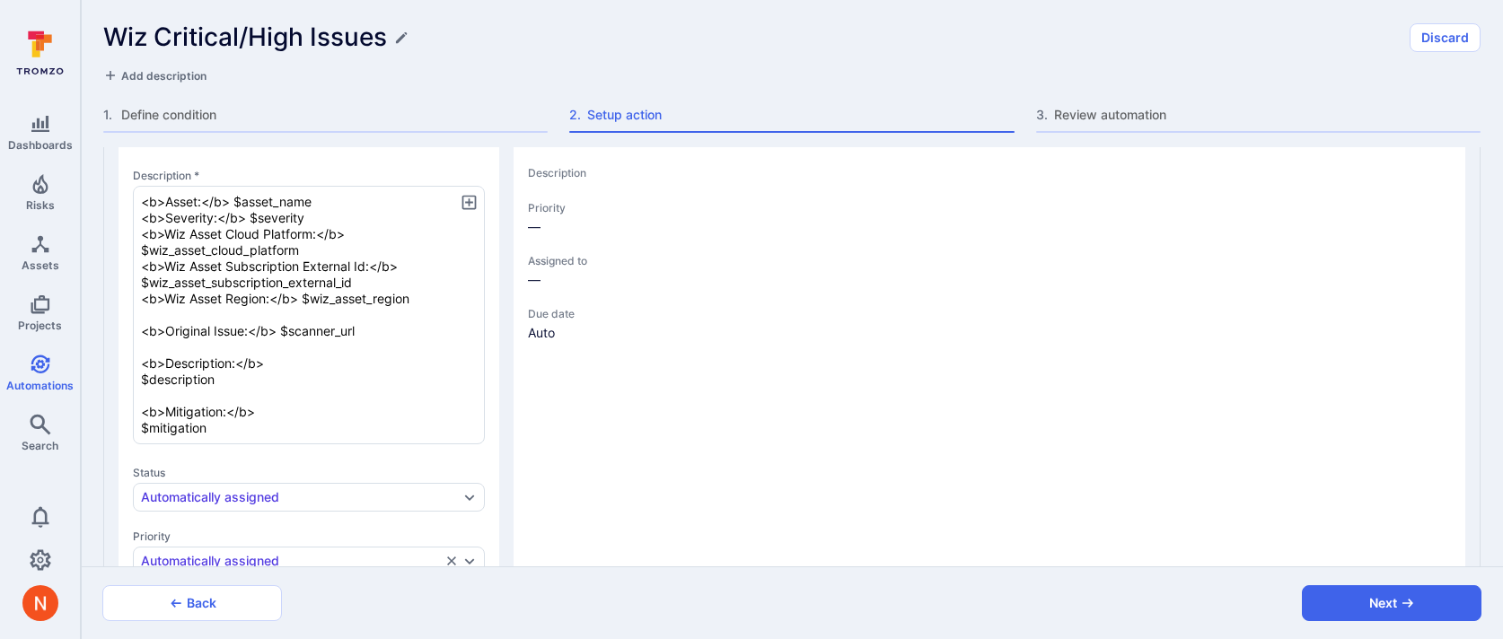
click at [790, 444] on section "Alert preview The preview limits tables to 10 rows and is generated from the fo…" at bounding box center [990, 543] width 952 height 1190
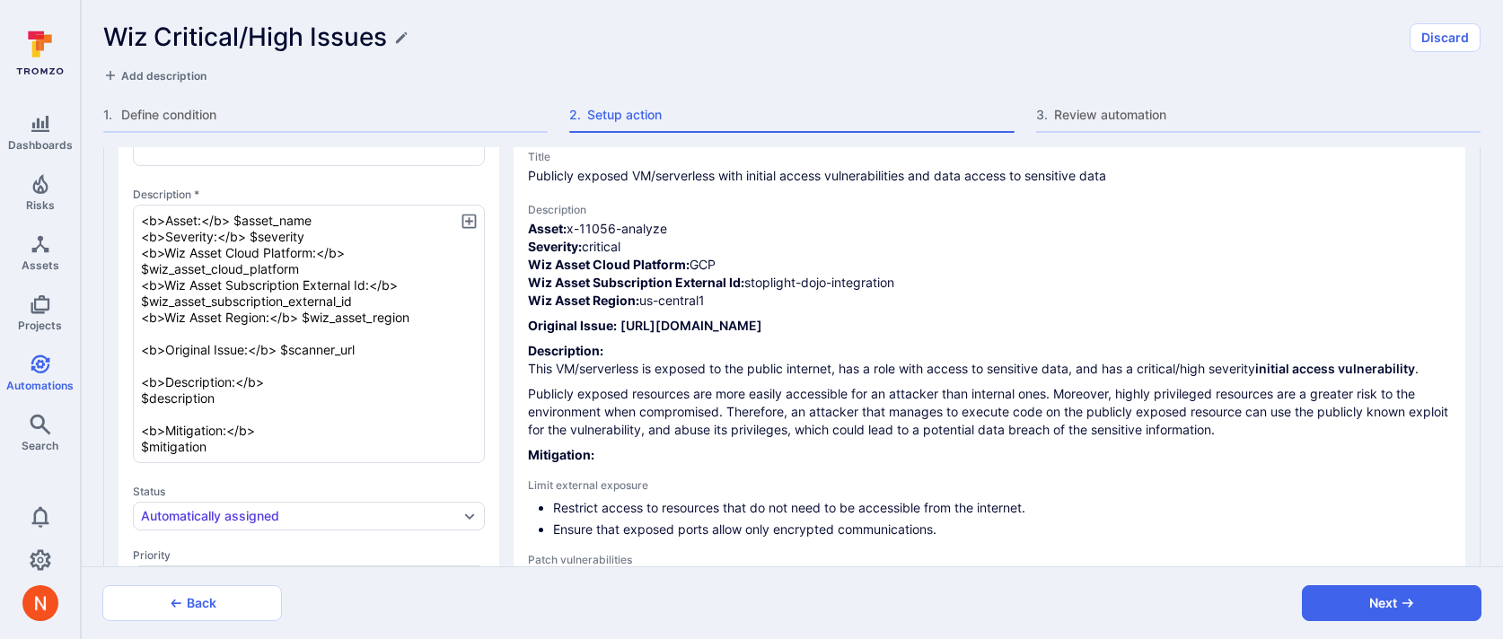
scroll to position [409, 0]
click at [268, 356] on textarea "<b>Asset:</b> $asset_name <b>Severity:</b> $severity <b>Wiz Asset Cloud Platfor…" at bounding box center [309, 335] width 352 height 259
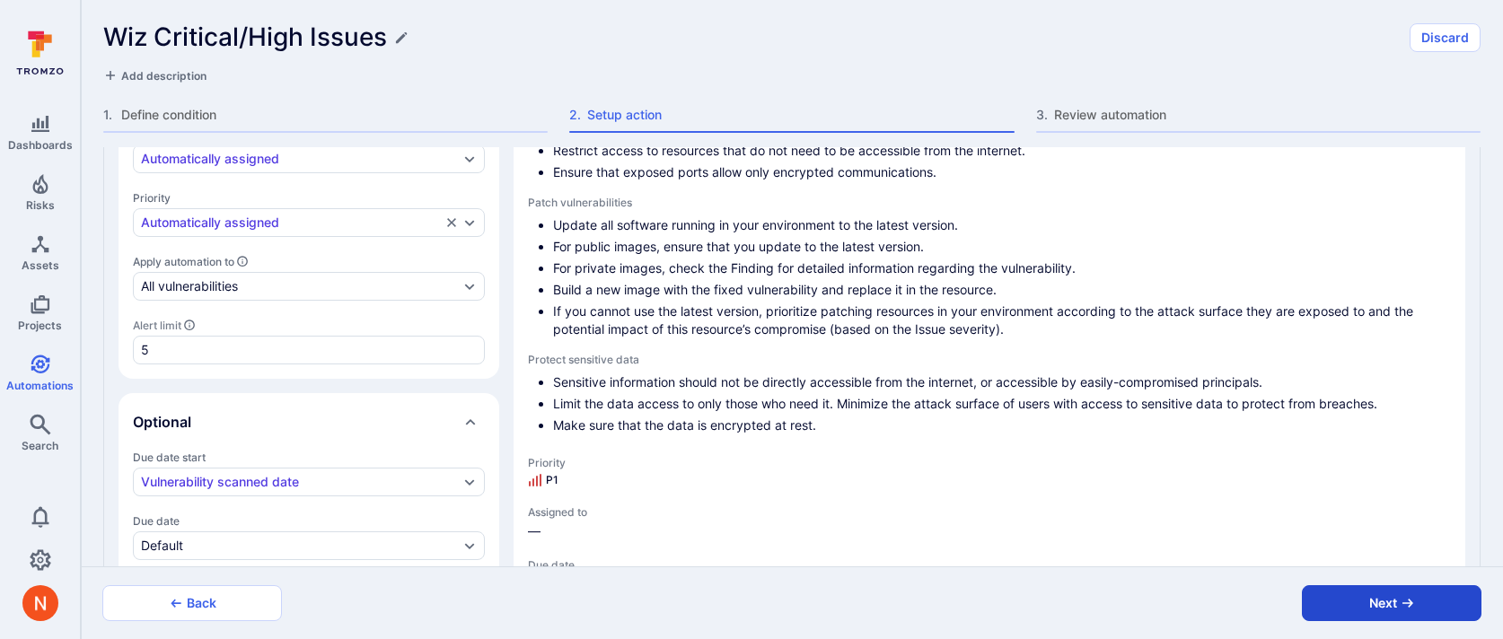
click at [1386, 613] on button "Next" at bounding box center [1392, 603] width 180 height 36
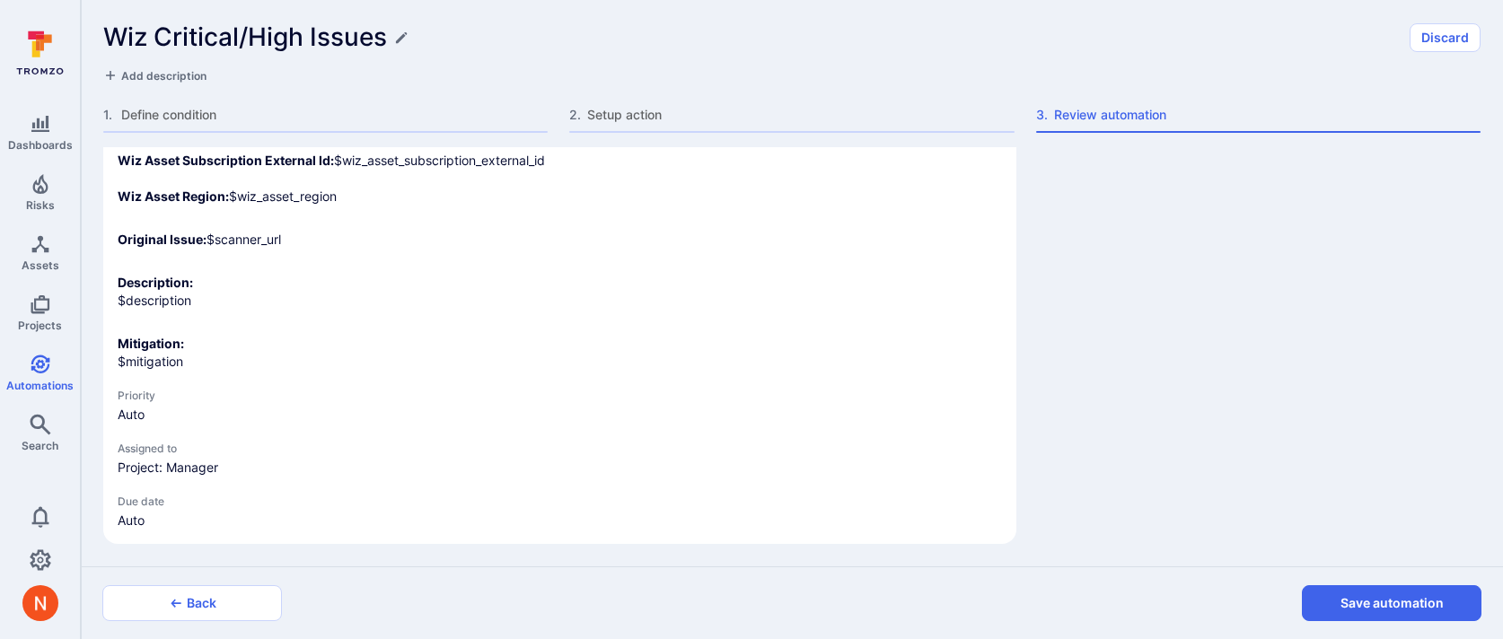
scroll to position [514, 0]
click at [1386, 613] on button "Save automation" at bounding box center [1392, 603] width 180 height 36
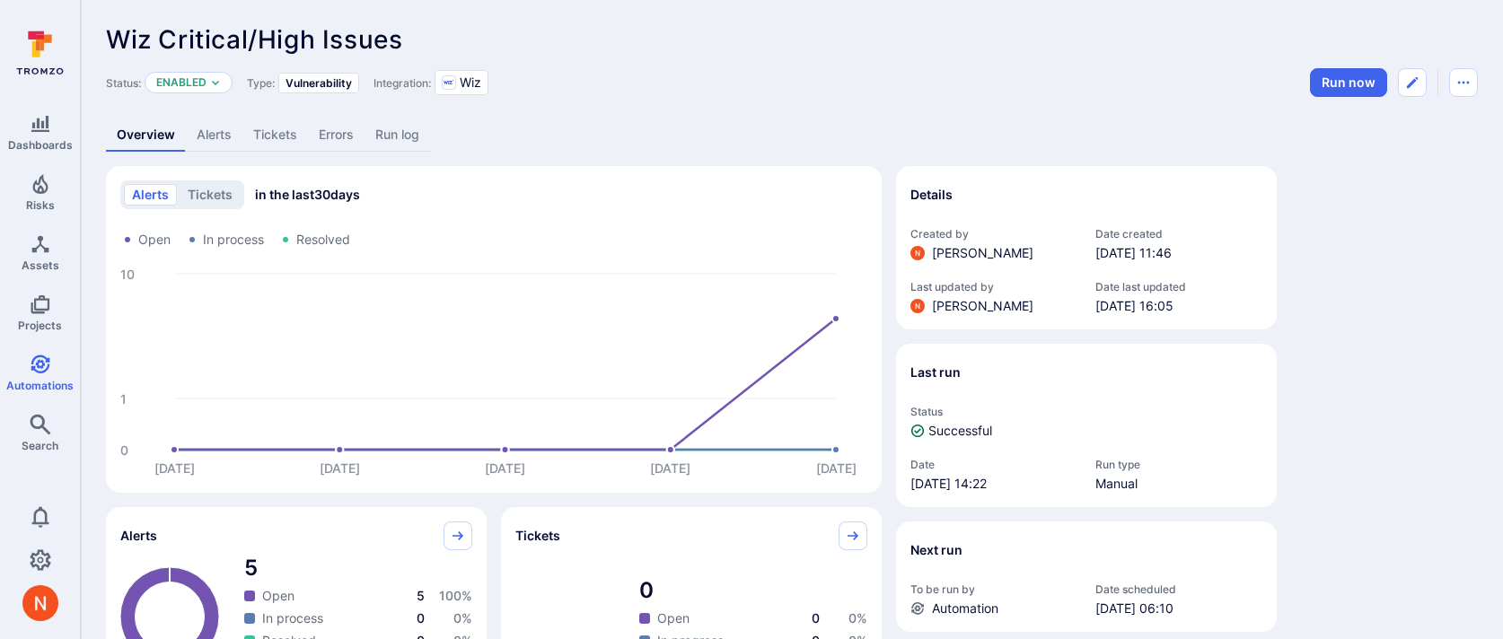
click at [229, 140] on link "Alerts" at bounding box center [214, 135] width 57 height 33
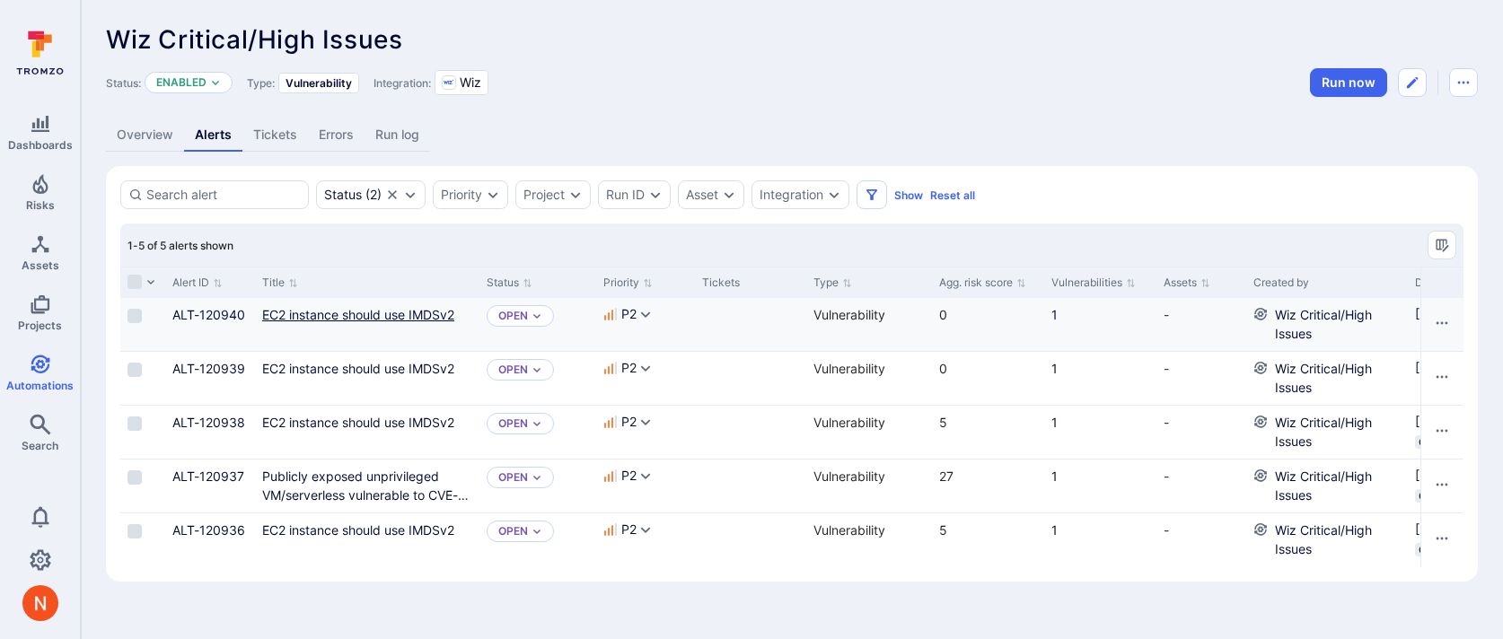
click at [284, 320] on link "EC2 instance should use IMDSv2" at bounding box center [358, 314] width 192 height 15
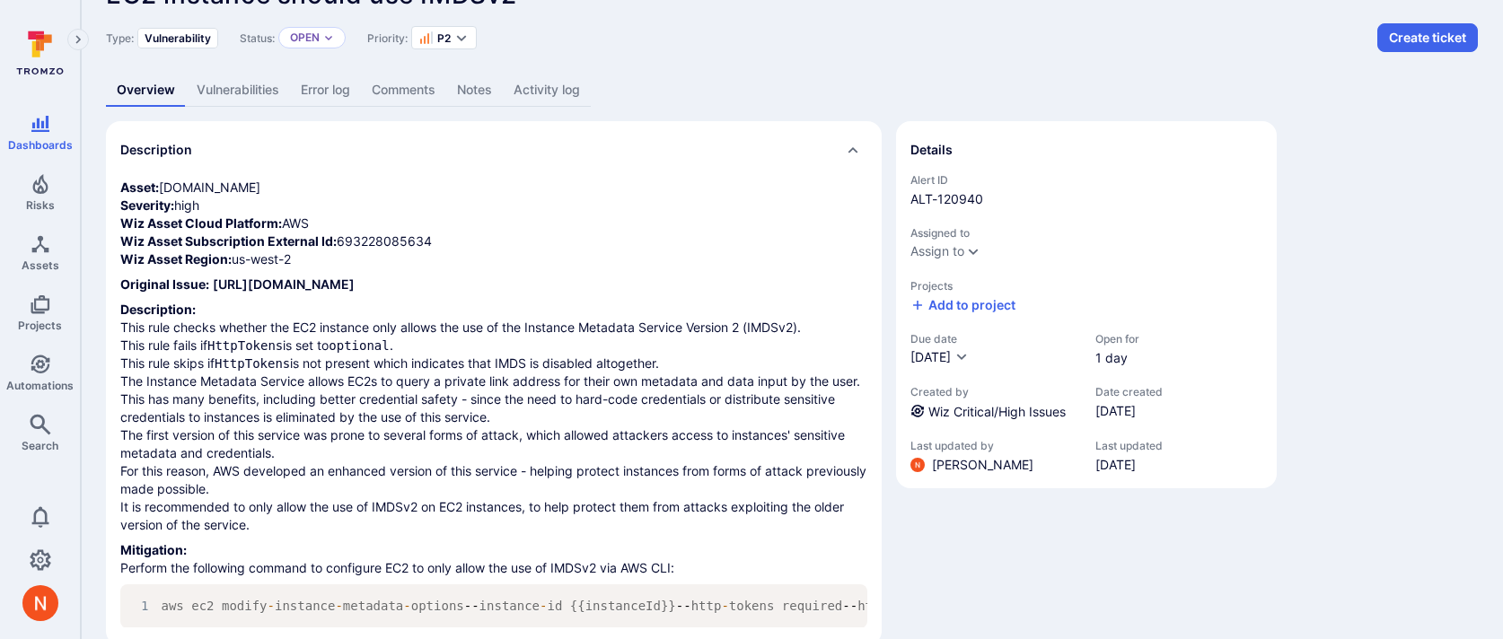
scroll to position [40, 0]
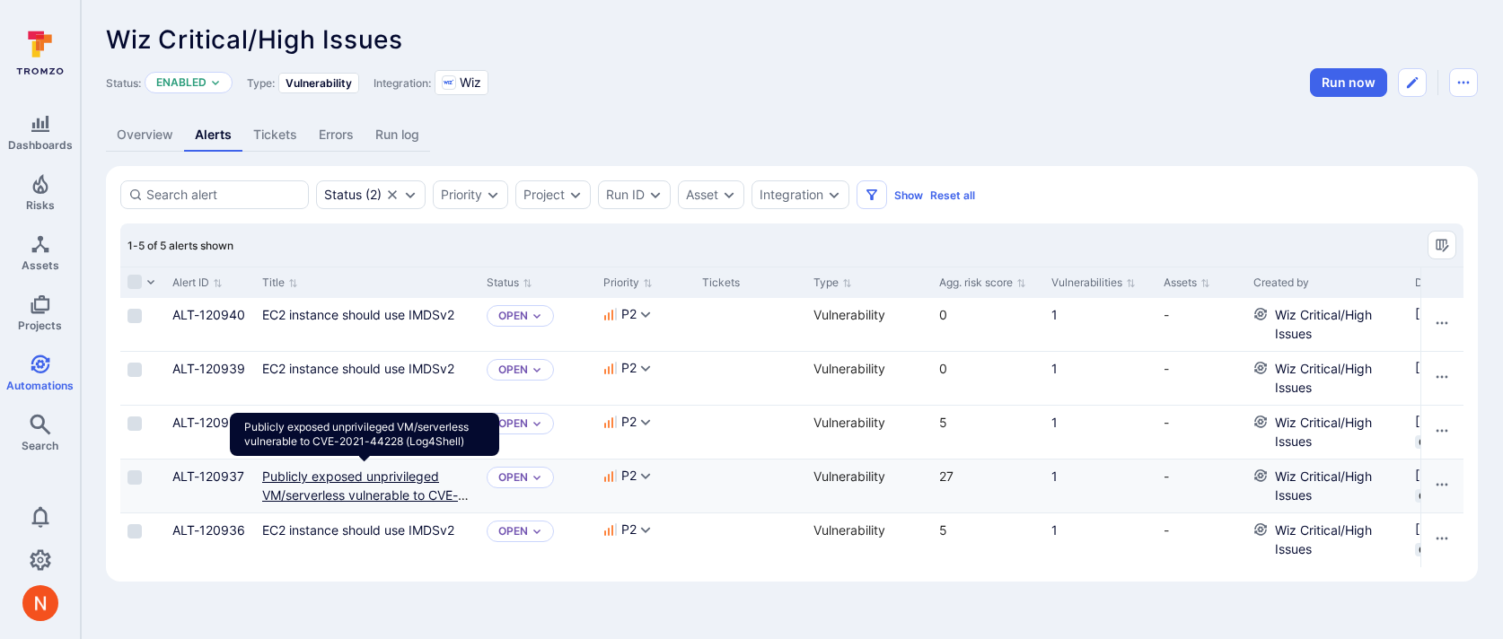
click at [334, 483] on link "Publicly exposed unprivileged VM/serverless vulnerable to CVE-2021-44228 (Log4S…" at bounding box center [365, 495] width 206 height 53
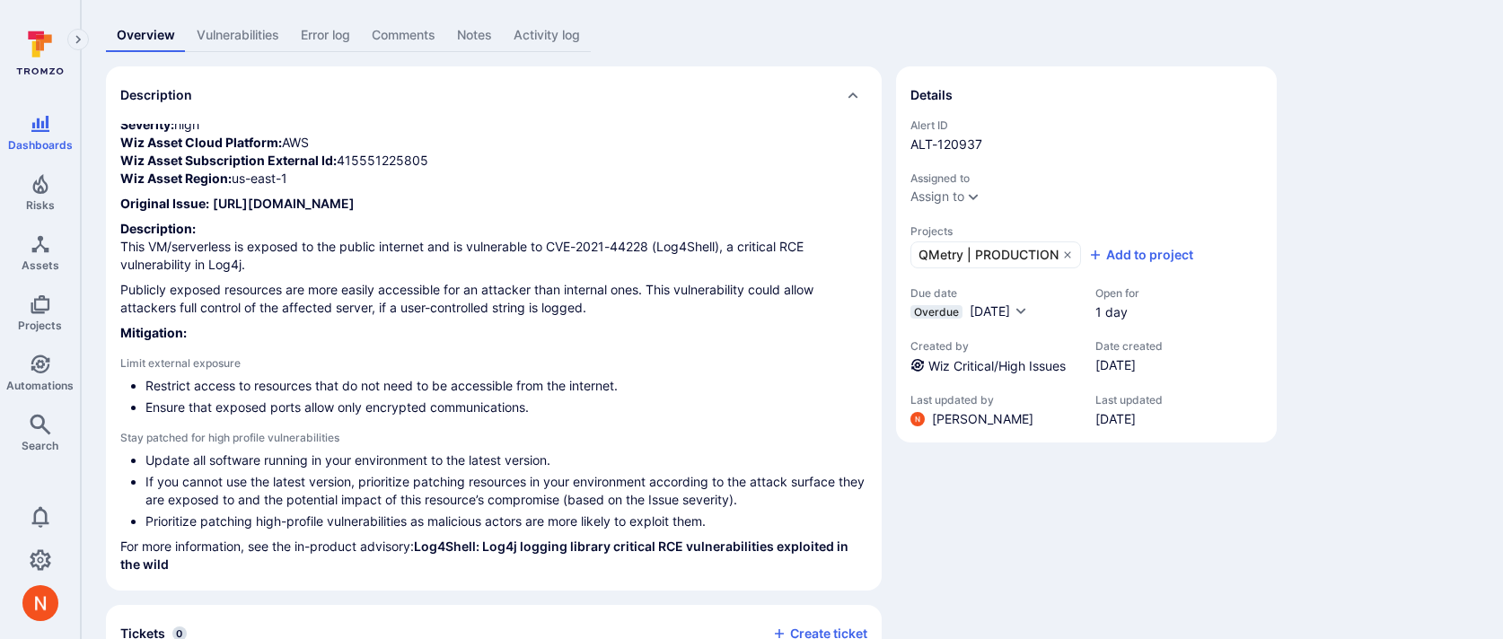
scroll to position [87, 0]
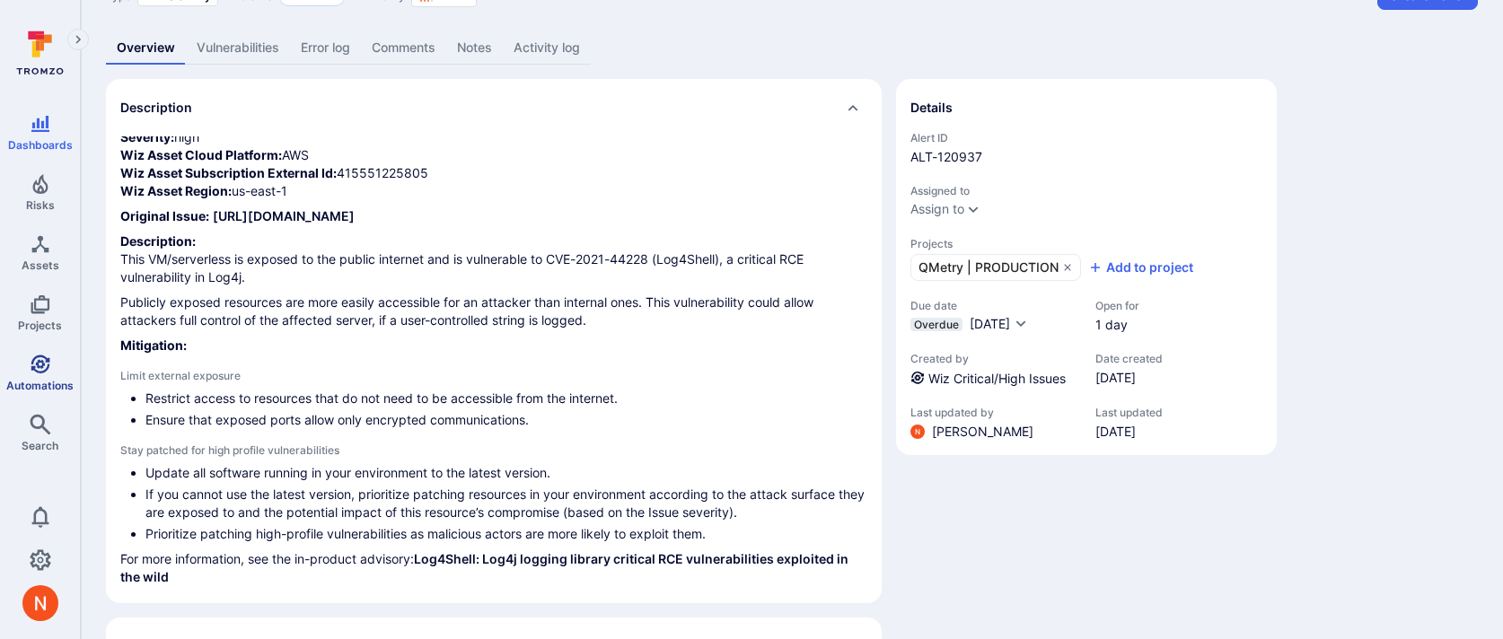
click at [55, 367] on link "Automations" at bounding box center [40, 373] width 80 height 53
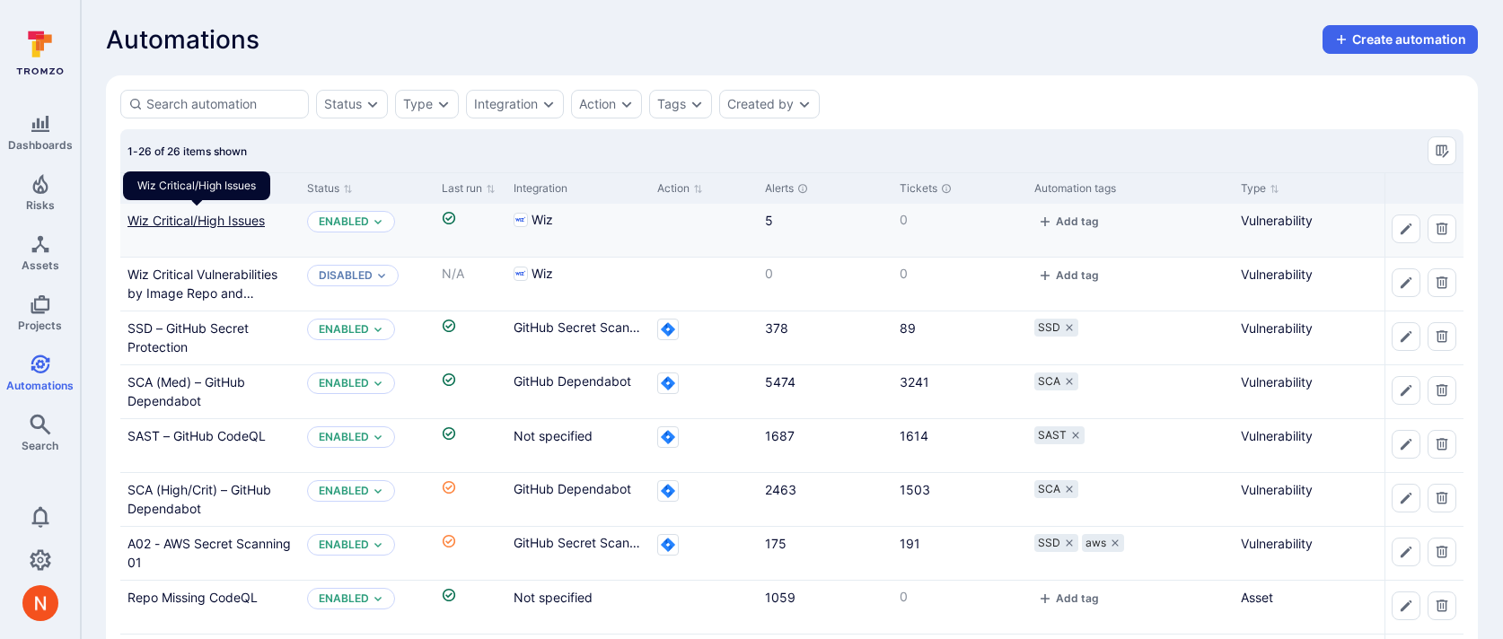
click at [224, 221] on link "Wiz Critical/High Issues" at bounding box center [195, 220] width 137 height 15
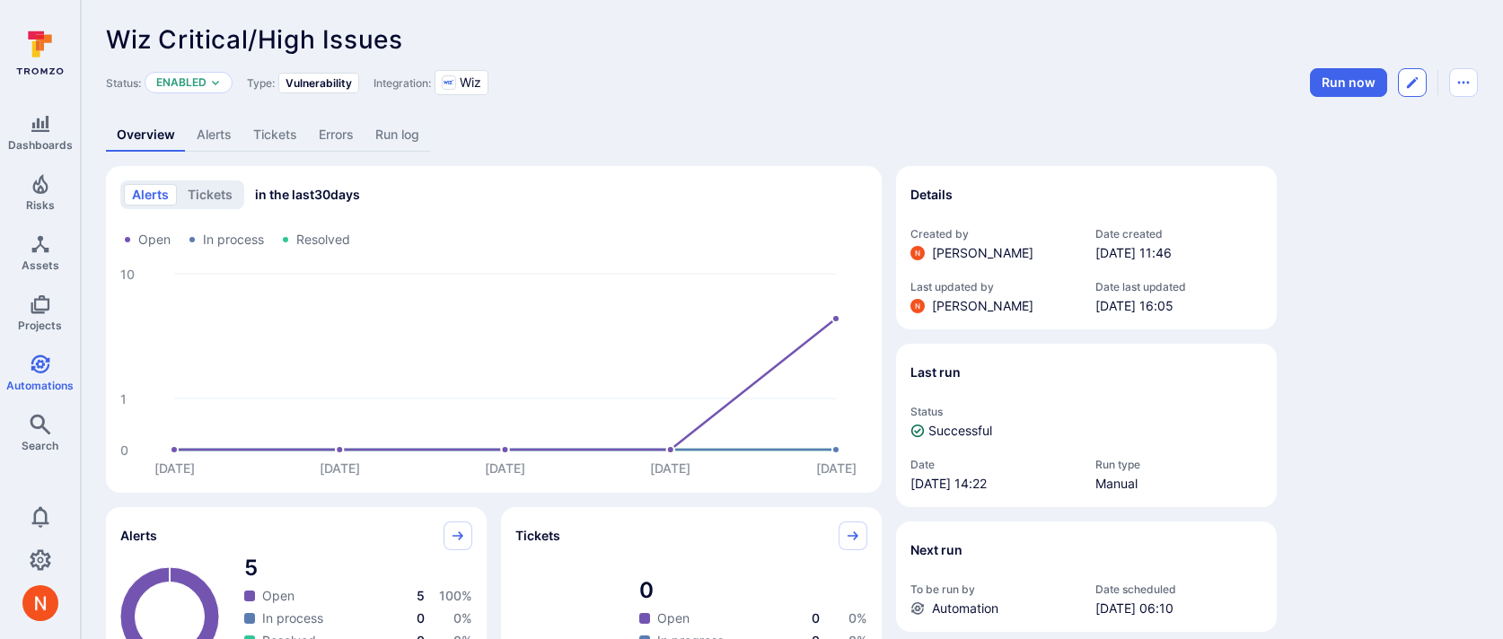
click at [1405, 75] on icon "Edit automation" at bounding box center [1412, 82] width 14 height 14
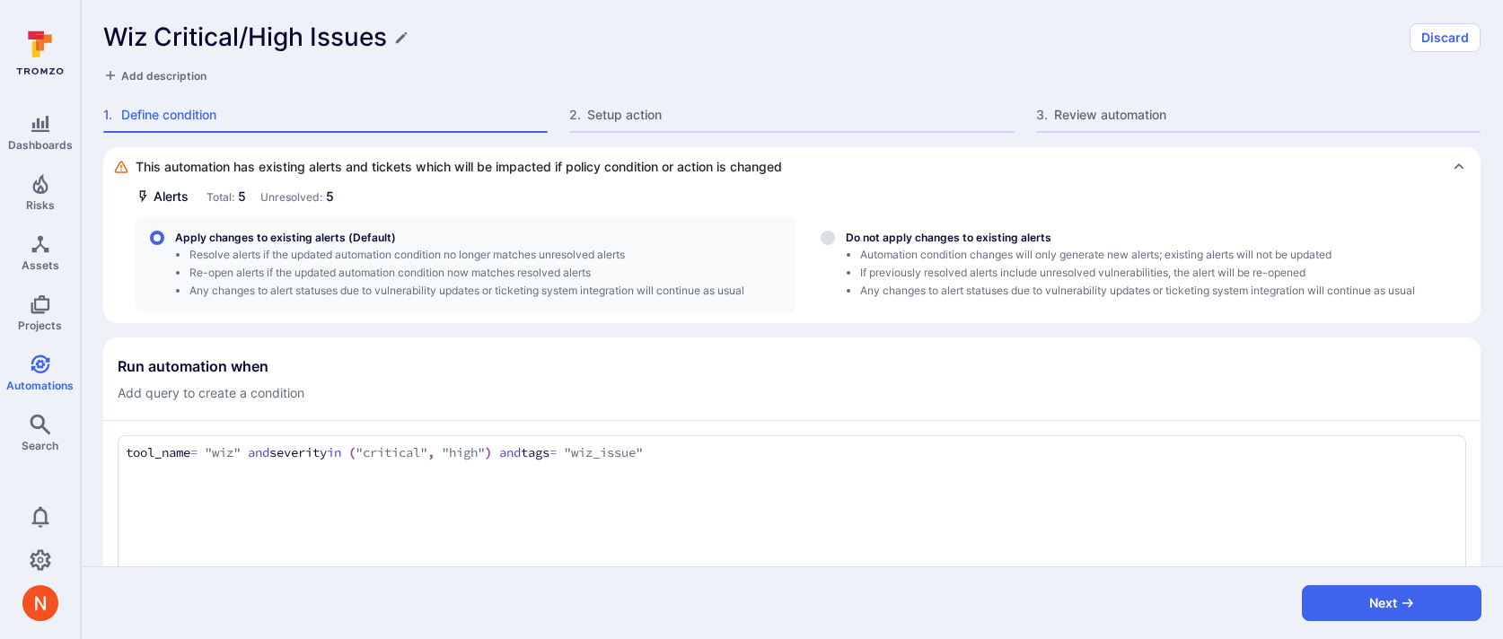
click at [762, 449] on textarea "tool_name = "wiz" and severity in ("critical", "high") and tags = "wiz_issue"" at bounding box center [792, 454] width 1332 height 20
click at [856, 379] on div "Run automation when Add query to create a condition" at bounding box center [792, 379] width 1348 height 45
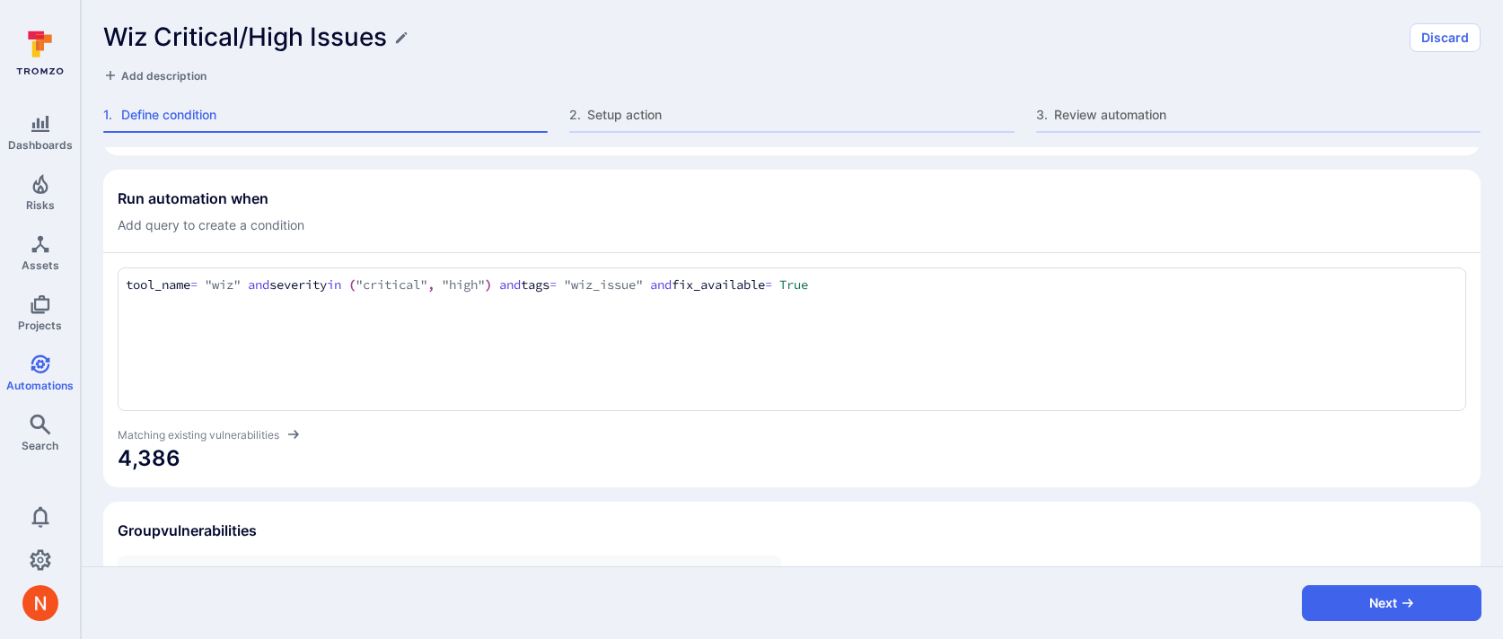
scroll to position [405, 0]
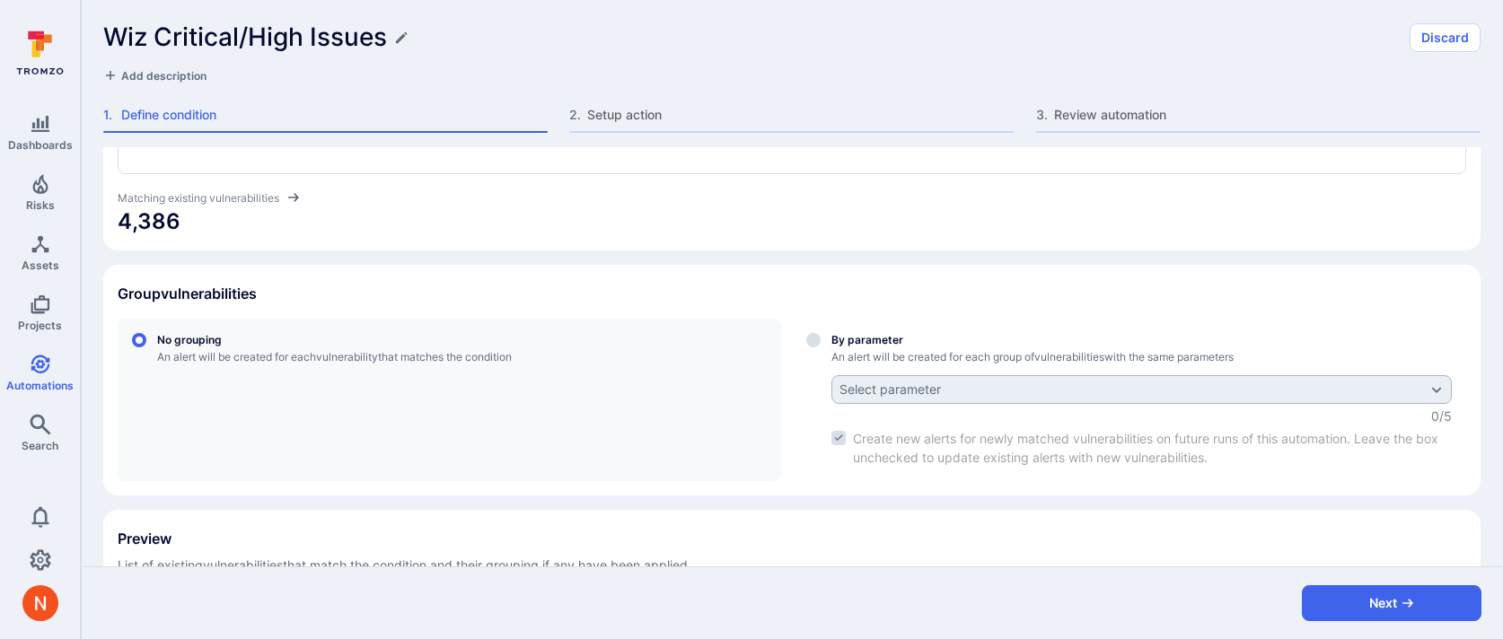
click at [818, 243] on section "Run automation when Add query to create a condition tool_name = "wiz" and sever…" at bounding box center [791, 92] width 1377 height 318
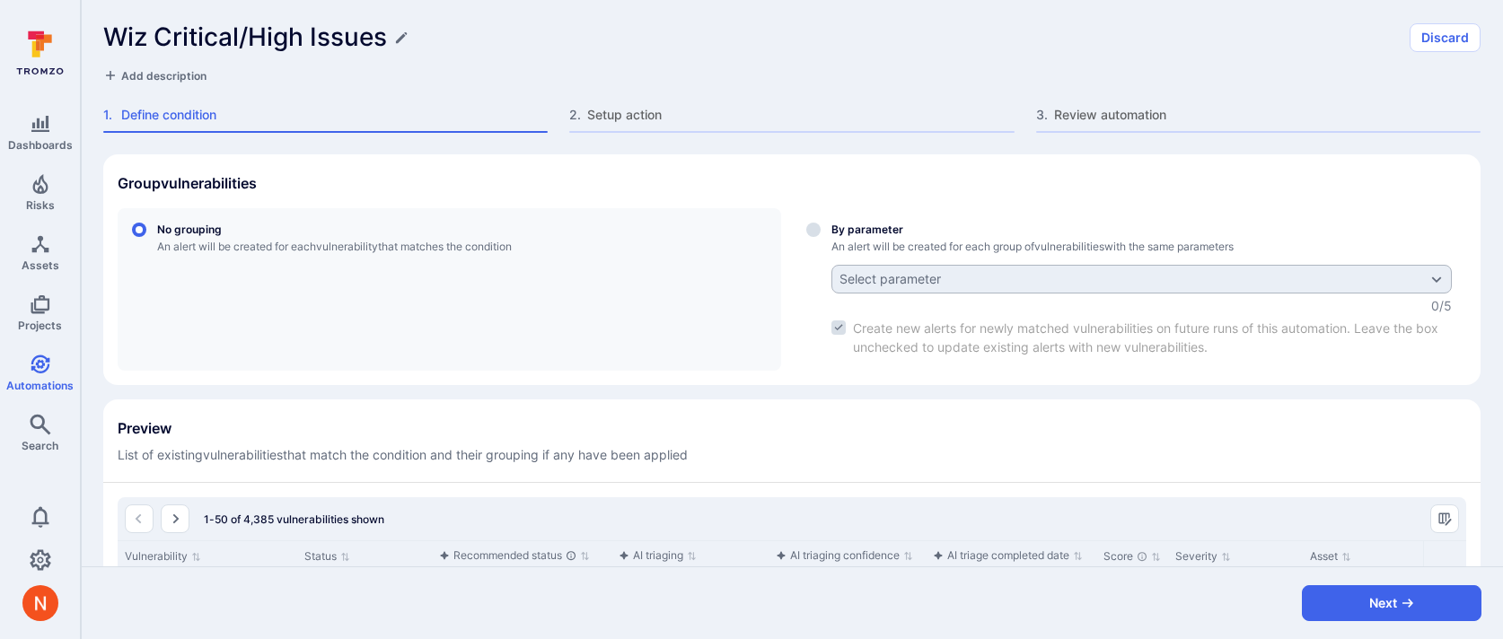
scroll to position [573, 0]
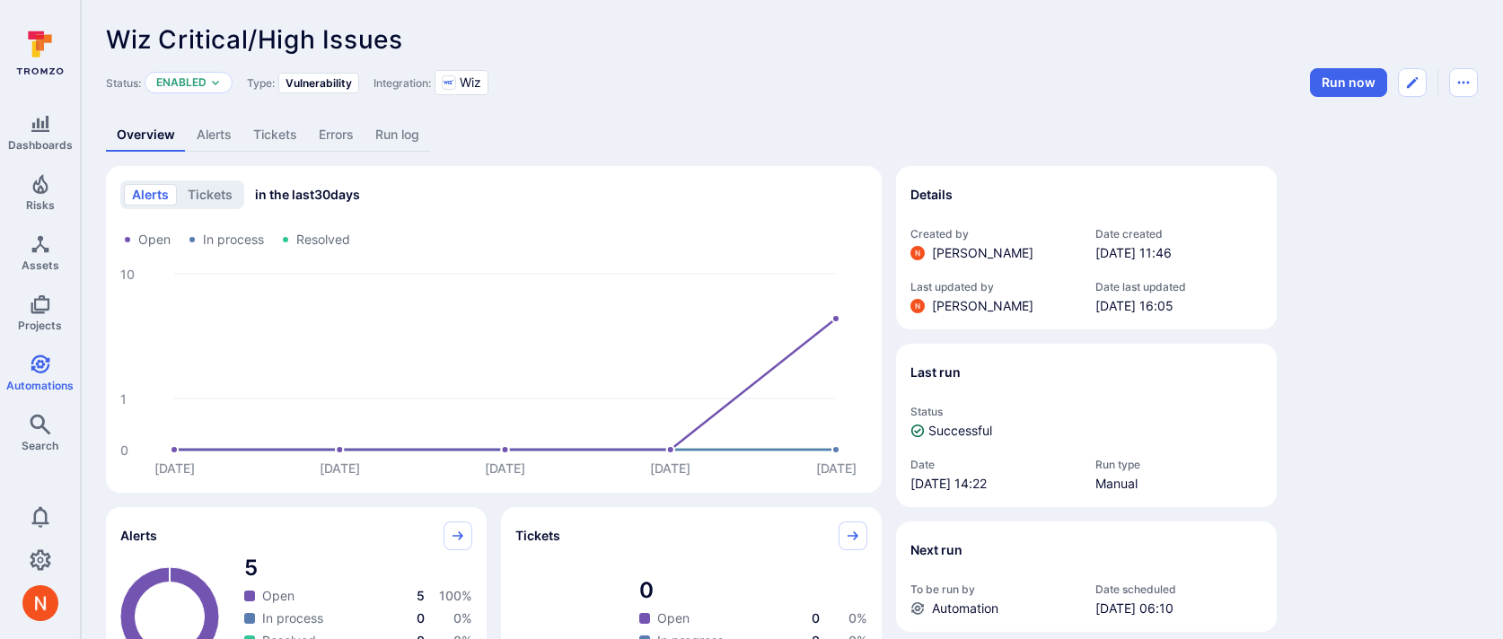
click at [195, 135] on link "Alerts" at bounding box center [214, 135] width 57 height 33
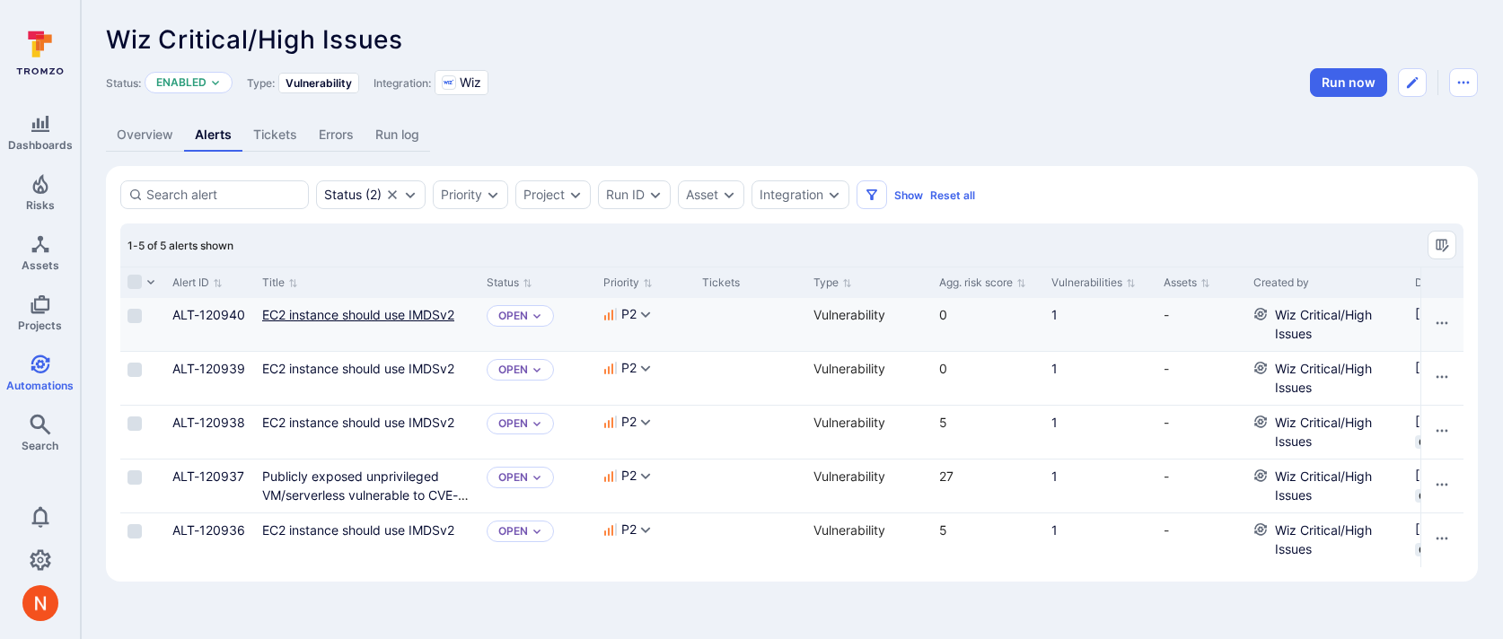
click at [321, 308] on link "EC2 instance should use IMDSv2" at bounding box center [358, 314] width 192 height 15
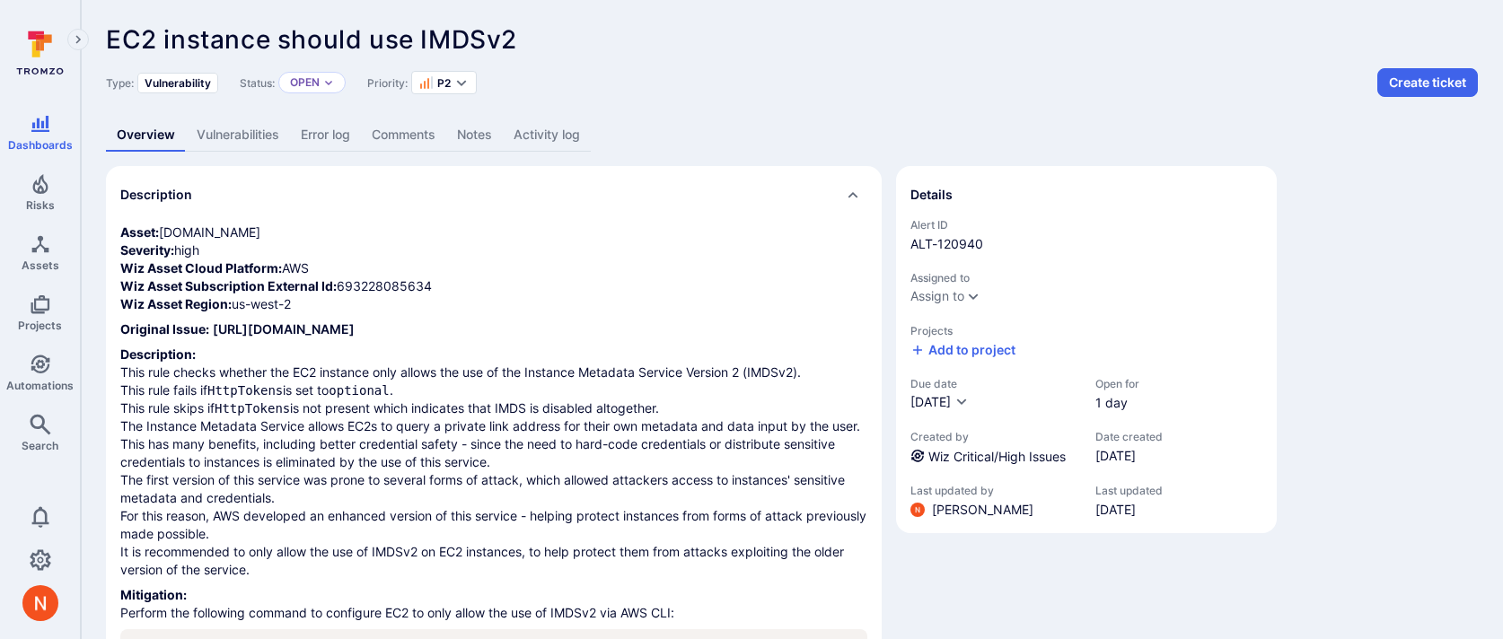
click at [247, 135] on link "Vulnerabilities" at bounding box center [238, 135] width 104 height 33
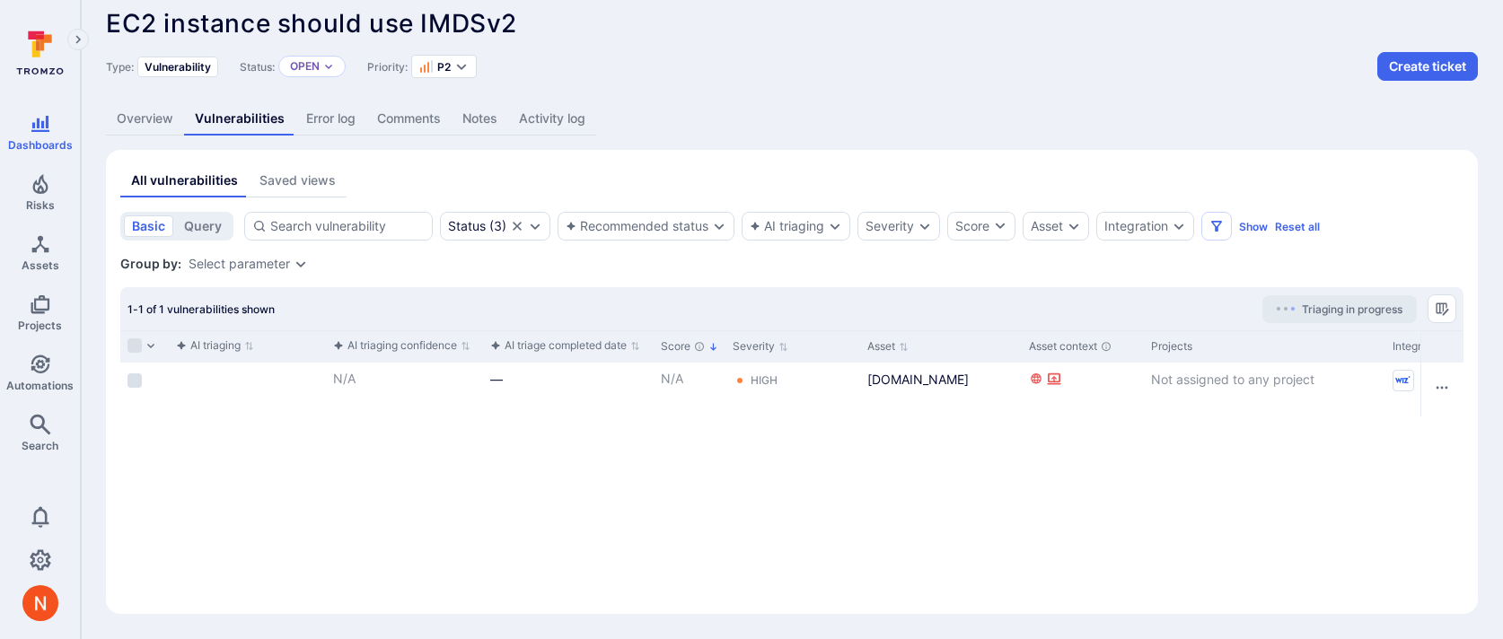
scroll to position [0, 788]
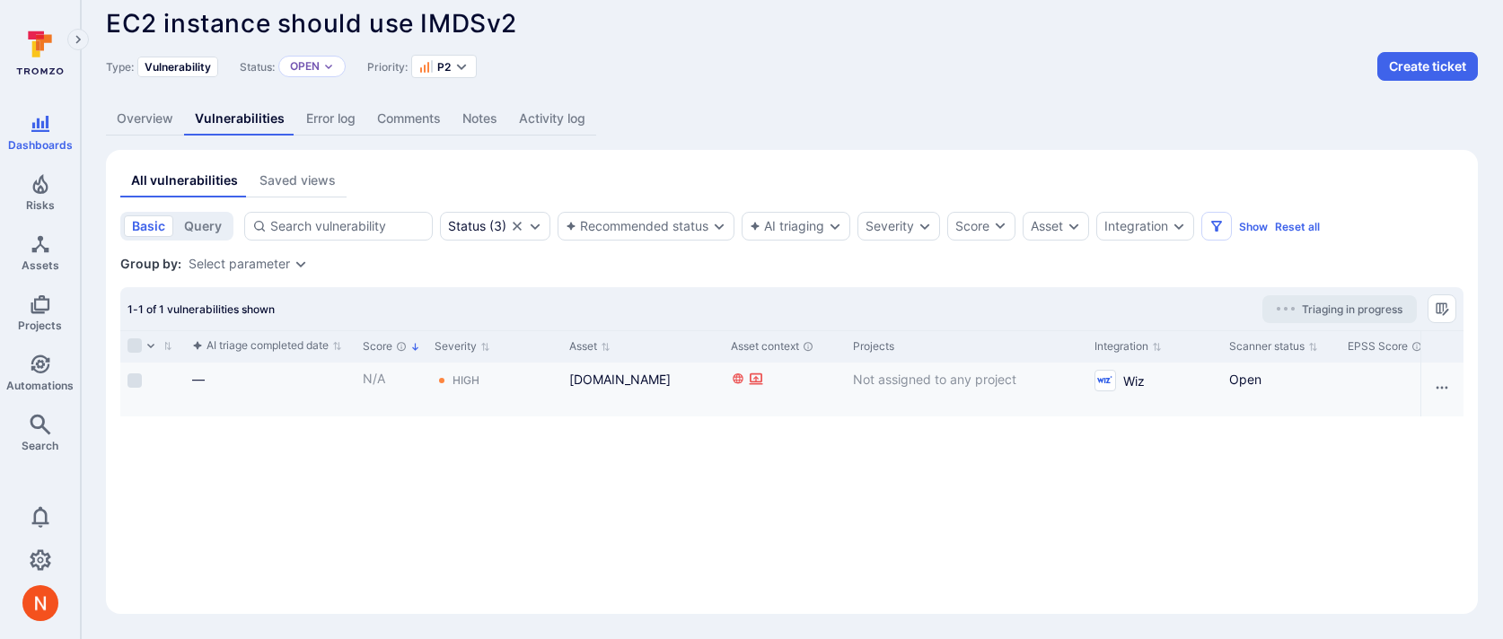
click at [600, 387] on div "swarm-17068.feat.aws.alertsite.com" at bounding box center [642, 379] width 147 height 19
click at [596, 387] on link "swarm-17068.feat.aws.alertsite.com" at bounding box center [619, 379] width 101 height 15
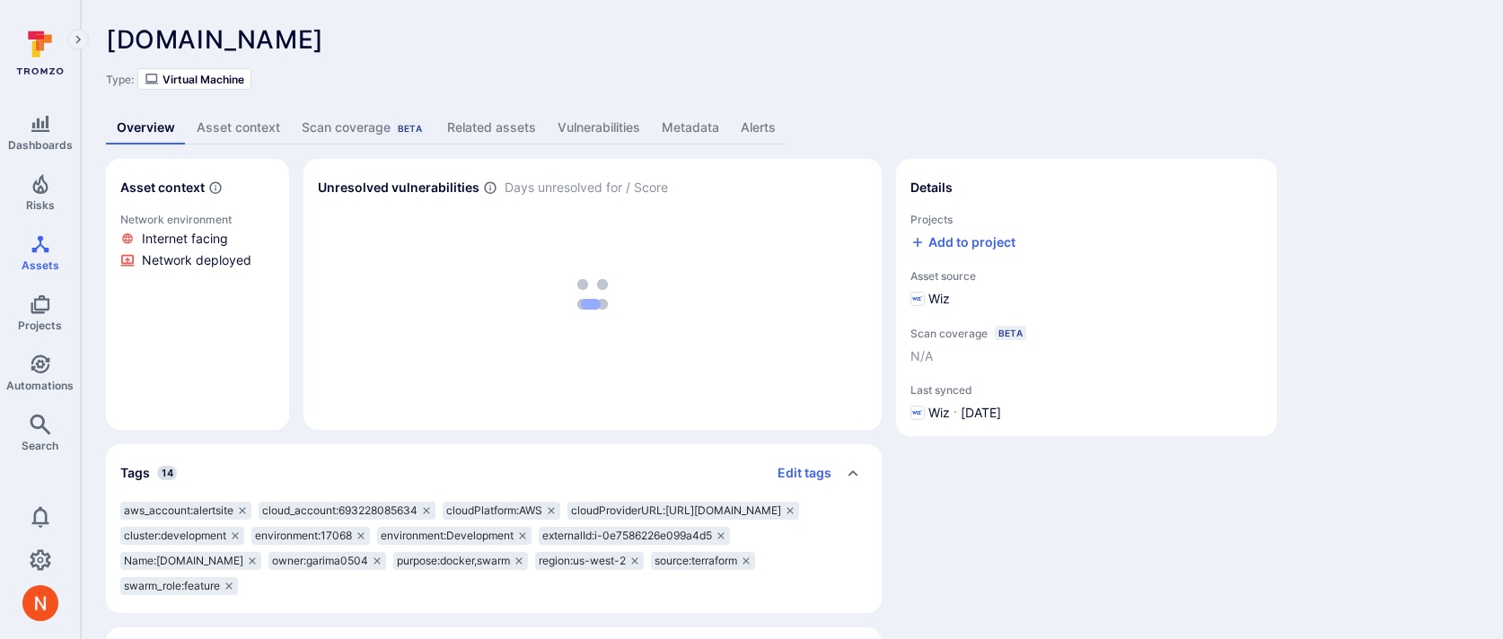
click at [663, 122] on link "Metadata" at bounding box center [690, 127] width 79 height 33
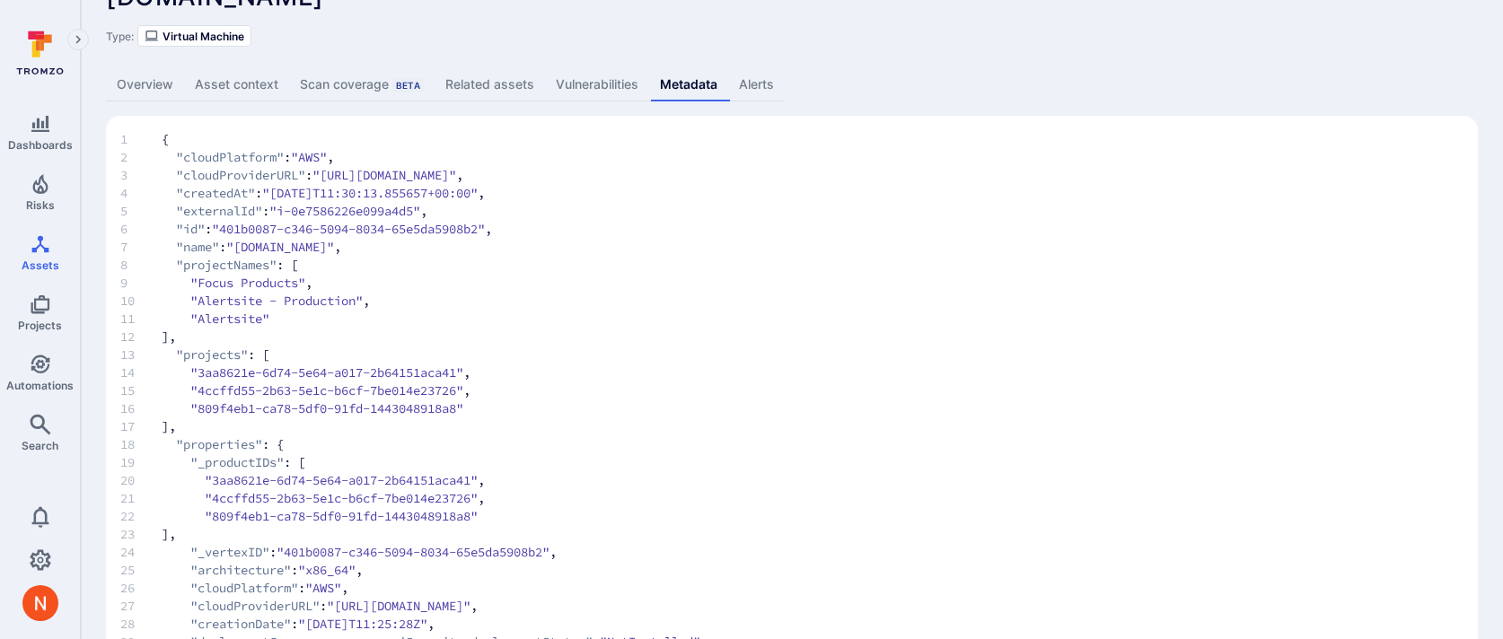
scroll to position [48, 0]
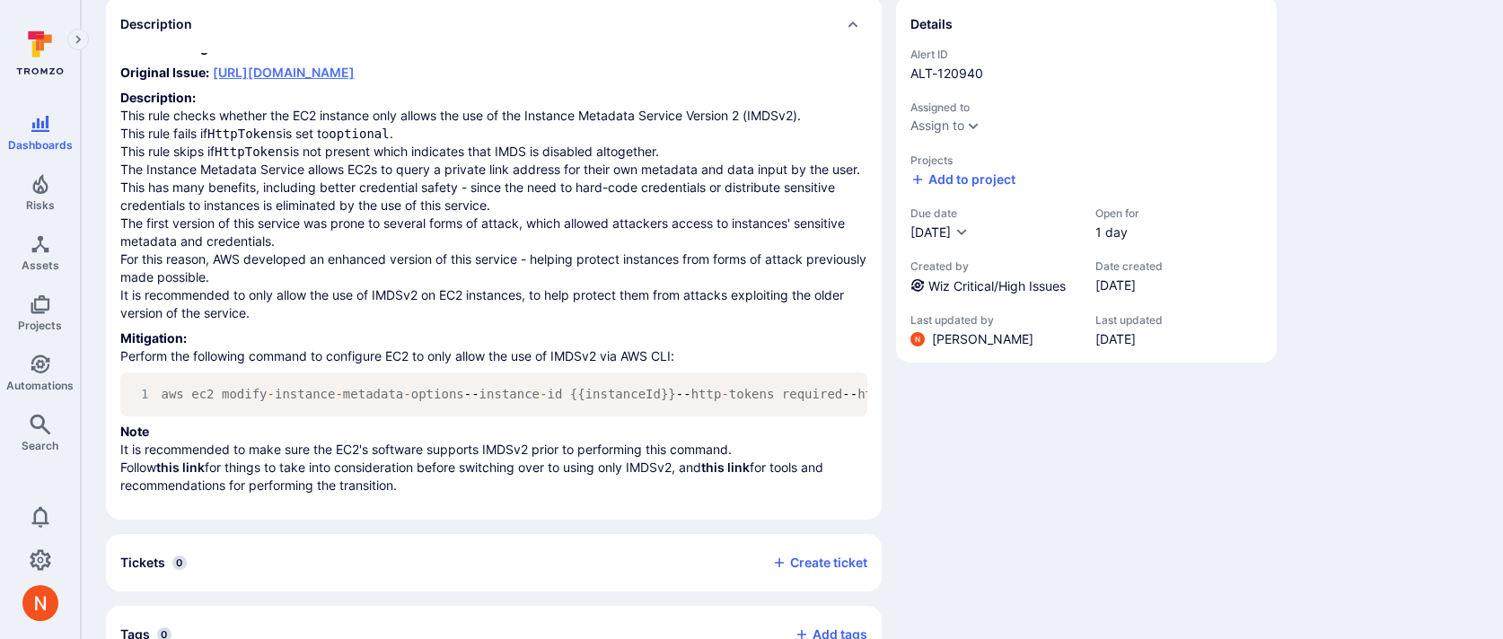
scroll to position [220, 0]
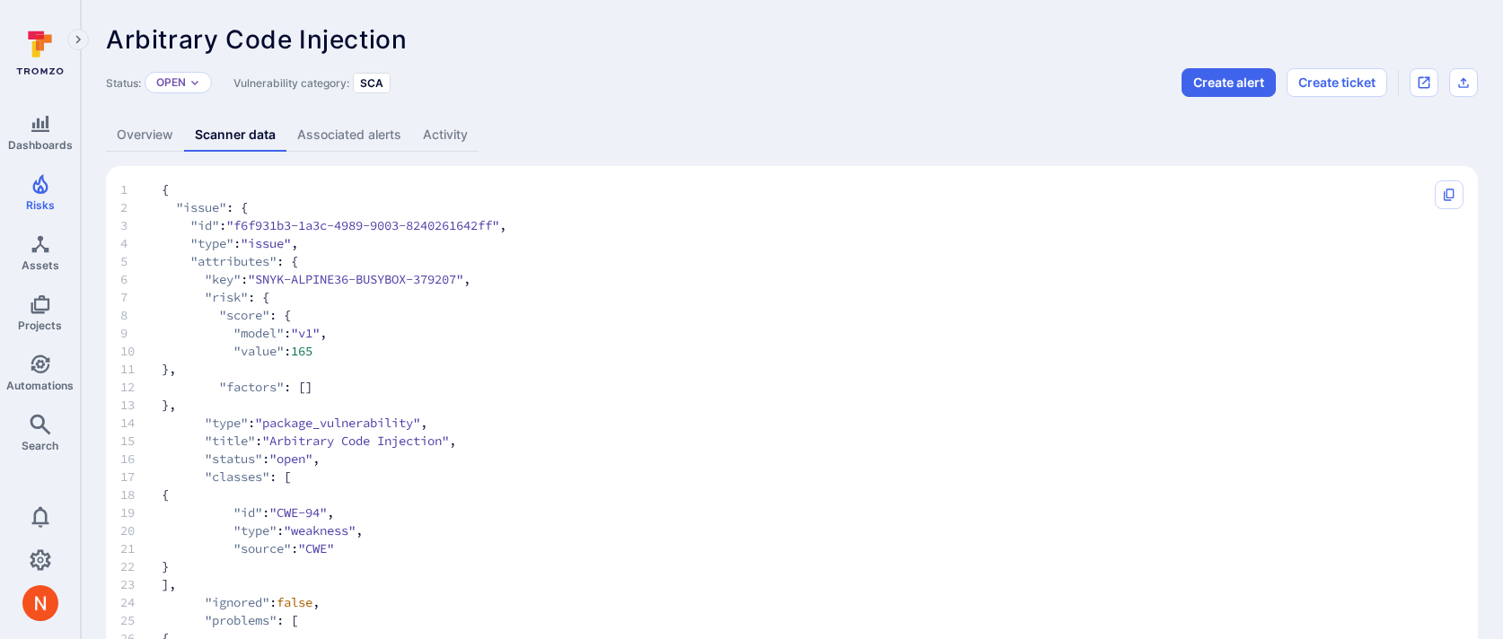
click at [163, 145] on link "Overview" at bounding box center [145, 135] width 78 height 33
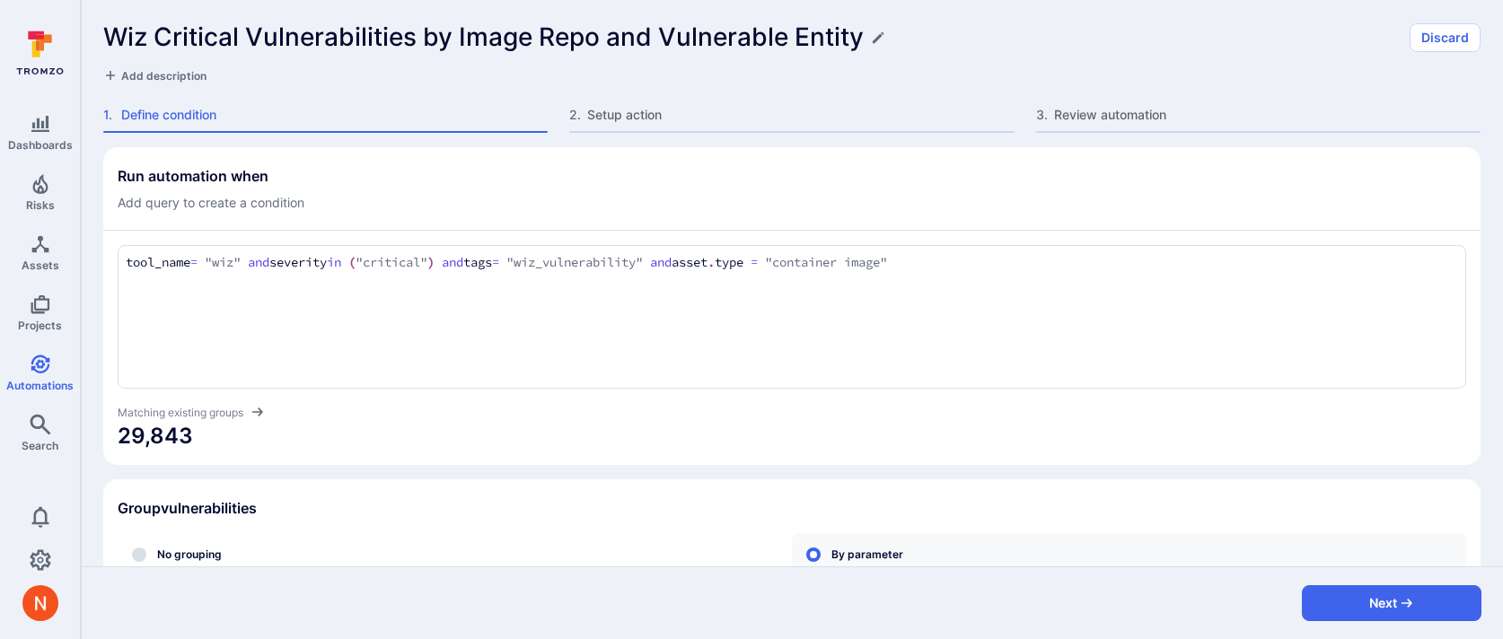
scroll to position [73, 0]
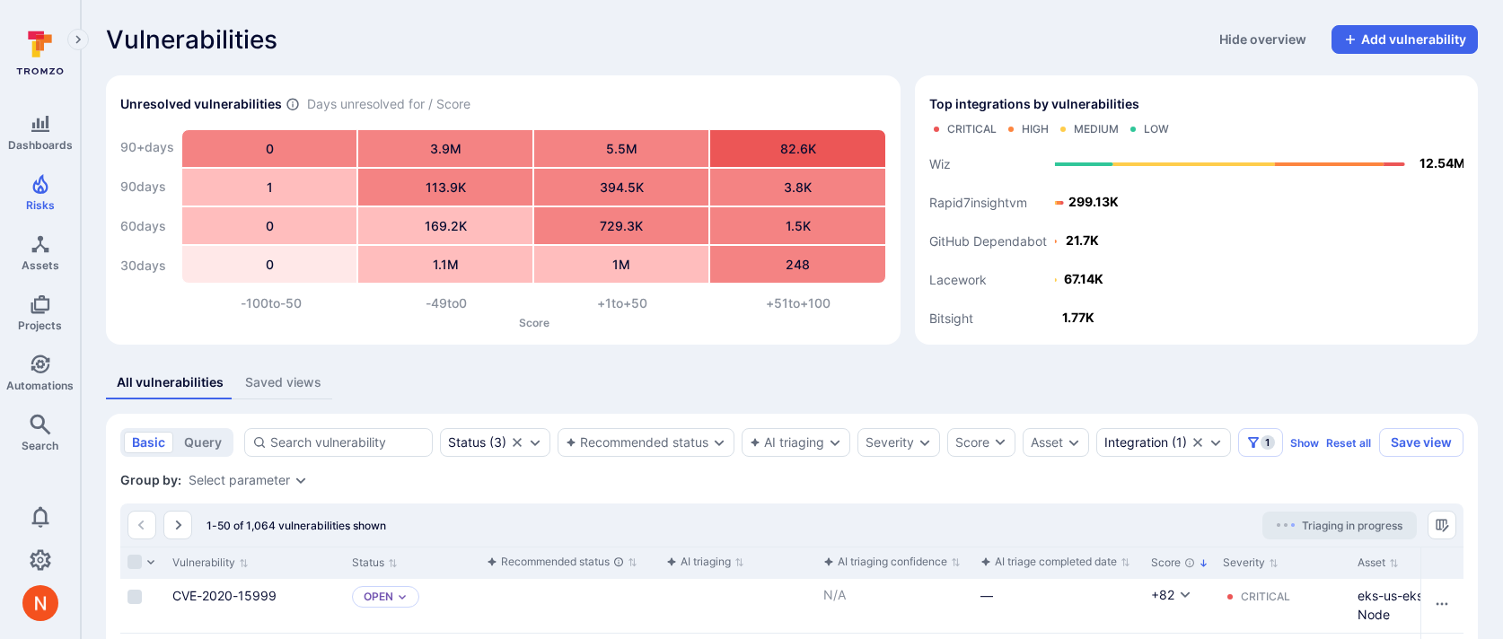
scroll to position [227, 0]
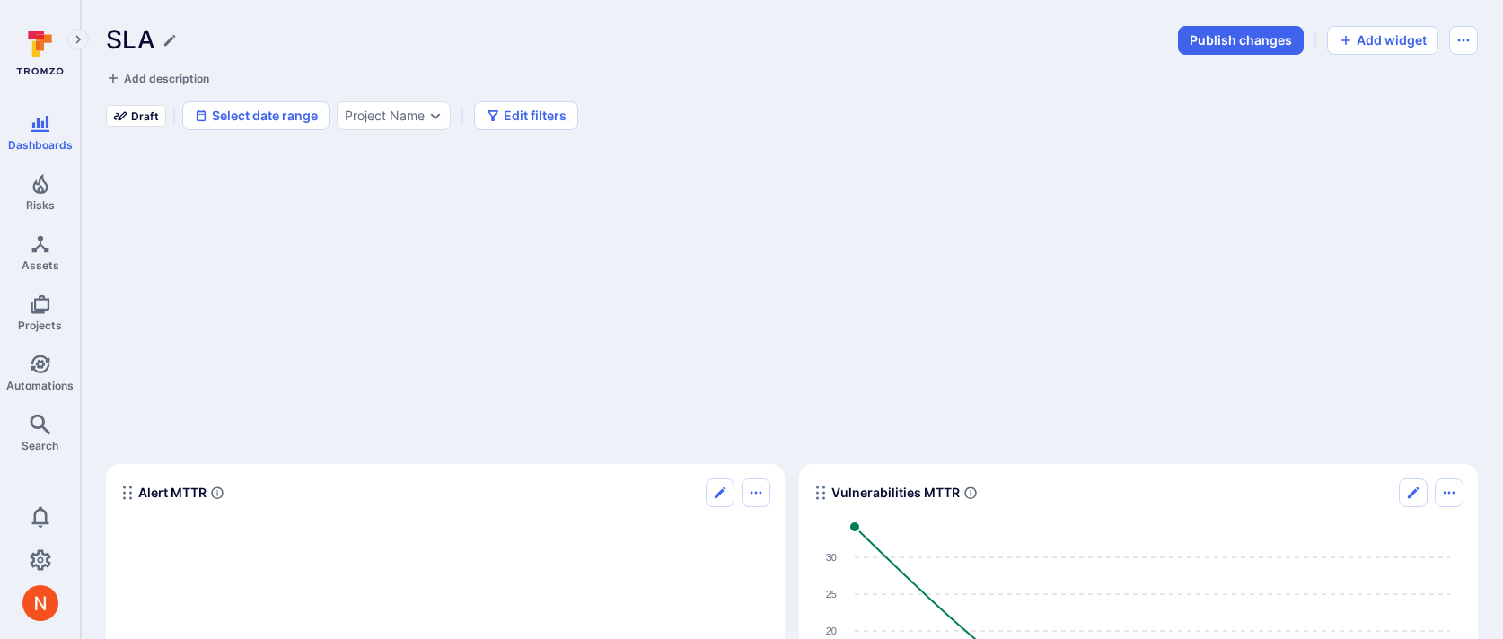
scroll to position [840, 0]
